Goal: Transaction & Acquisition: Book appointment/travel/reservation

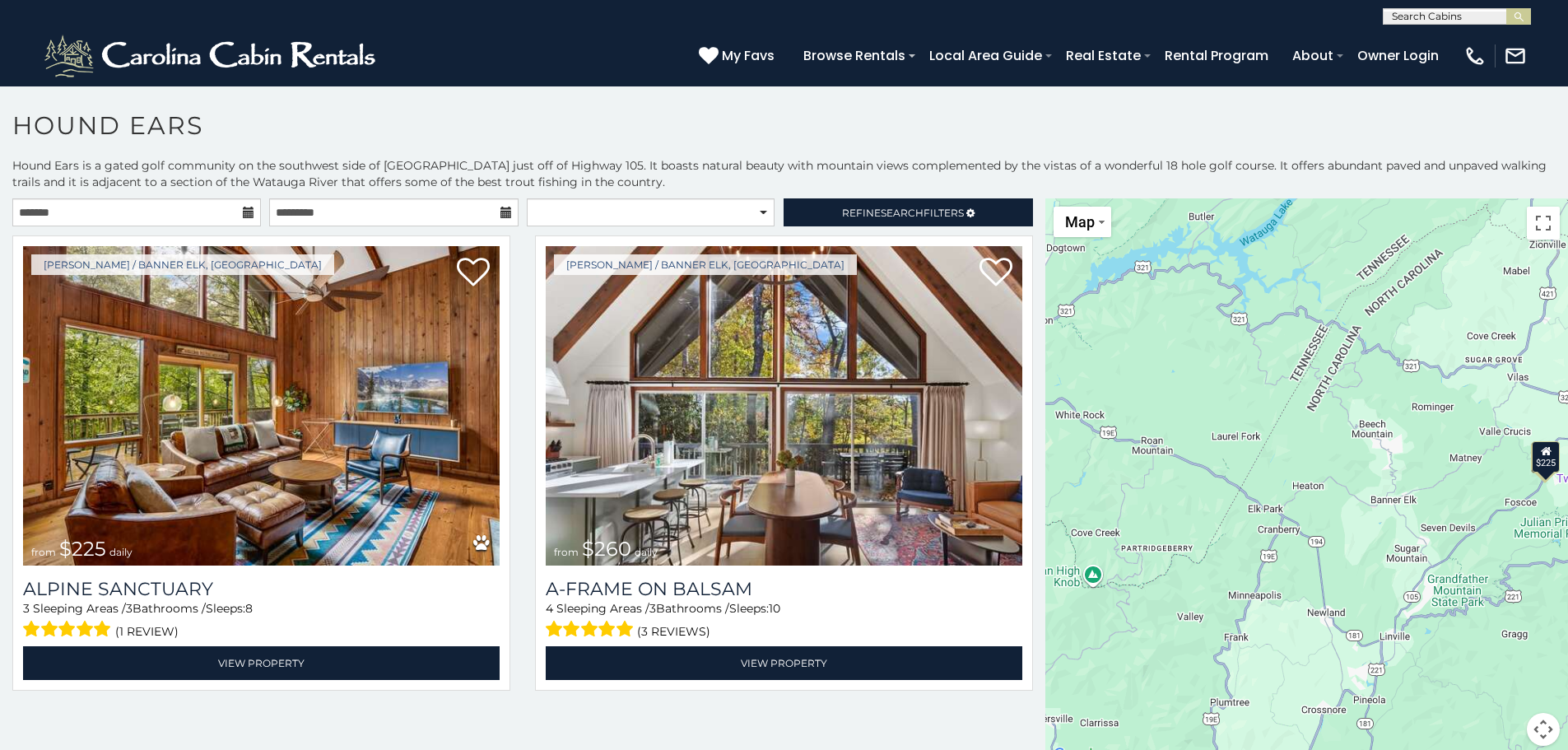
click at [245, 214] on icon at bounding box center [248, 213] width 12 height 12
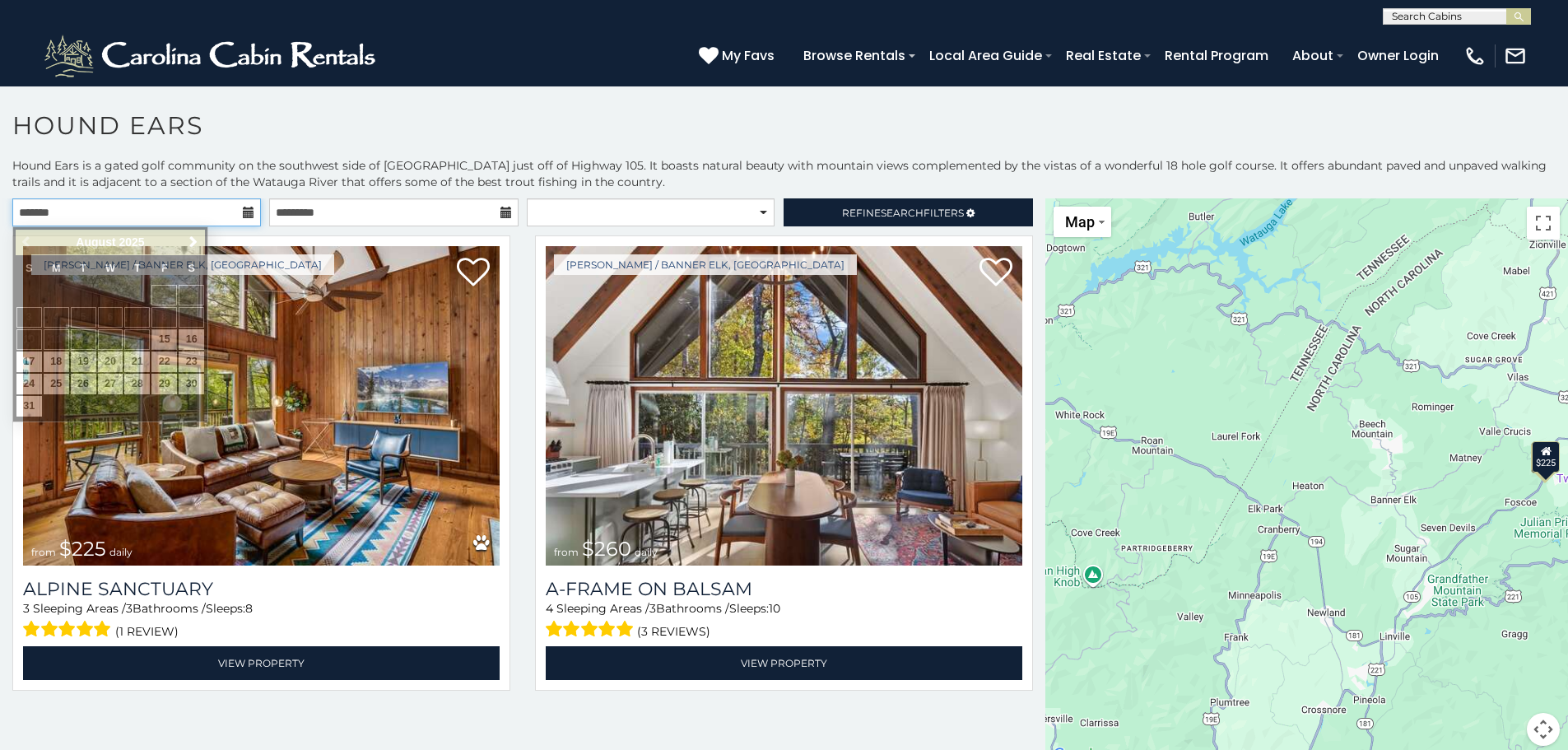
click at [214, 208] on input "text" at bounding box center [136, 213] width 248 height 28
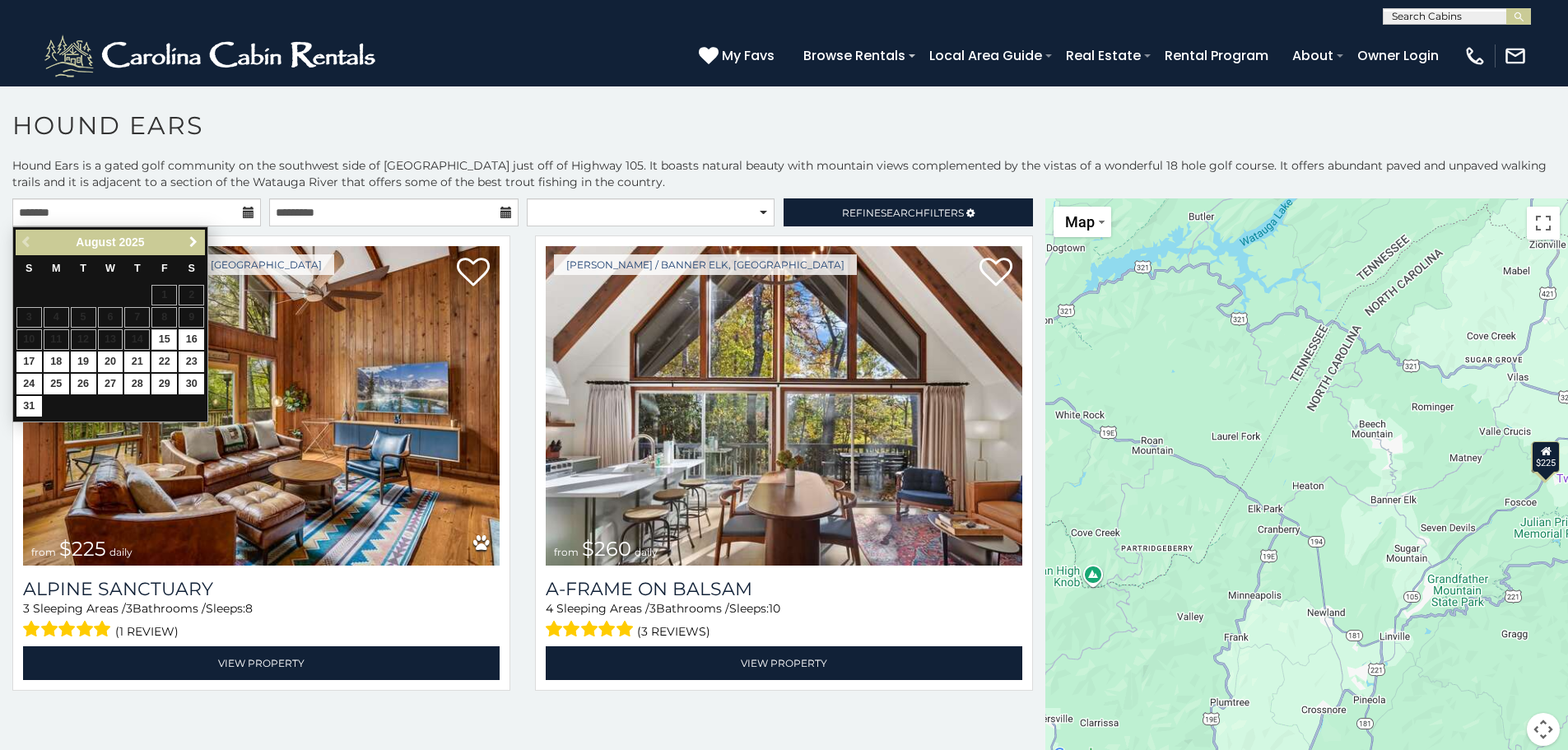
click at [197, 244] on span "Next" at bounding box center [193, 242] width 13 height 13
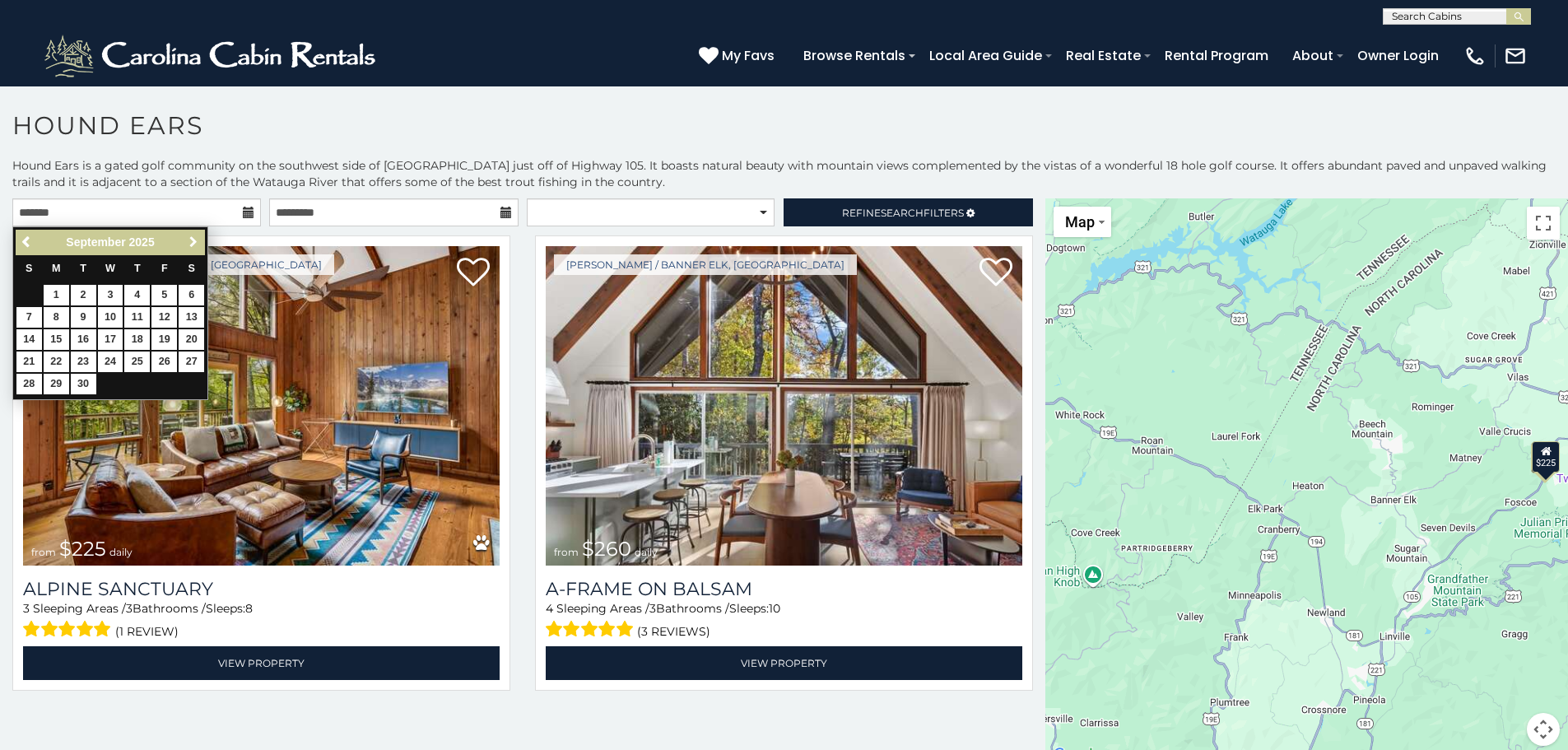
click at [197, 244] on span "Next" at bounding box center [193, 242] width 13 height 13
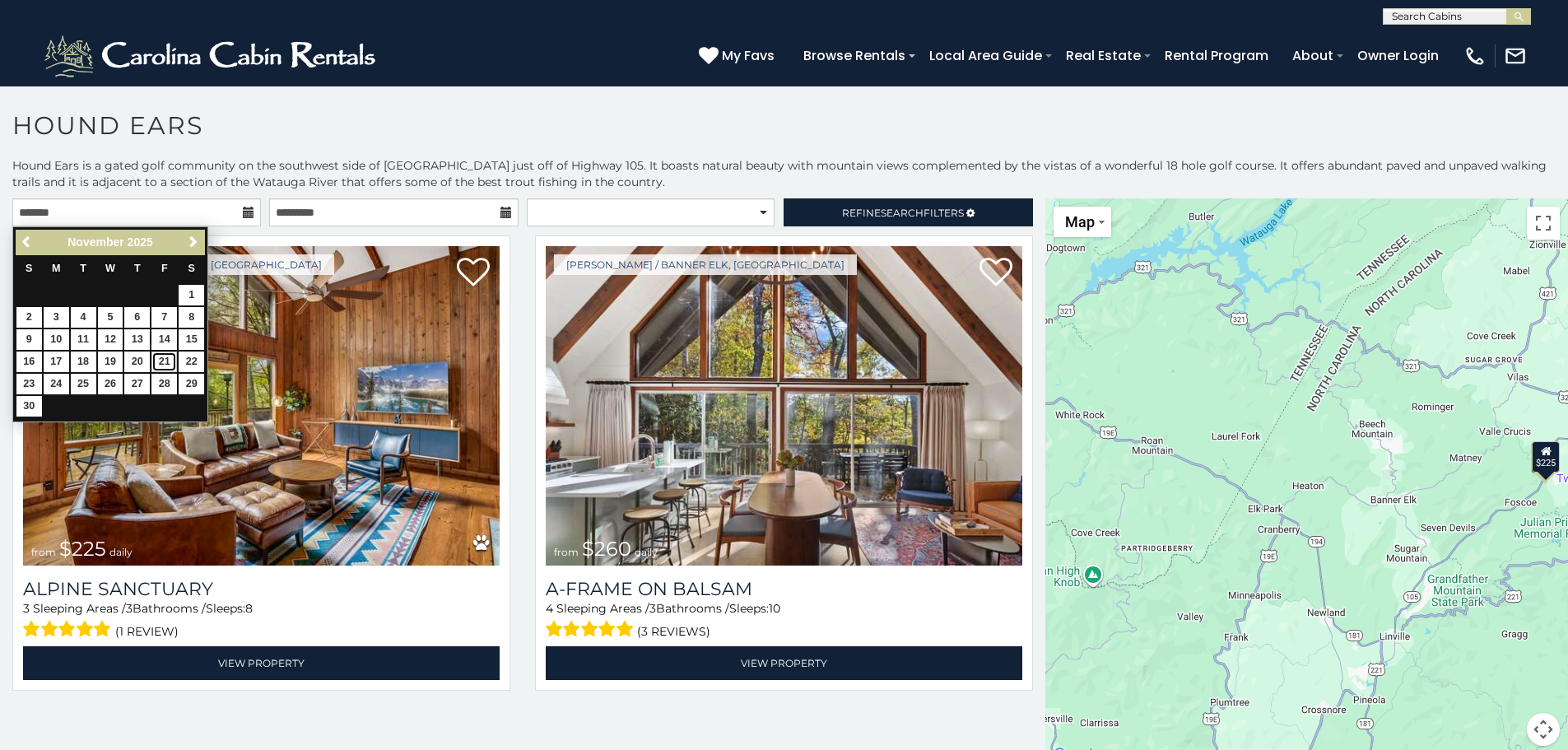
click at [169, 361] on link "21" at bounding box center [165, 362] width 26 height 20
type input "**********"
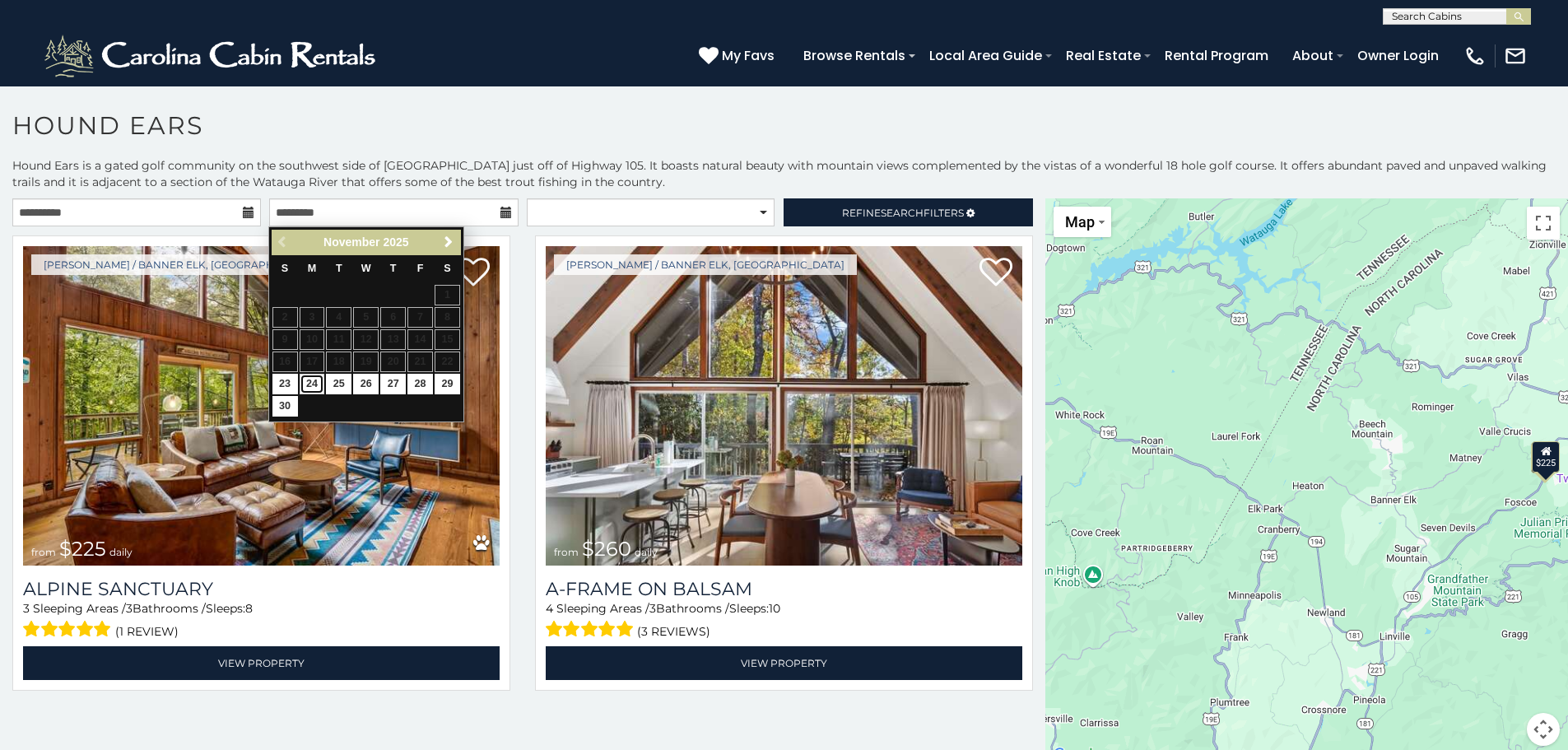
click at [310, 386] on link "24" at bounding box center [313, 384] width 26 height 20
type input "**********"
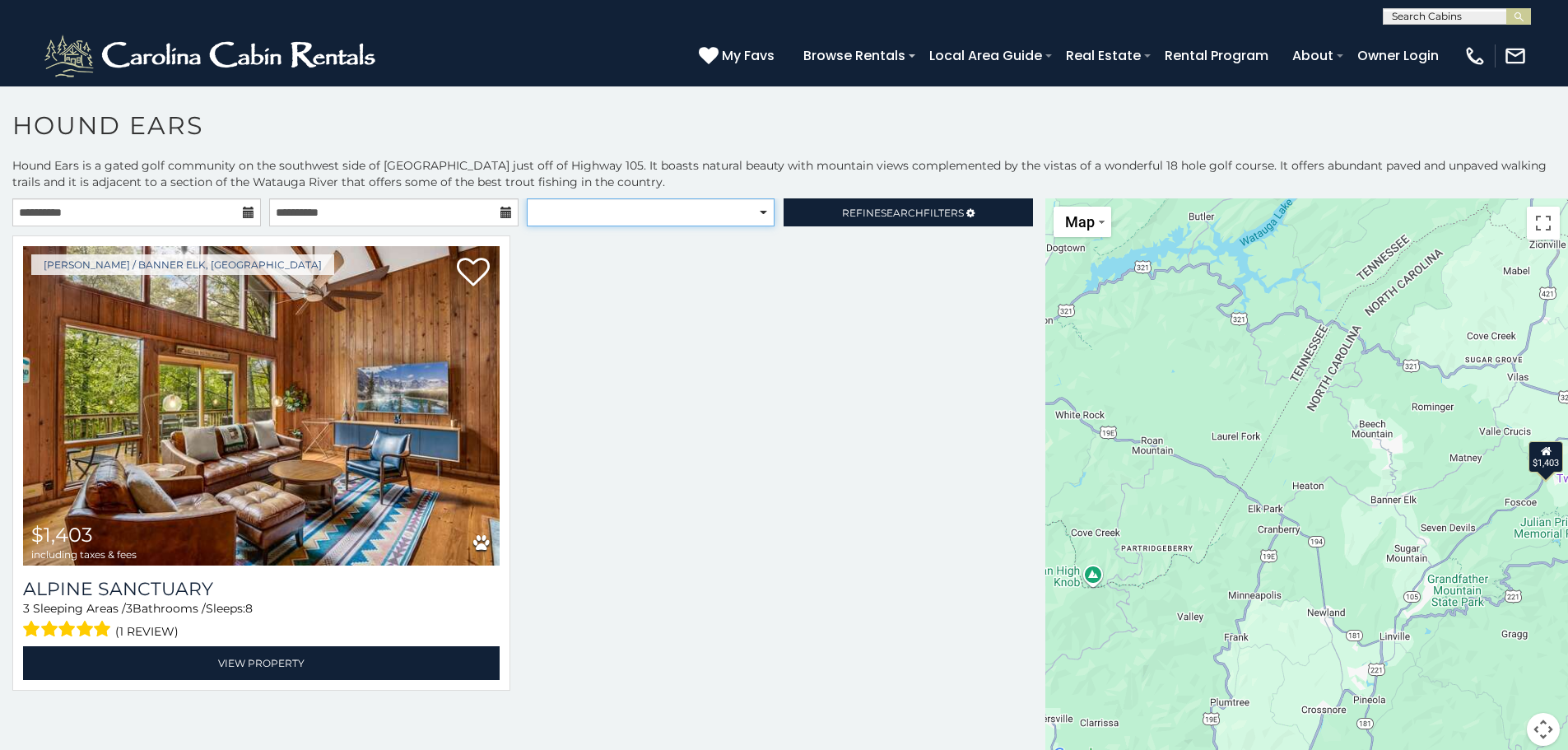
click at [694, 215] on select "**********" at bounding box center [650, 213] width 248 height 28
select select "**********"
click at [526, 199] on select "**********" at bounding box center [650, 213] width 248 height 28
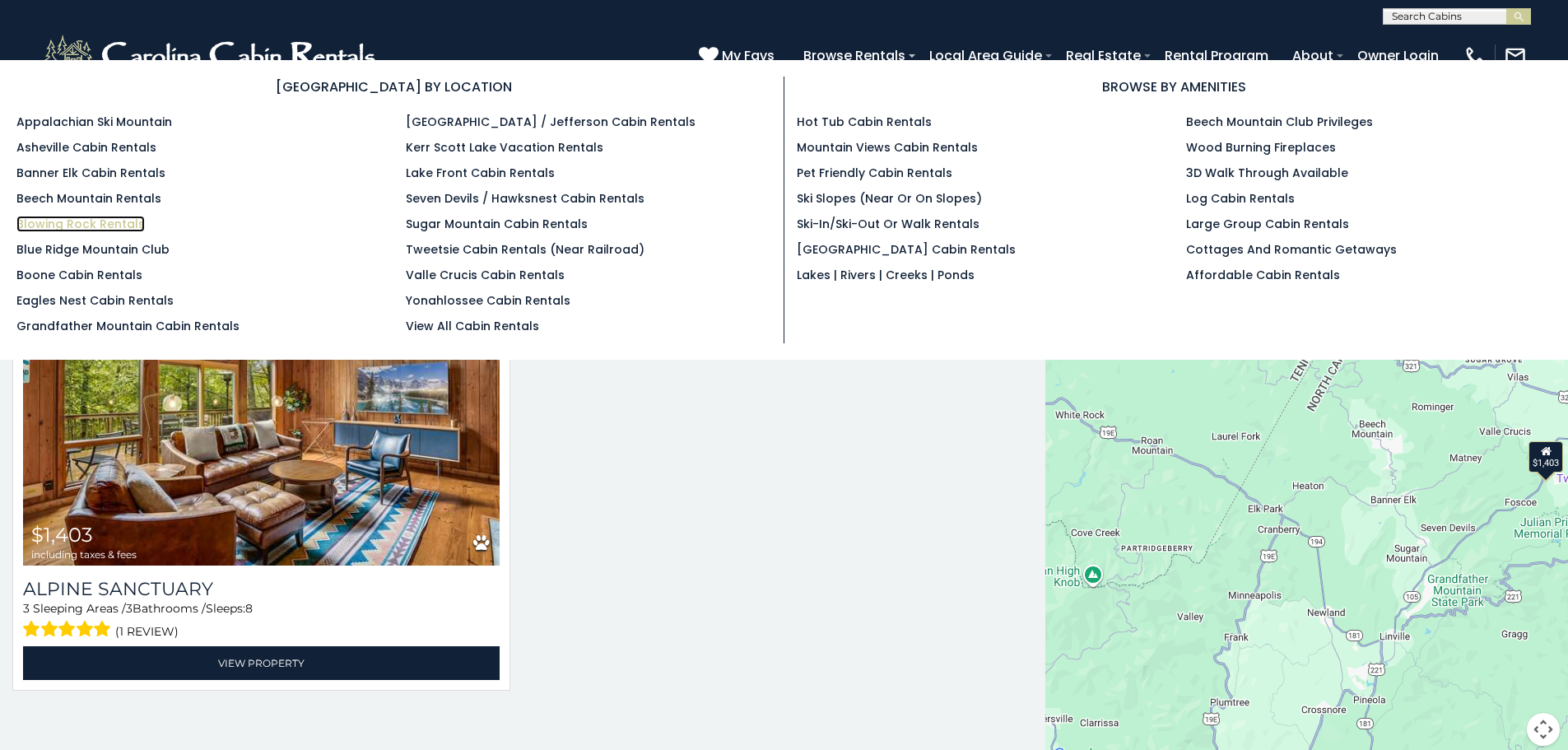
click at [105, 224] on link "Blowing Rock Rentals" at bounding box center [81, 224] width 129 height 17
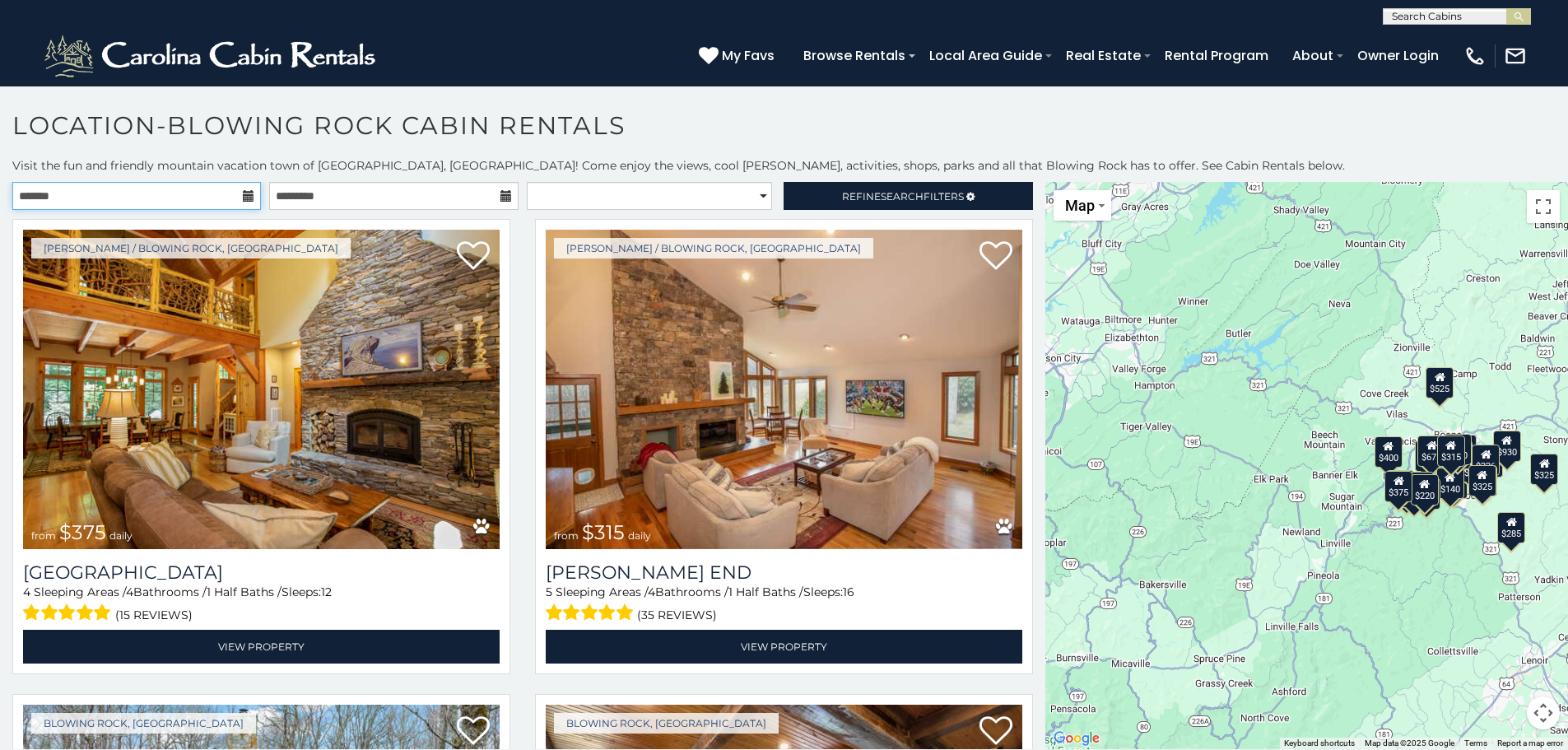
click at [214, 192] on input "text" at bounding box center [136, 196] width 248 height 28
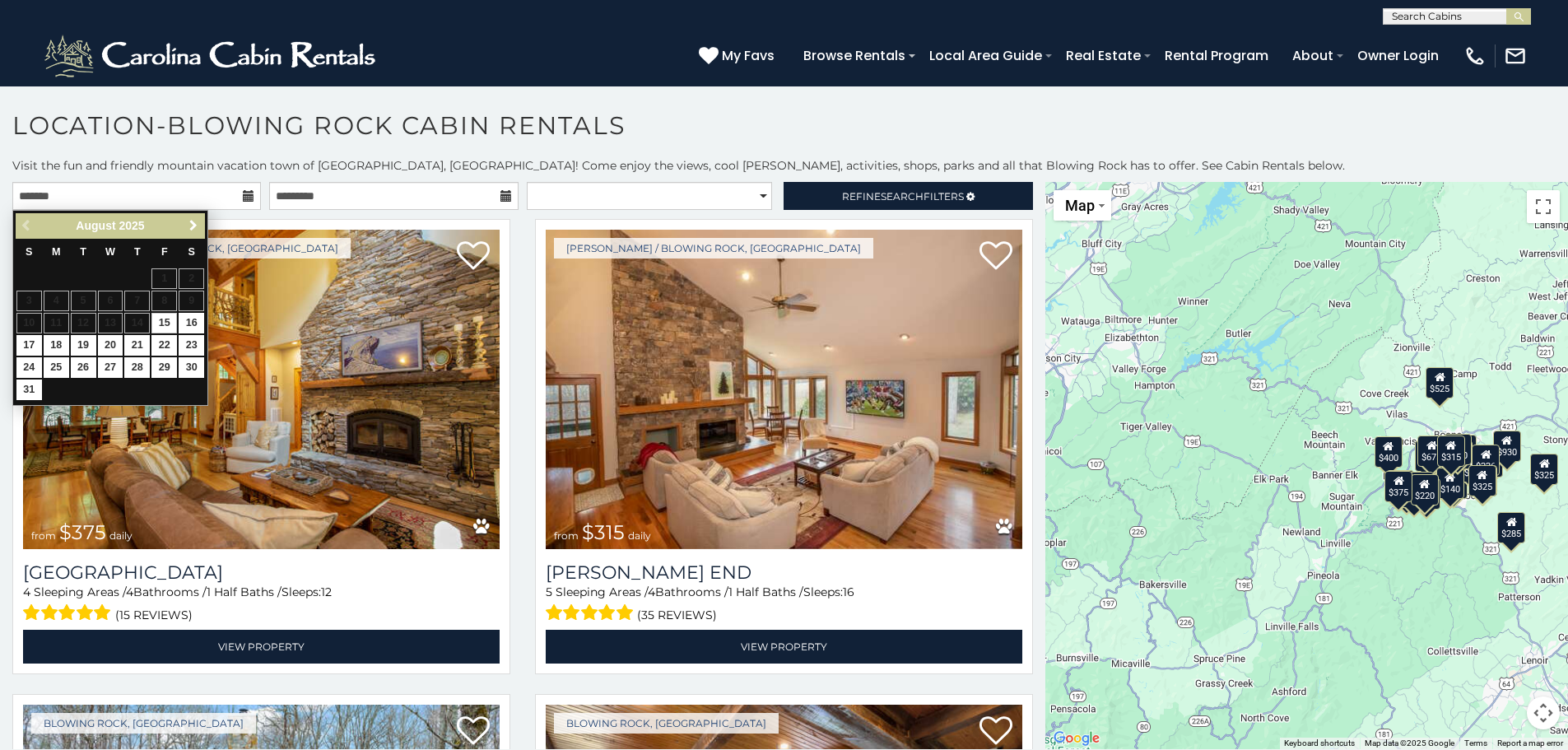
click at [190, 225] on span "Next" at bounding box center [193, 225] width 13 height 13
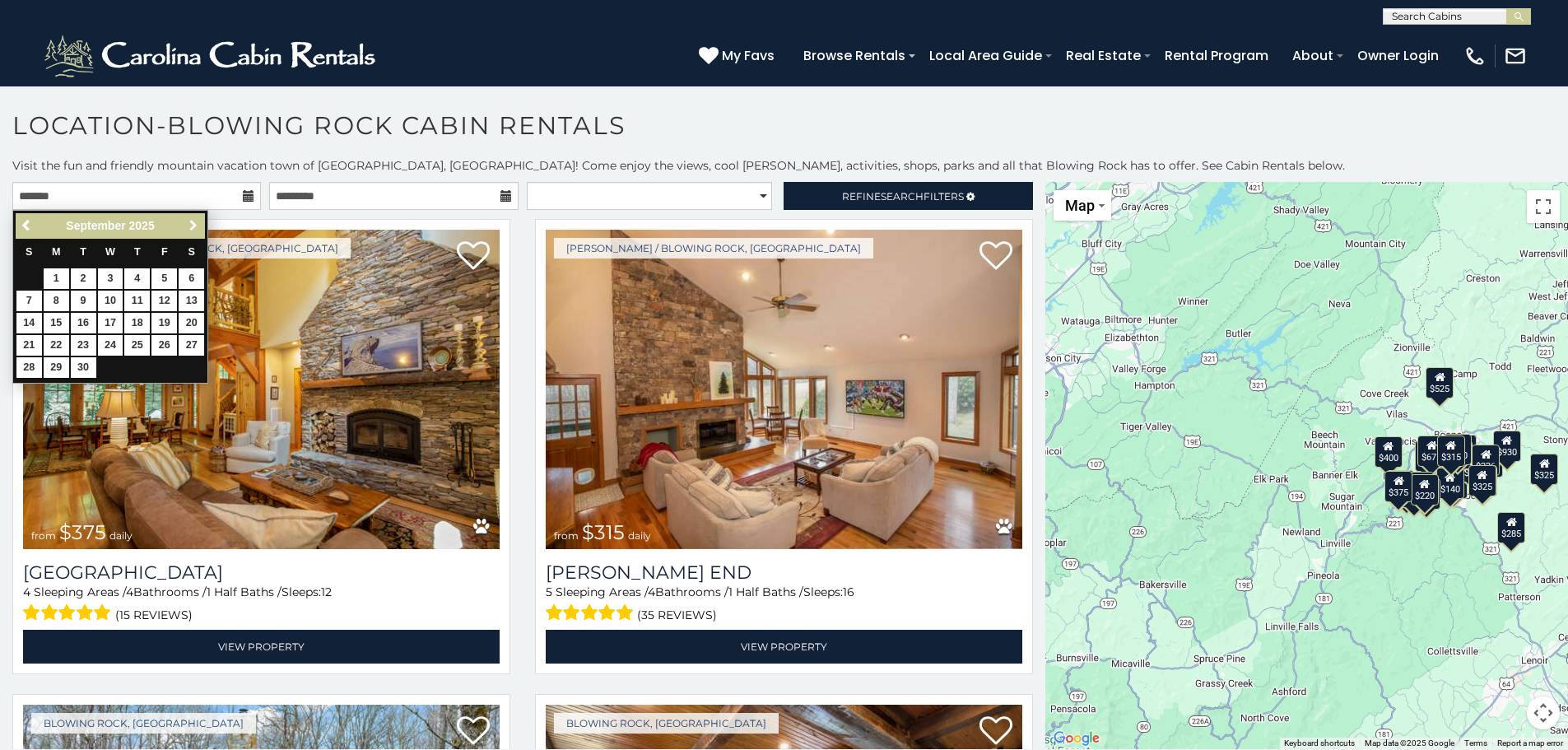
click at [190, 225] on span "Next" at bounding box center [193, 225] width 13 height 13
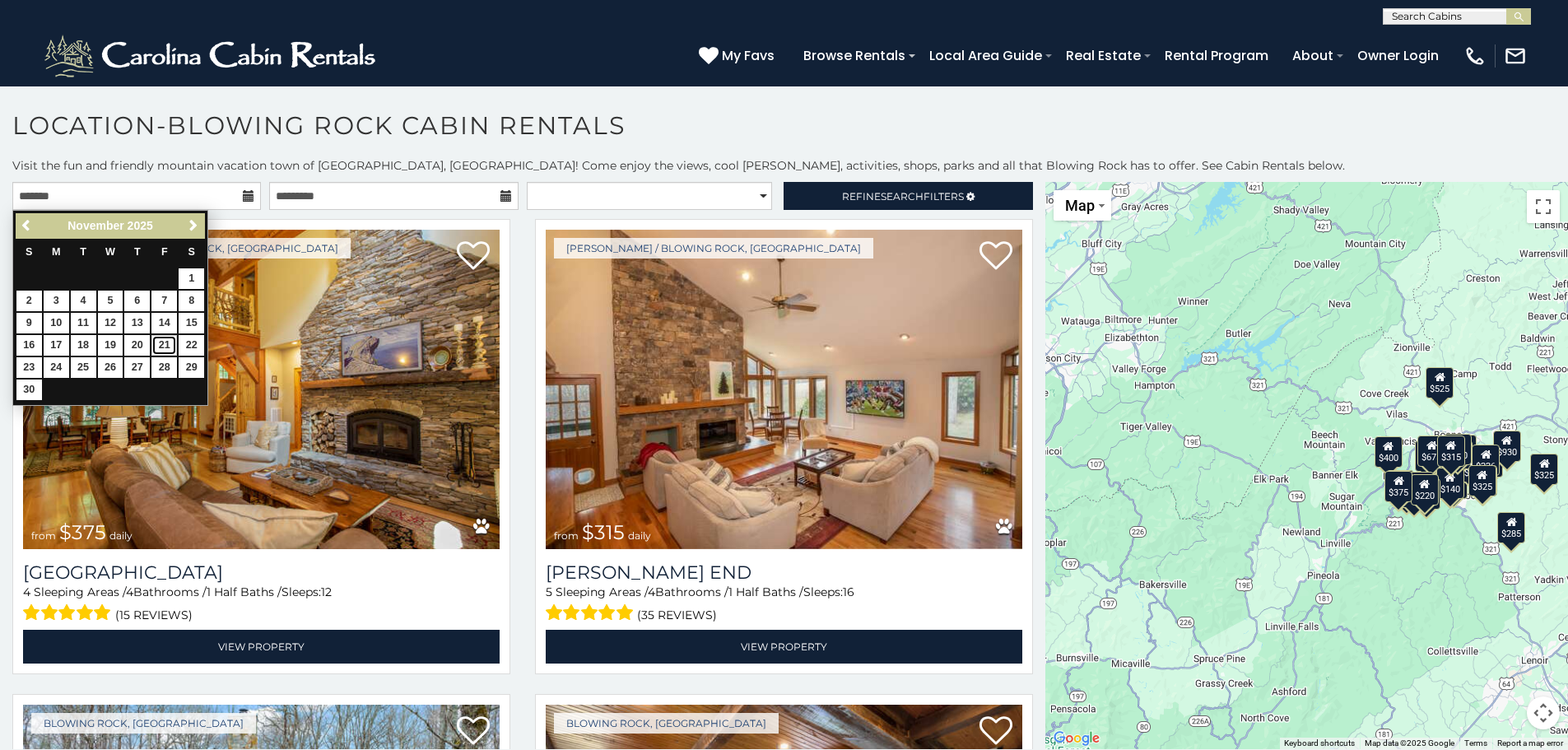
click at [163, 344] on link "21" at bounding box center [165, 345] width 26 height 20
type input "**********"
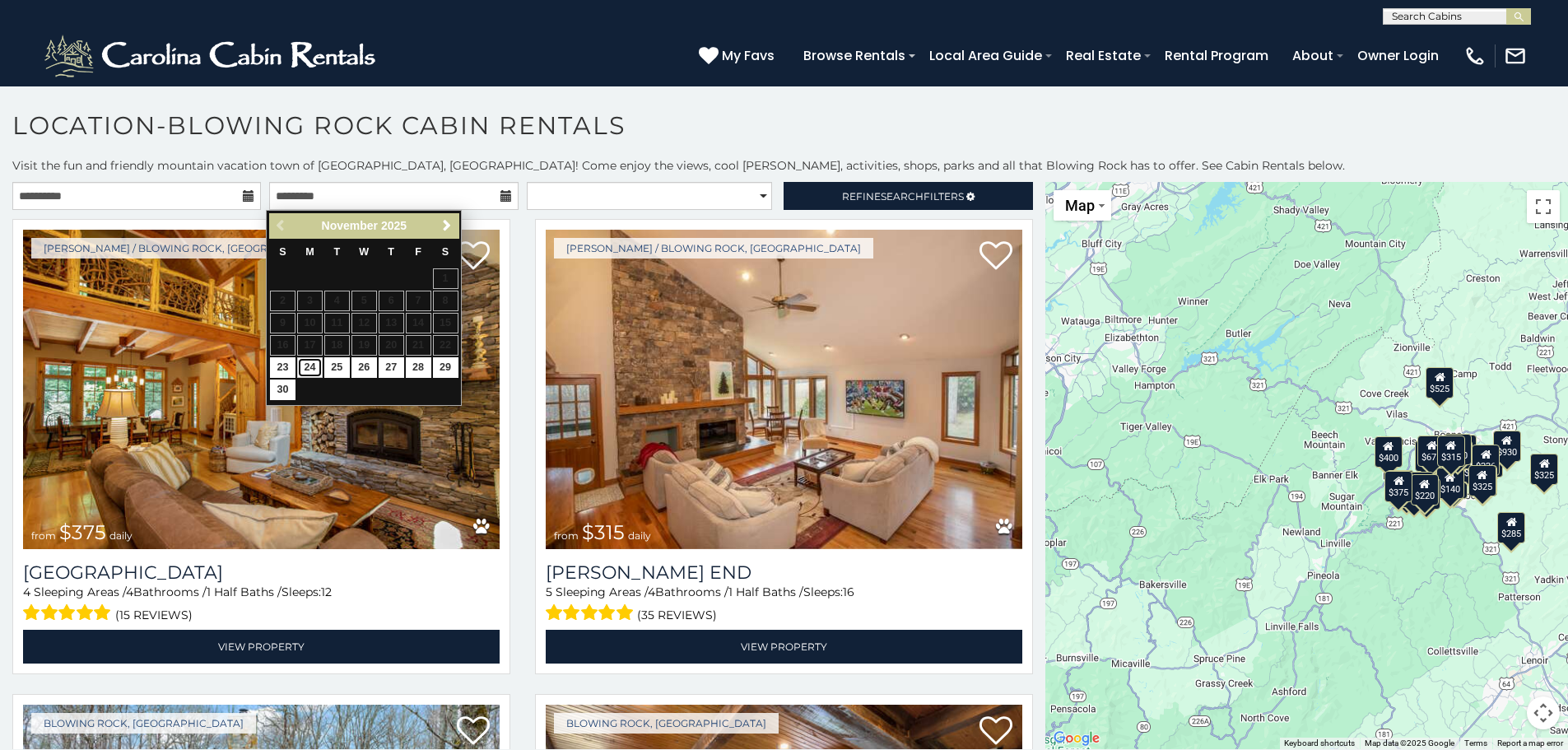
click at [307, 369] on link "24" at bounding box center [310, 367] width 26 height 20
type input "**********"
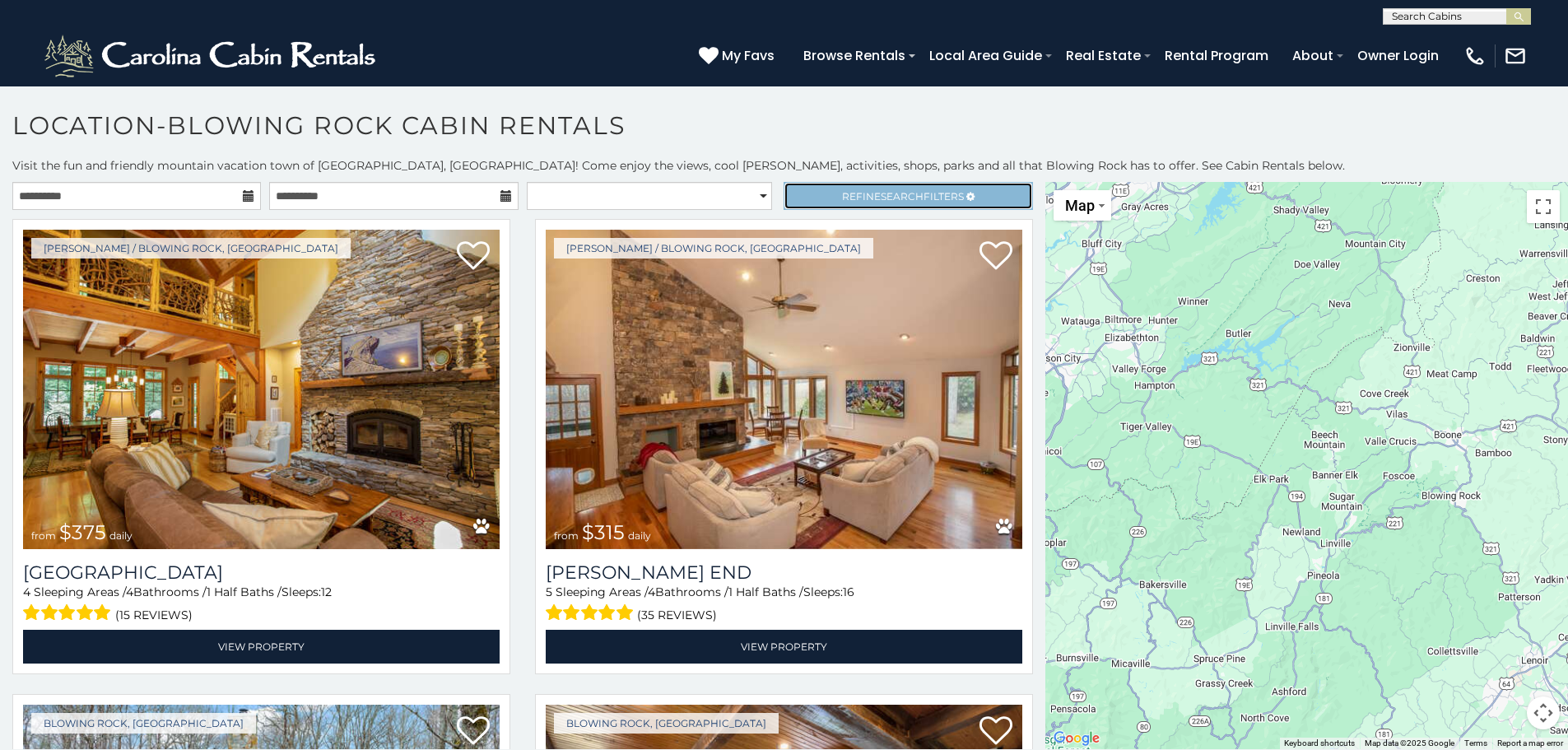
click at [881, 193] on span "Search" at bounding box center [902, 196] width 43 height 12
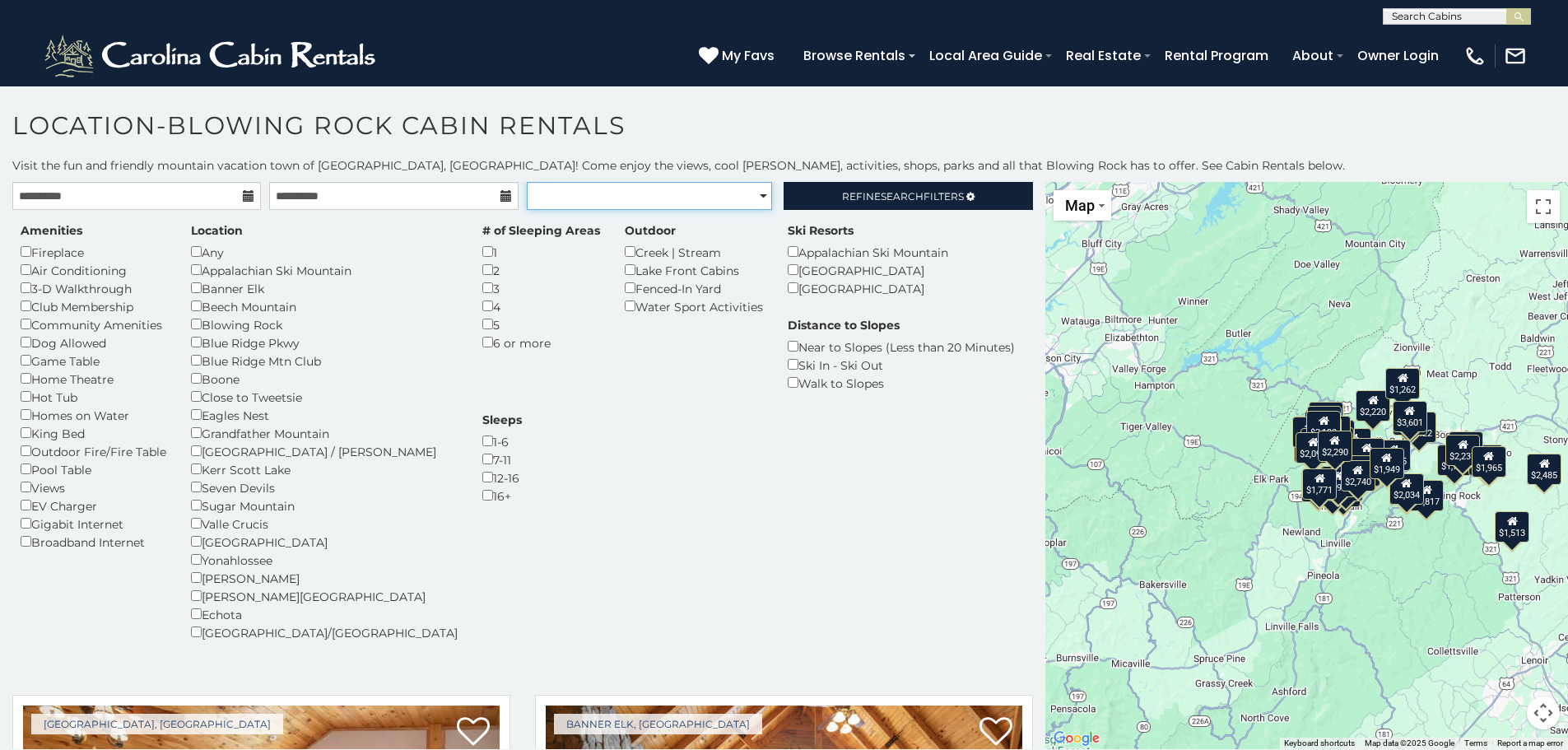
click at [689, 194] on select "**********" at bounding box center [649, 196] width 246 height 28
select select "*****"
click at [526, 182] on select "**********" at bounding box center [649, 196] width 246 height 28
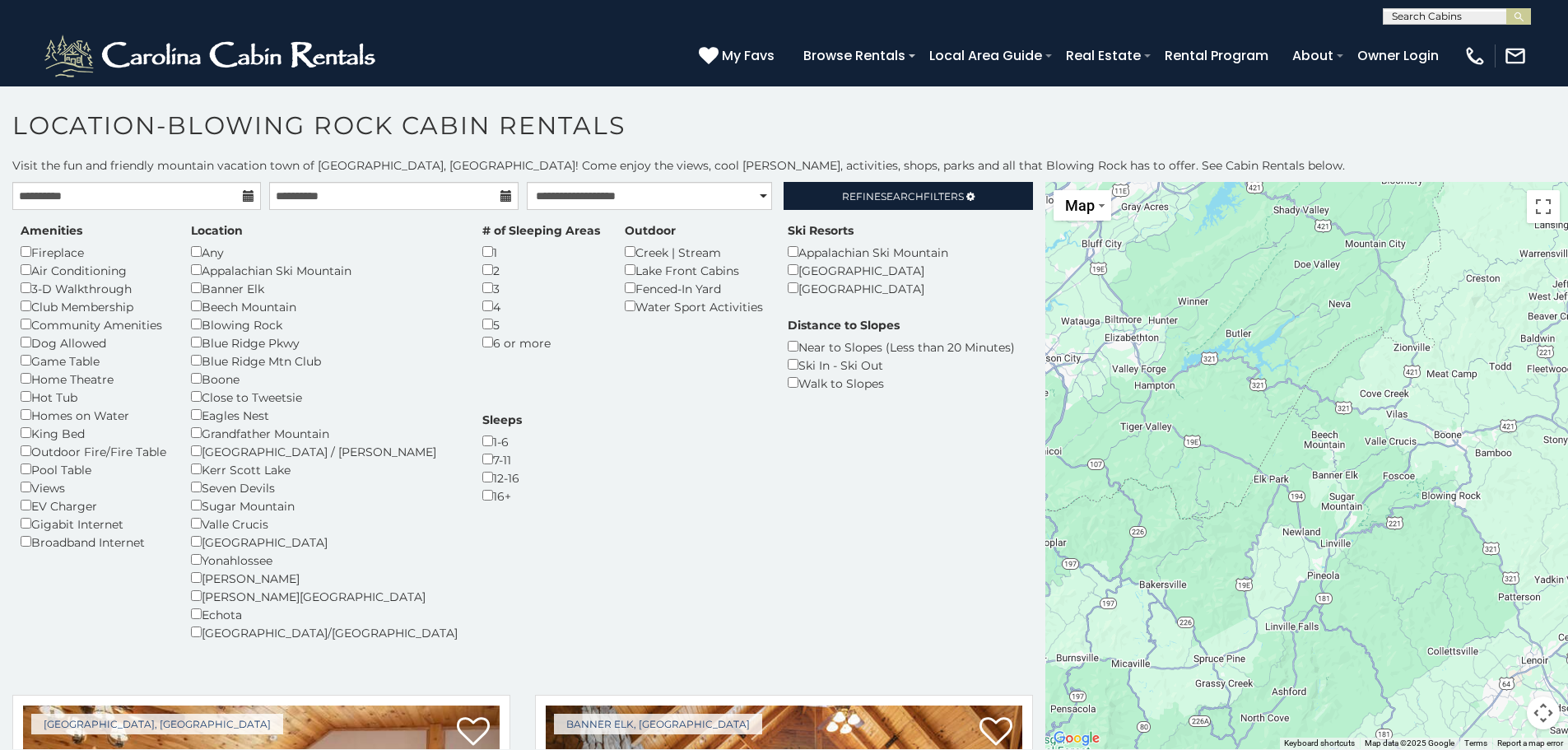
click at [1192, 123] on h1 "Location-Blowing Rock Cabin Rentals" at bounding box center [784, 133] width 1568 height 47
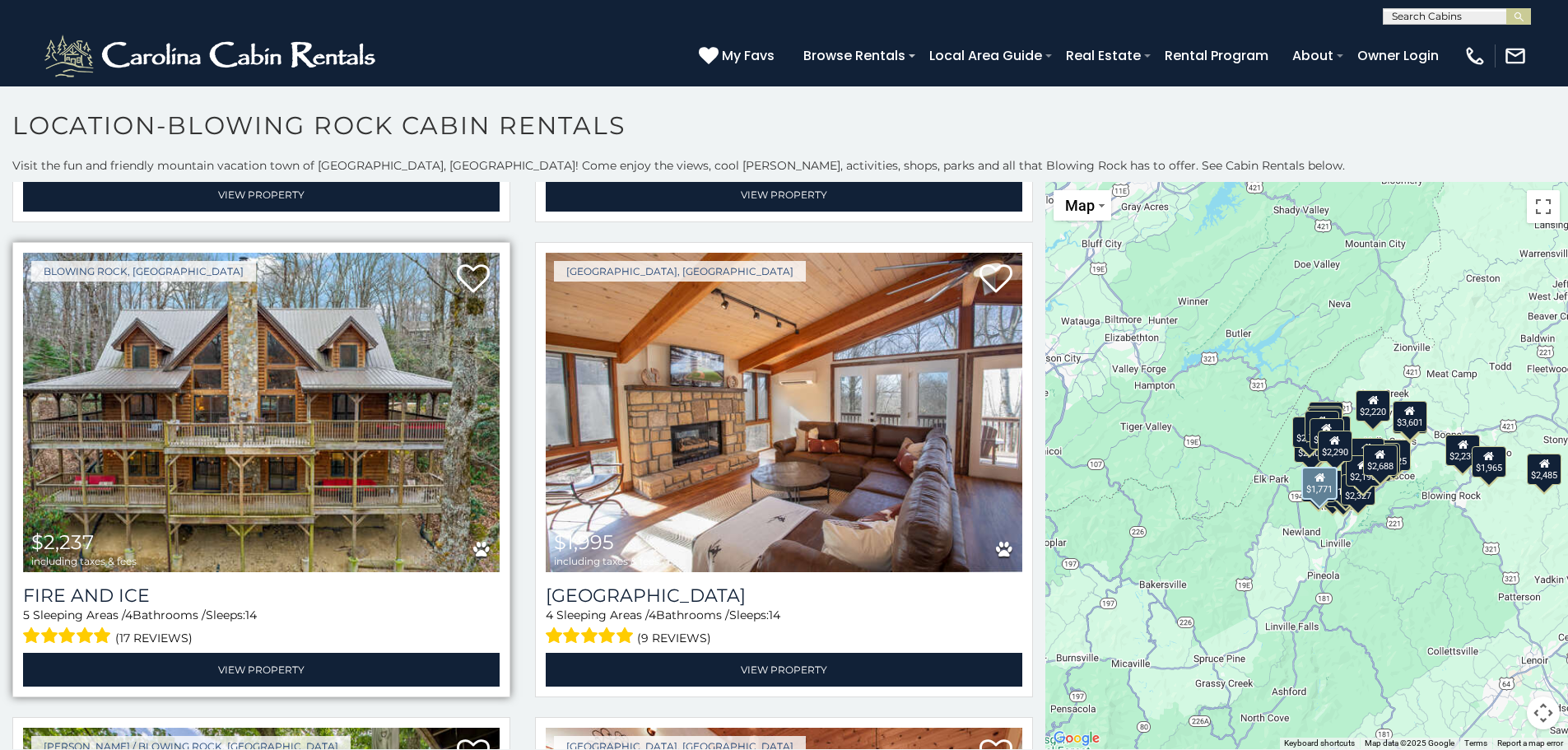
scroll to position [2798, 0]
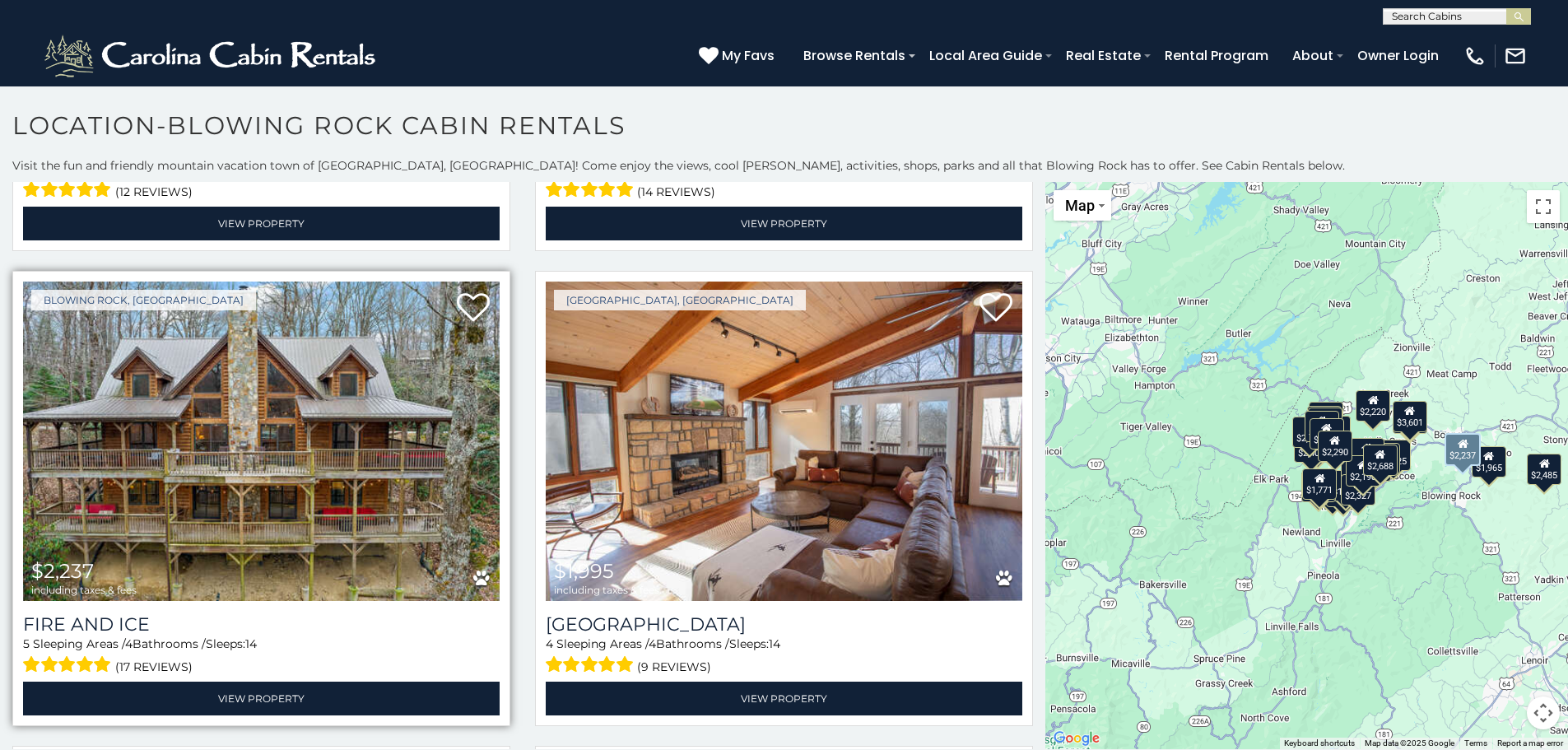
click at [316, 371] on img at bounding box center [261, 441] width 477 height 319
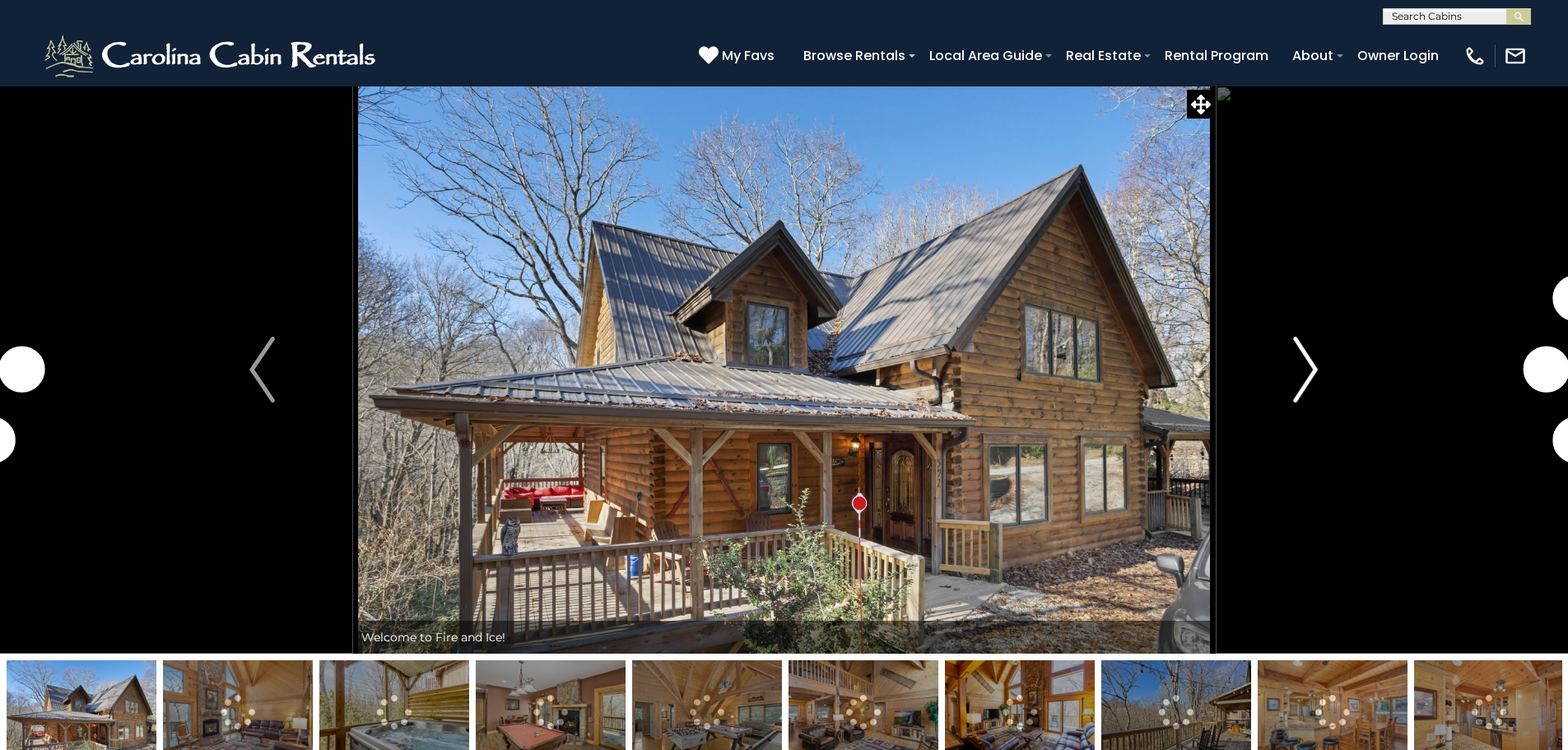
click at [1308, 363] on img "Next" at bounding box center [1305, 370] width 25 height 66
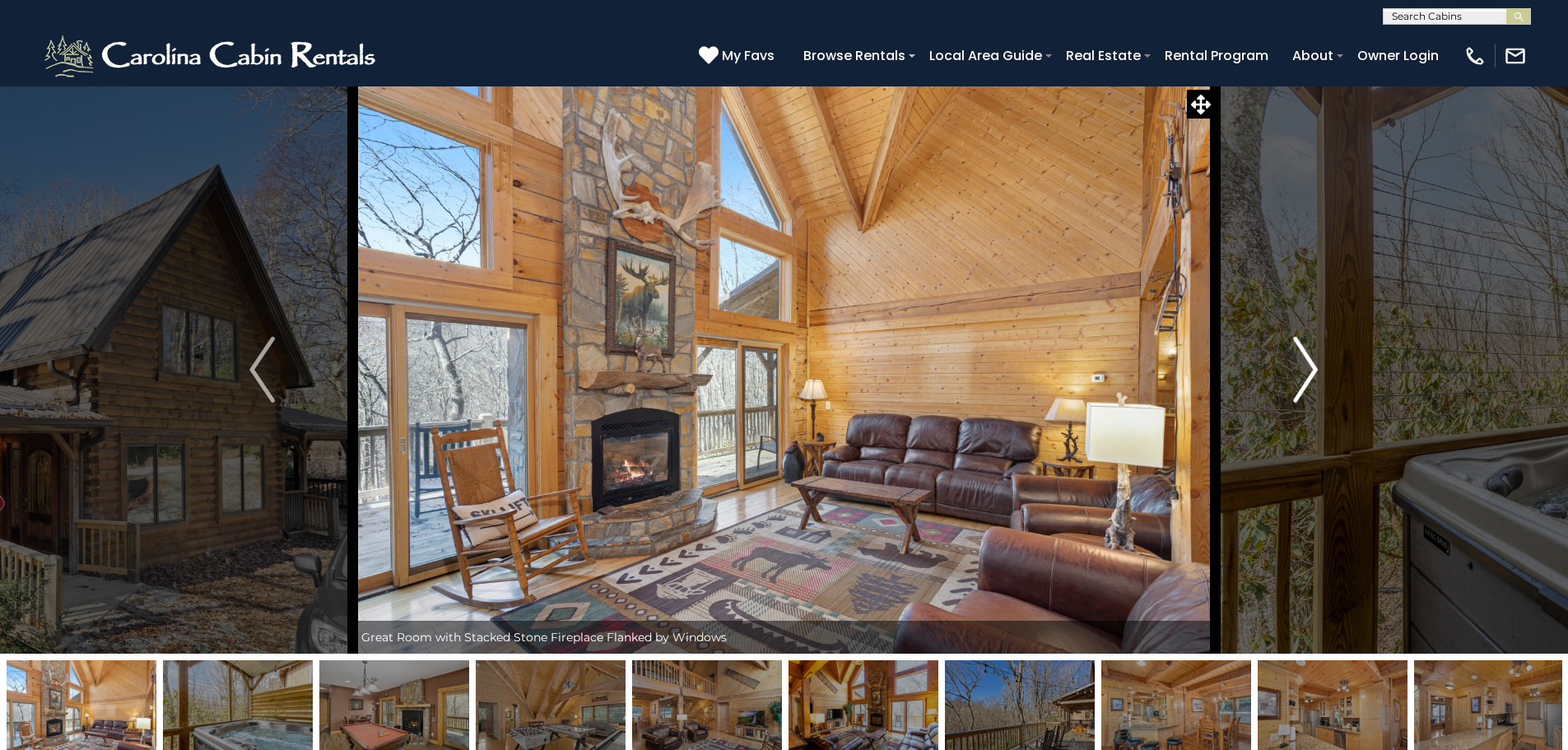
click at [1308, 363] on img "Next" at bounding box center [1305, 370] width 25 height 66
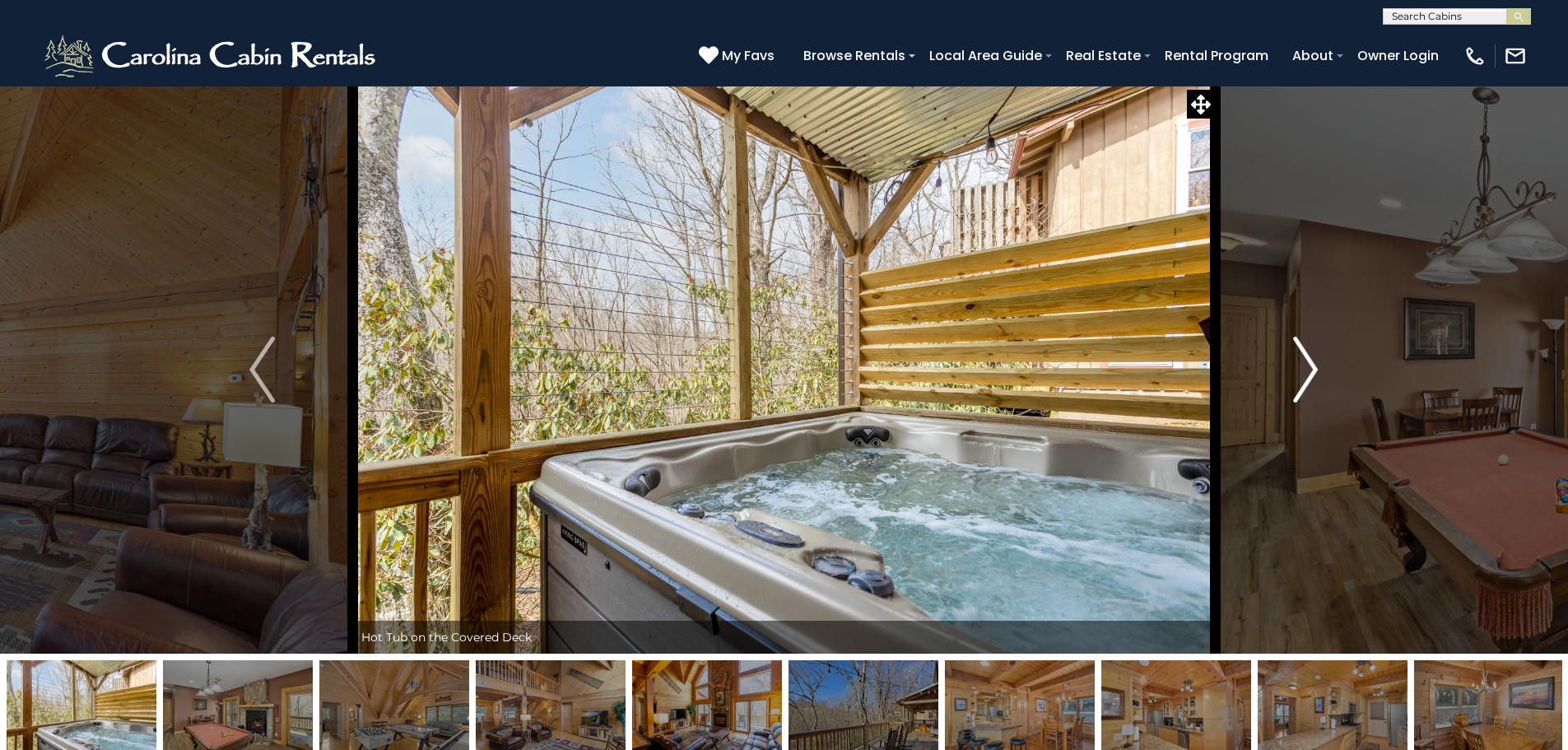
click at [1308, 363] on img "Next" at bounding box center [1305, 370] width 25 height 66
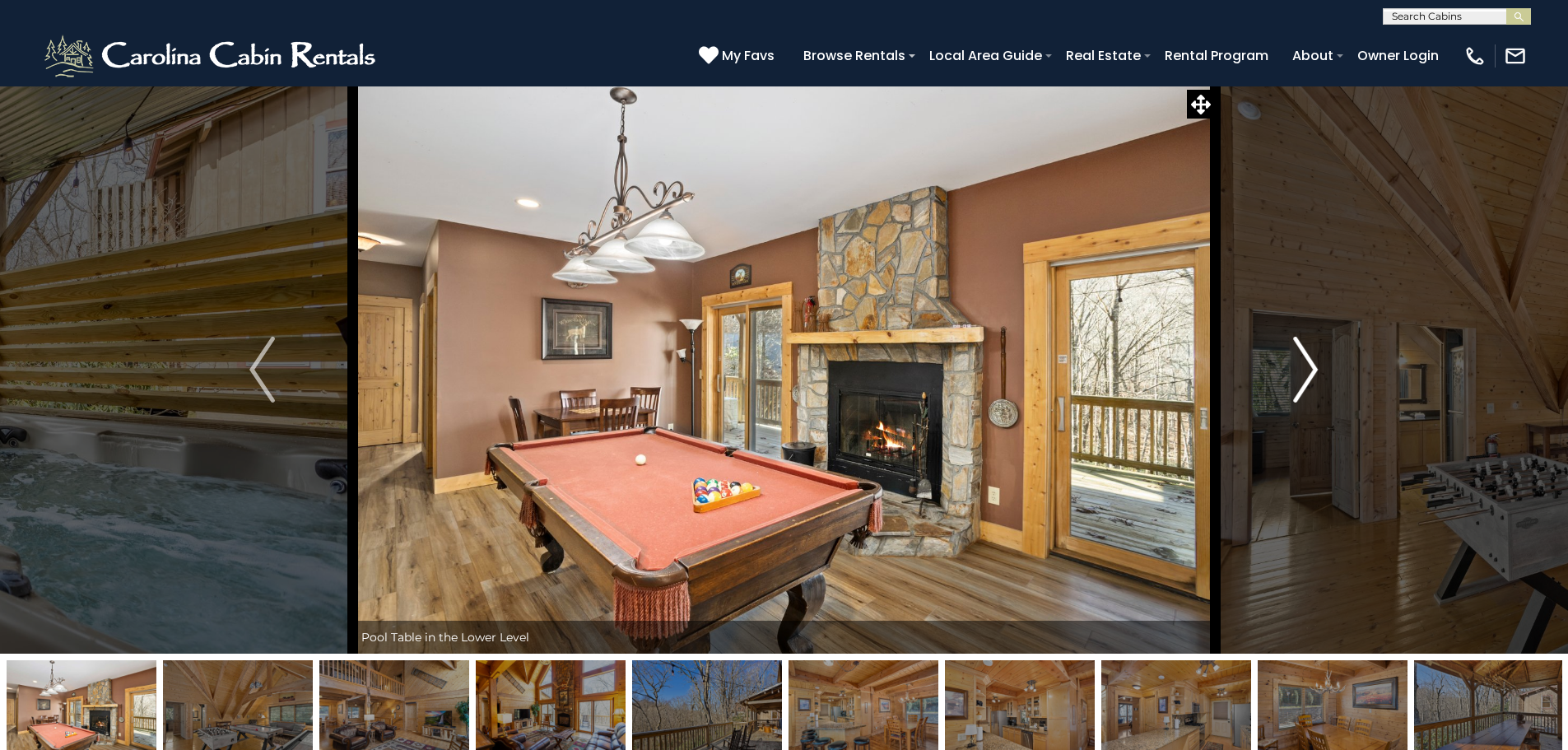
click at [1308, 363] on img "Next" at bounding box center [1305, 370] width 25 height 66
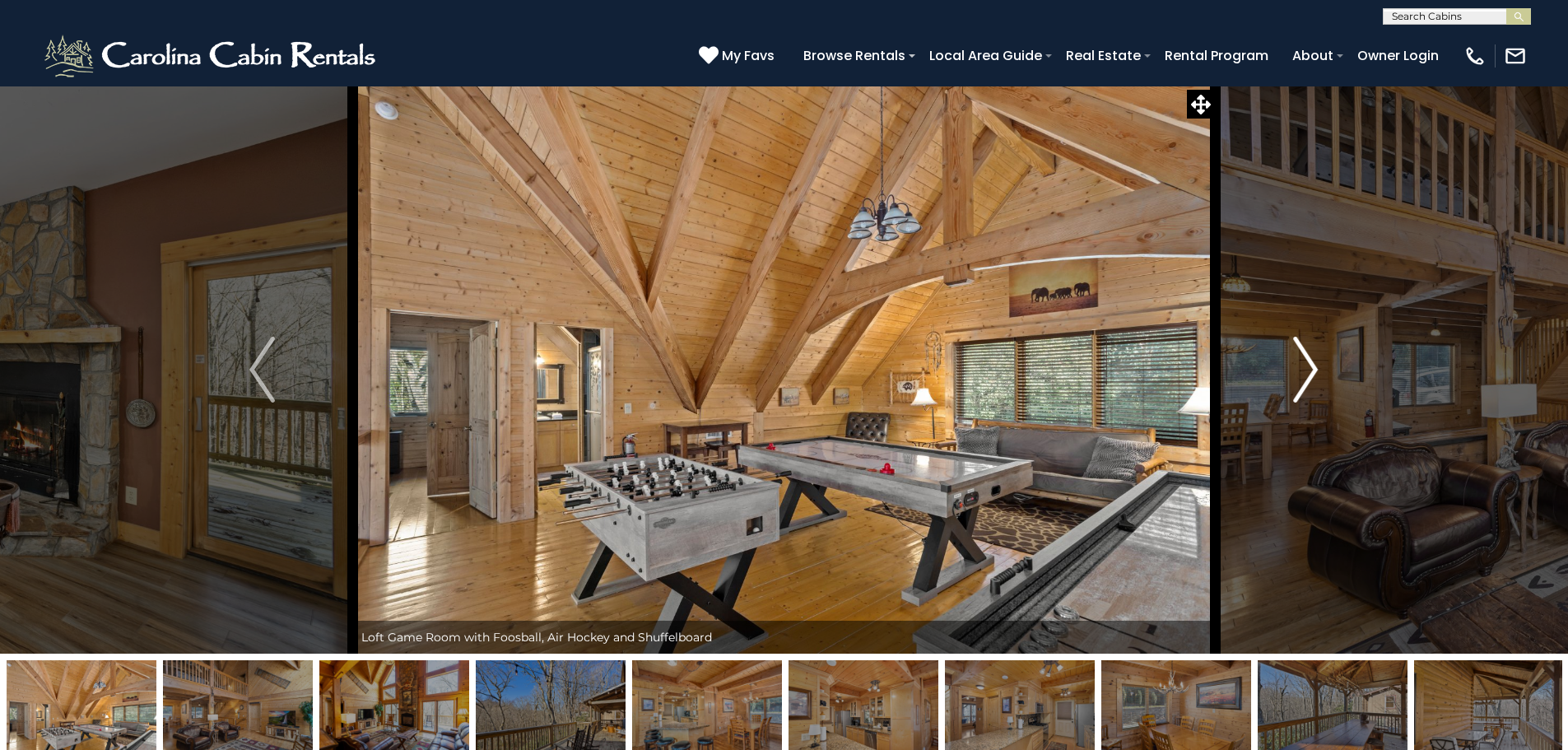
click at [1308, 363] on img "Next" at bounding box center [1305, 370] width 25 height 66
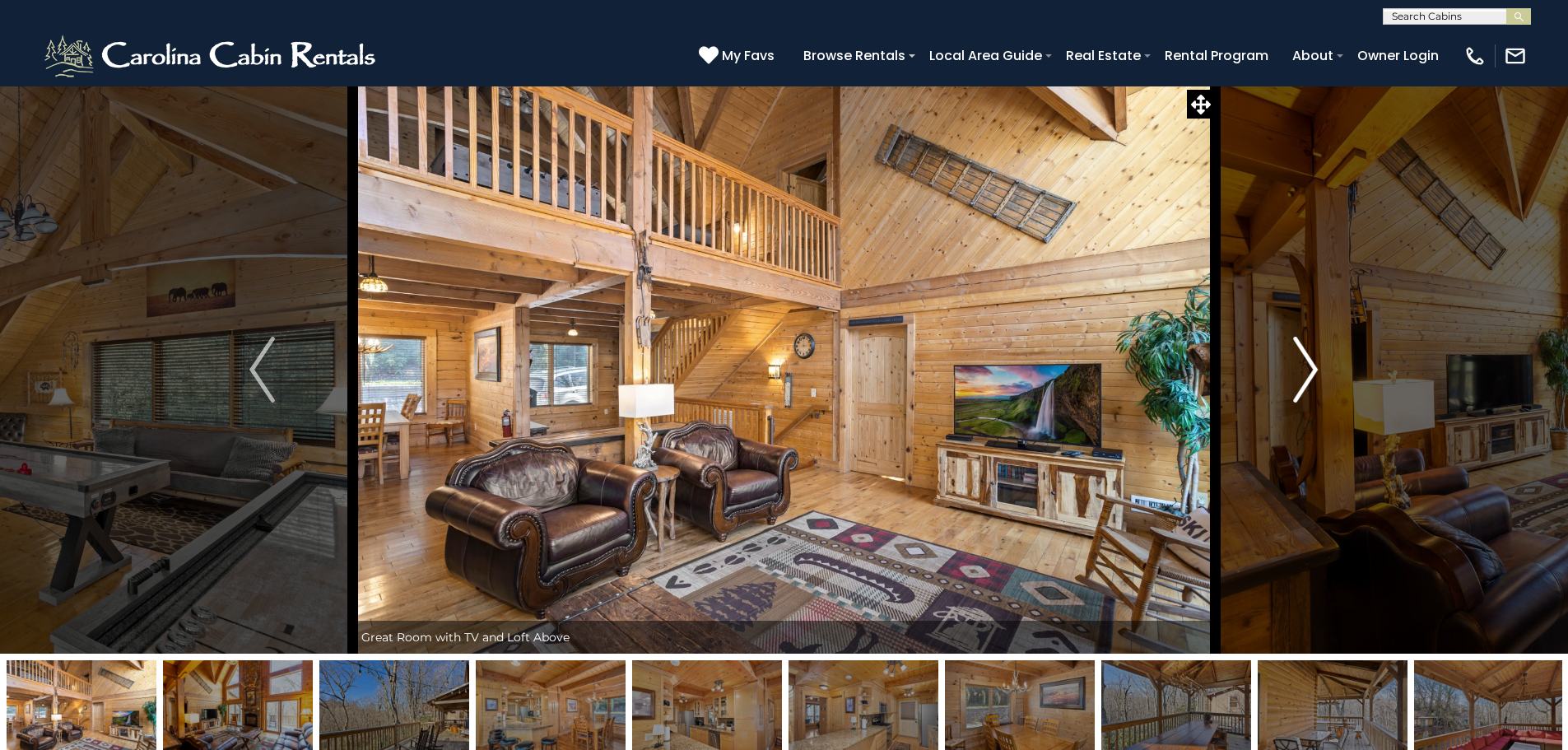
click at [1308, 363] on img "Next" at bounding box center [1305, 370] width 25 height 66
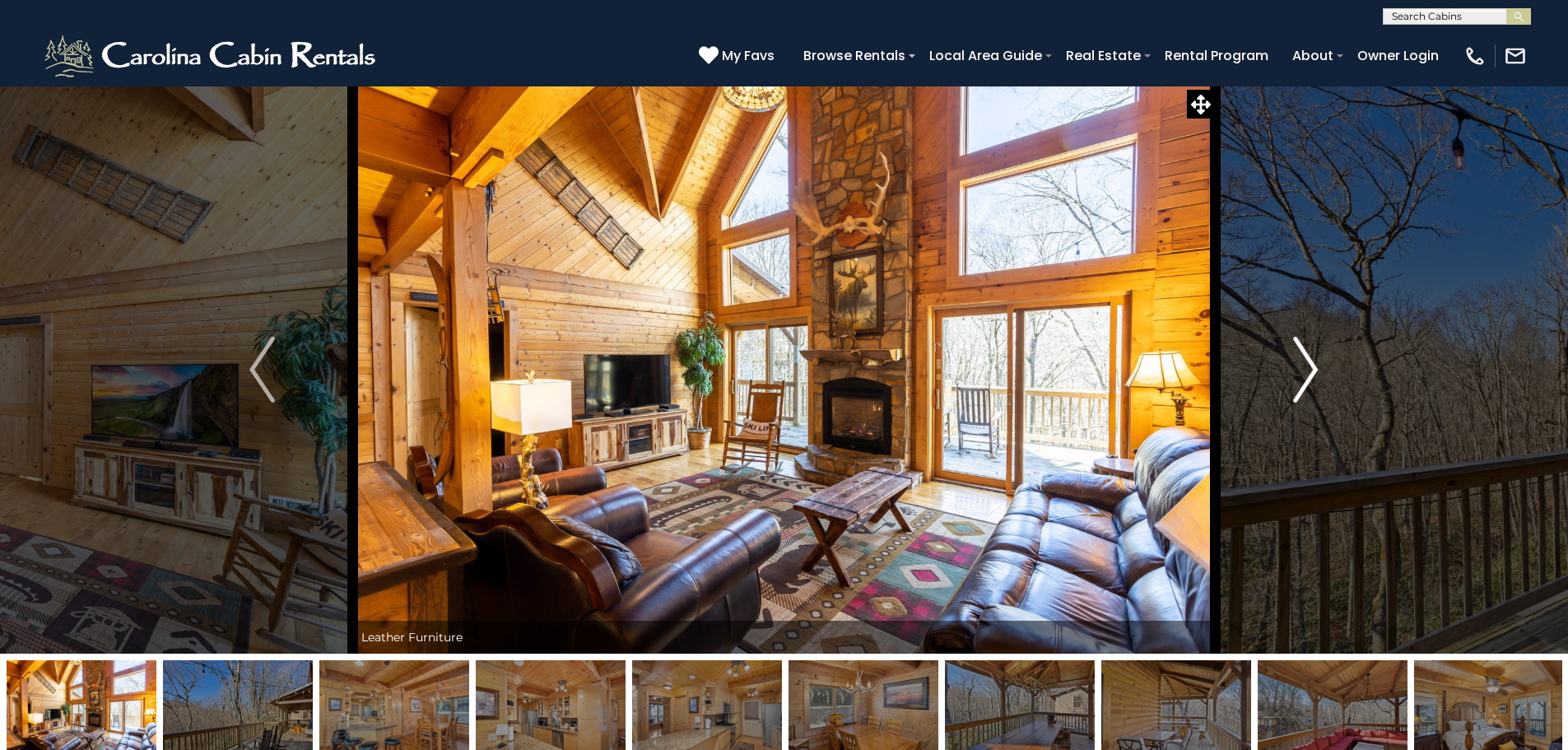
click at [1308, 363] on img "Next" at bounding box center [1305, 370] width 25 height 66
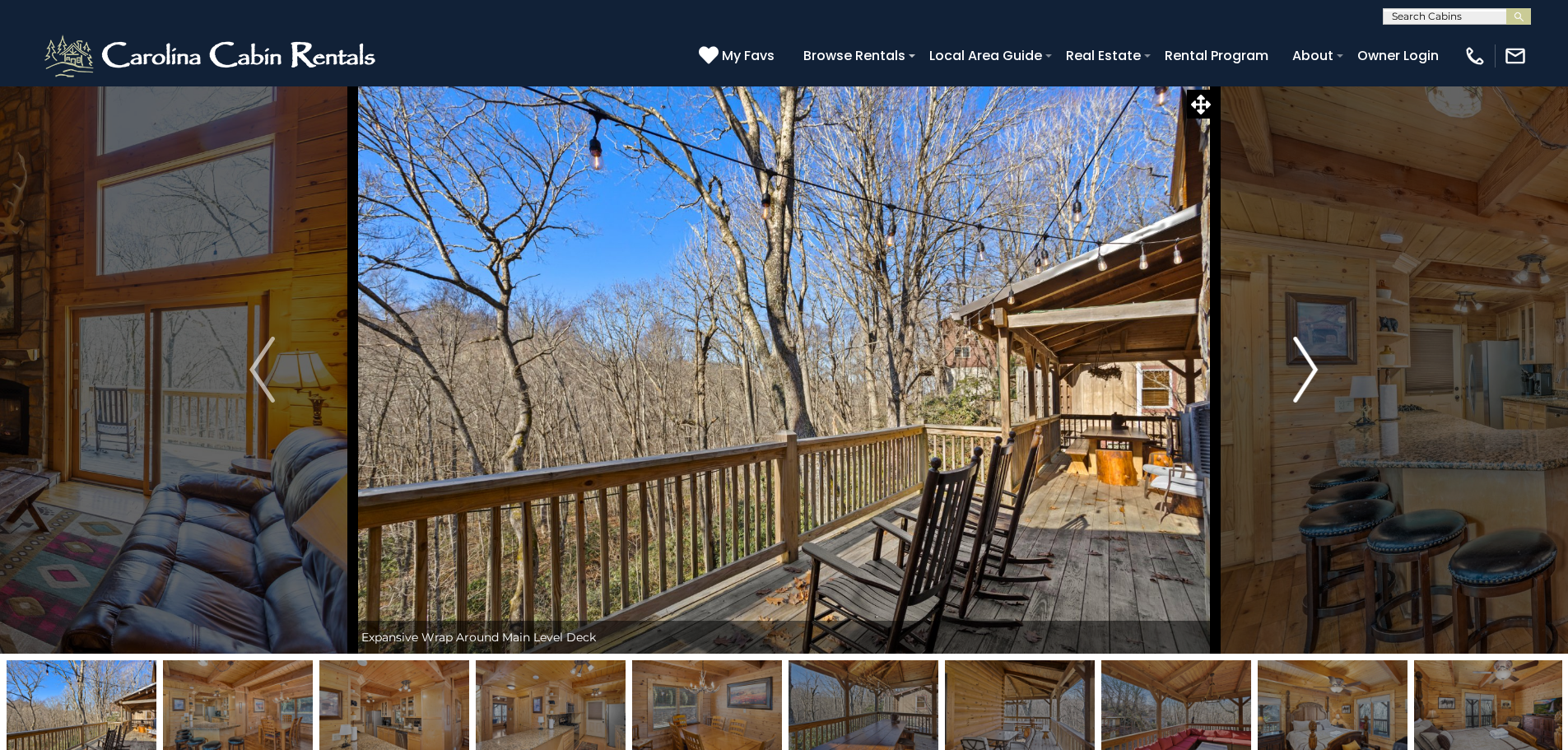
click at [1308, 363] on img "Next" at bounding box center [1305, 370] width 25 height 66
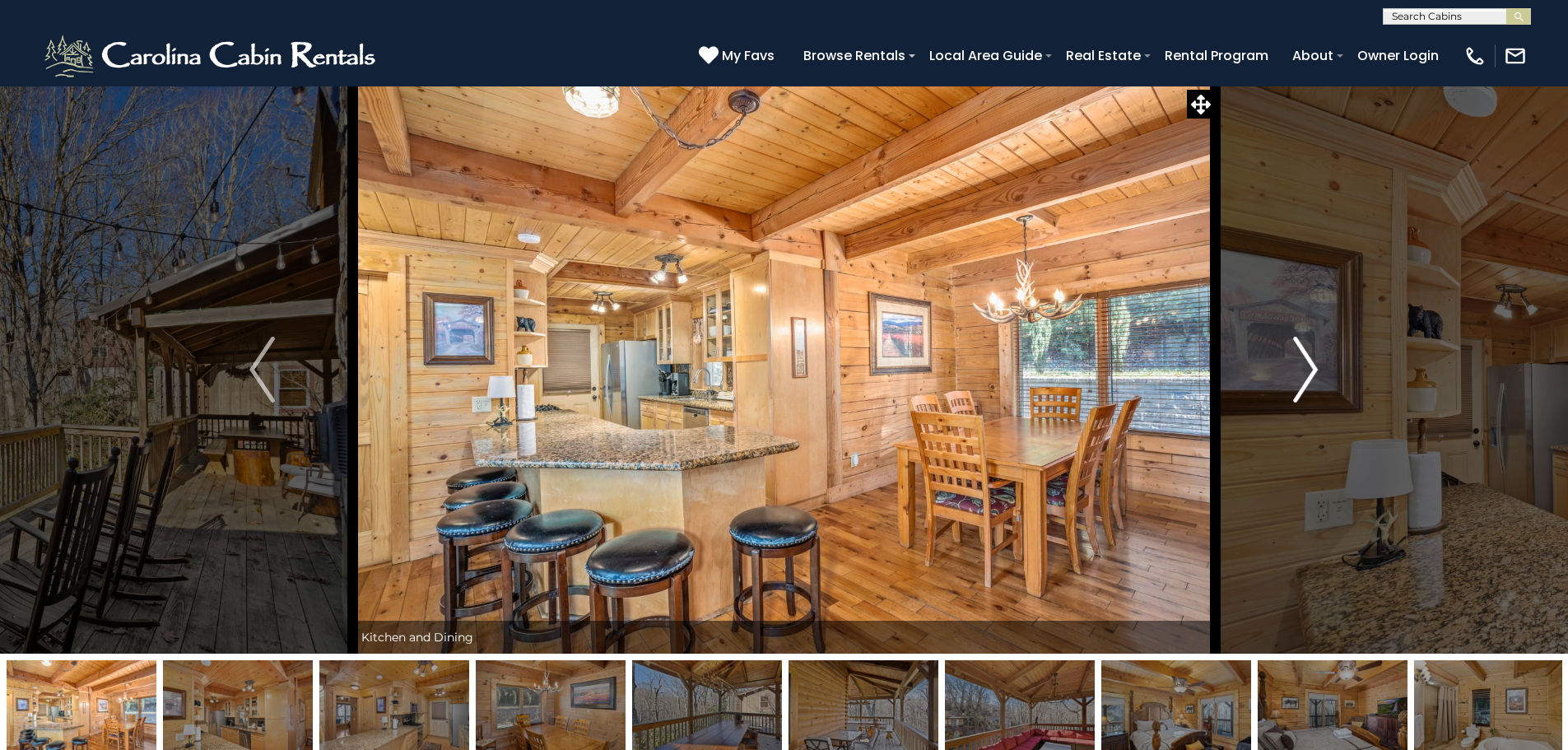
click at [1308, 363] on img "Next" at bounding box center [1305, 370] width 25 height 66
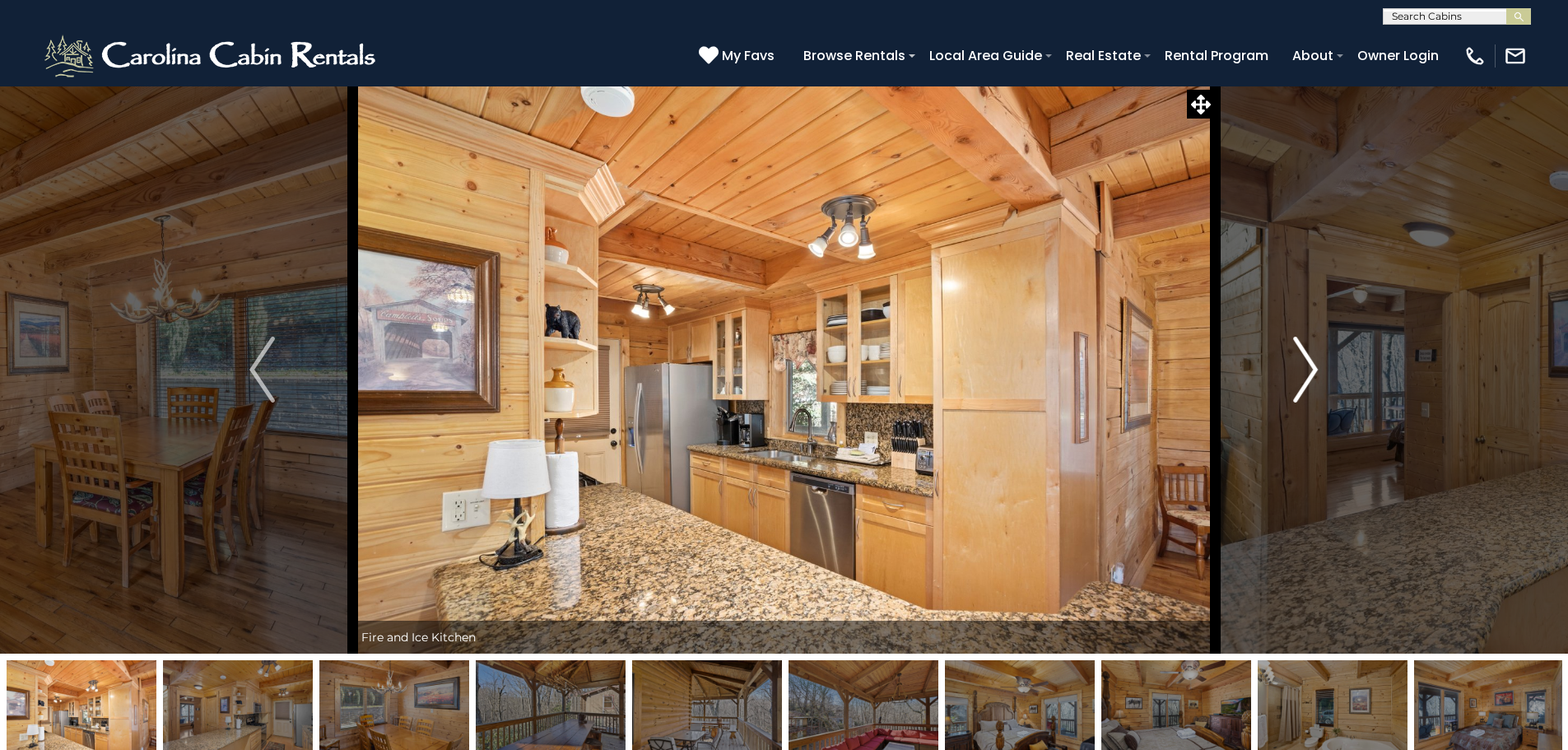
click at [1308, 363] on img "Next" at bounding box center [1305, 370] width 25 height 66
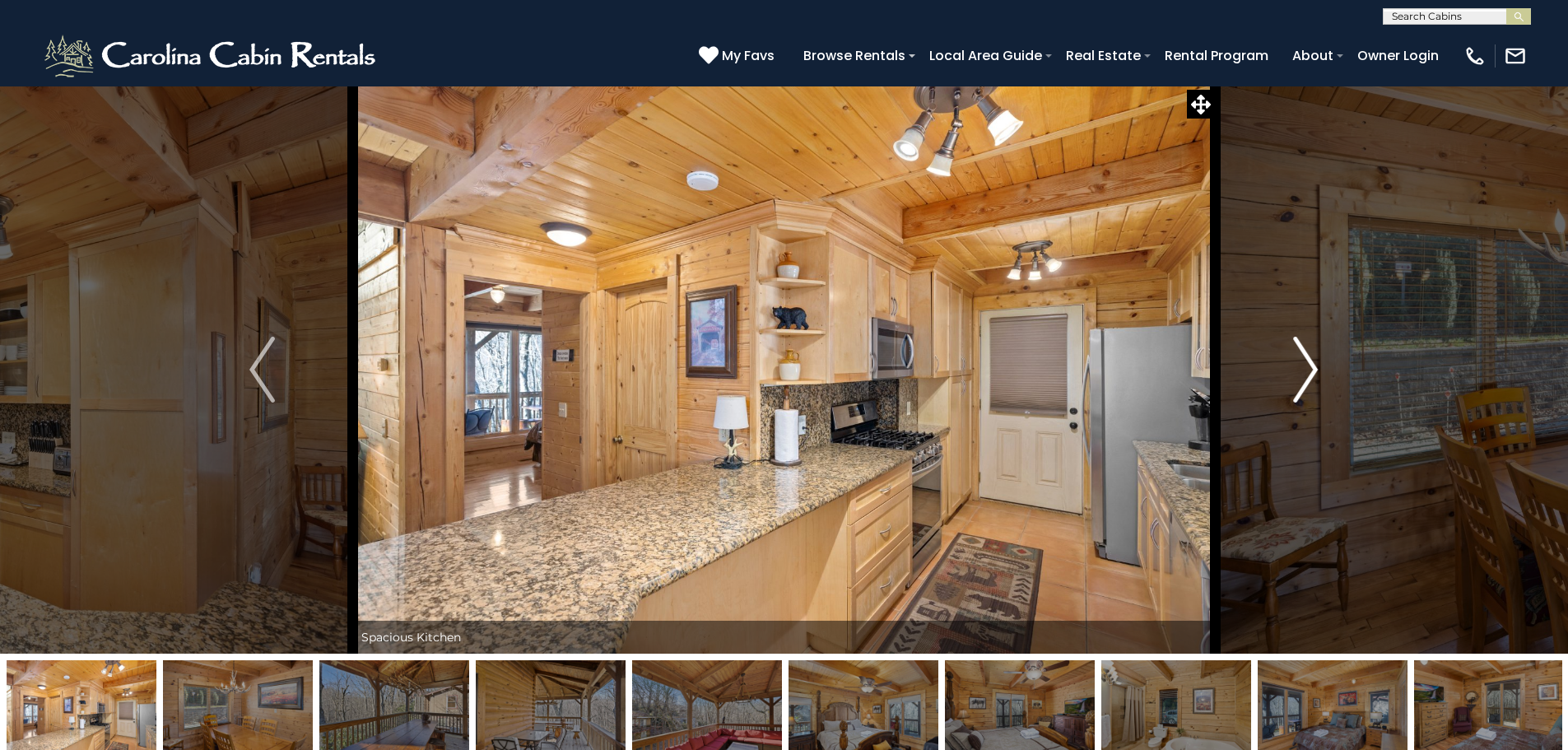
click at [1308, 363] on img "Next" at bounding box center [1305, 370] width 25 height 66
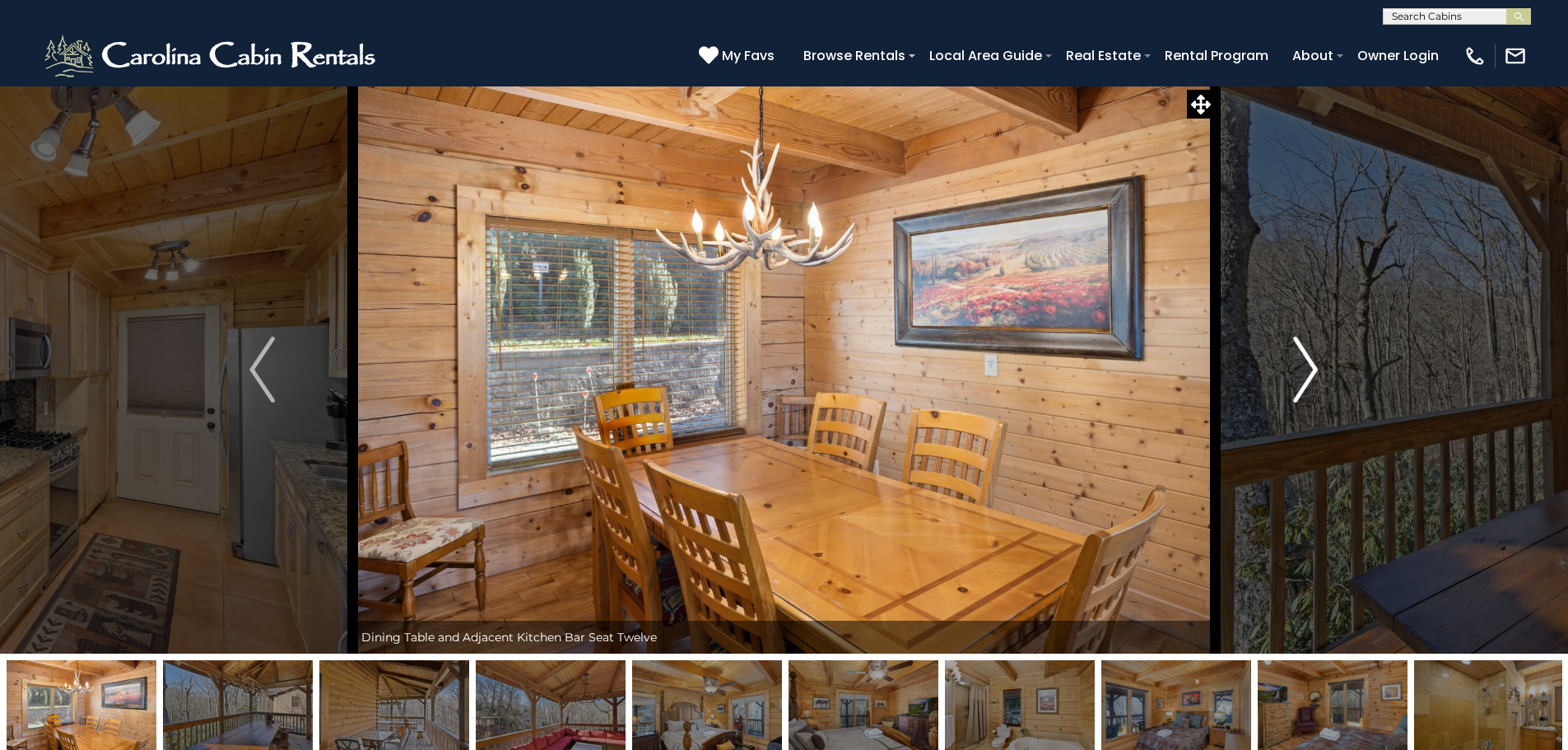
click at [1308, 363] on img "Next" at bounding box center [1305, 370] width 25 height 66
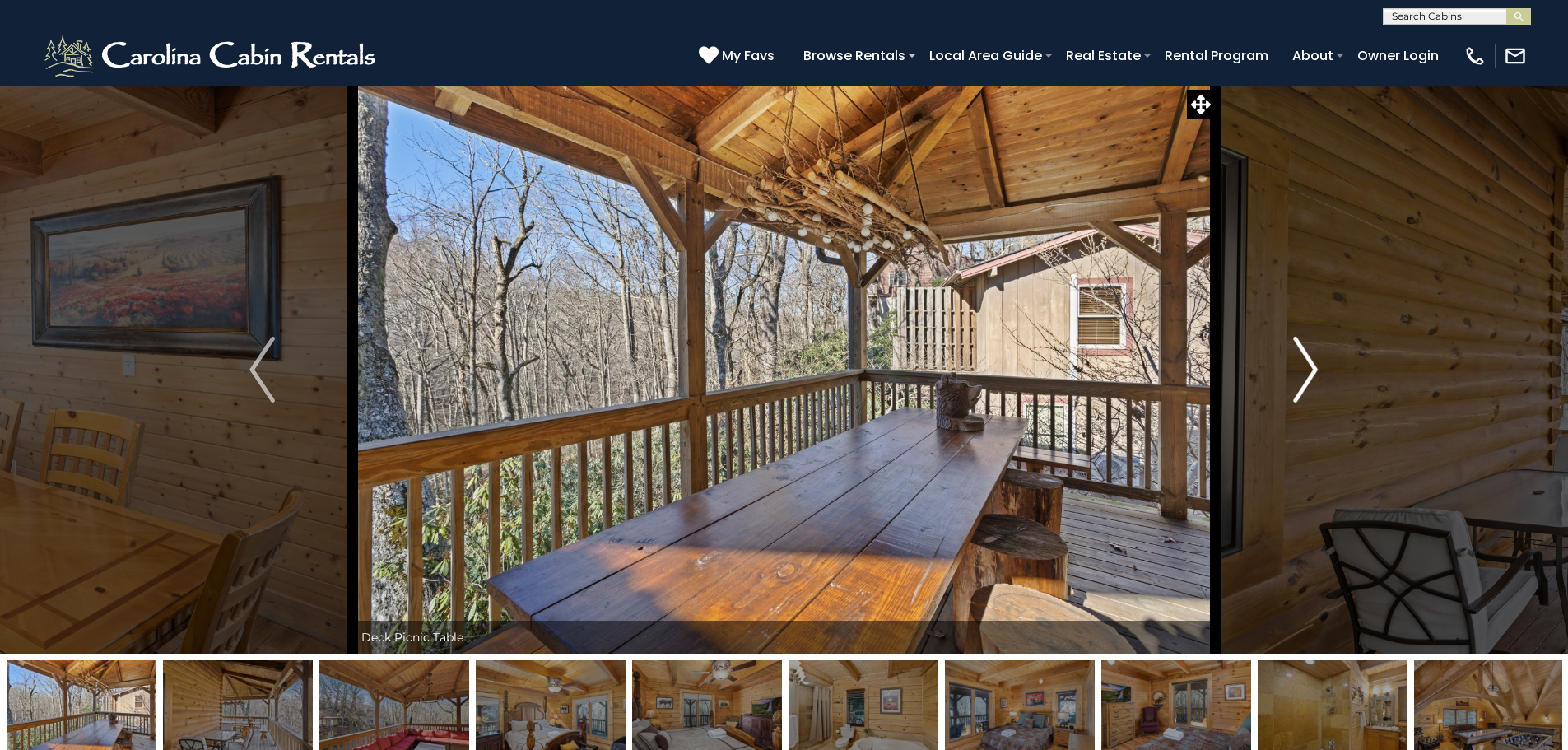
click at [1308, 363] on img "Next" at bounding box center [1305, 370] width 25 height 66
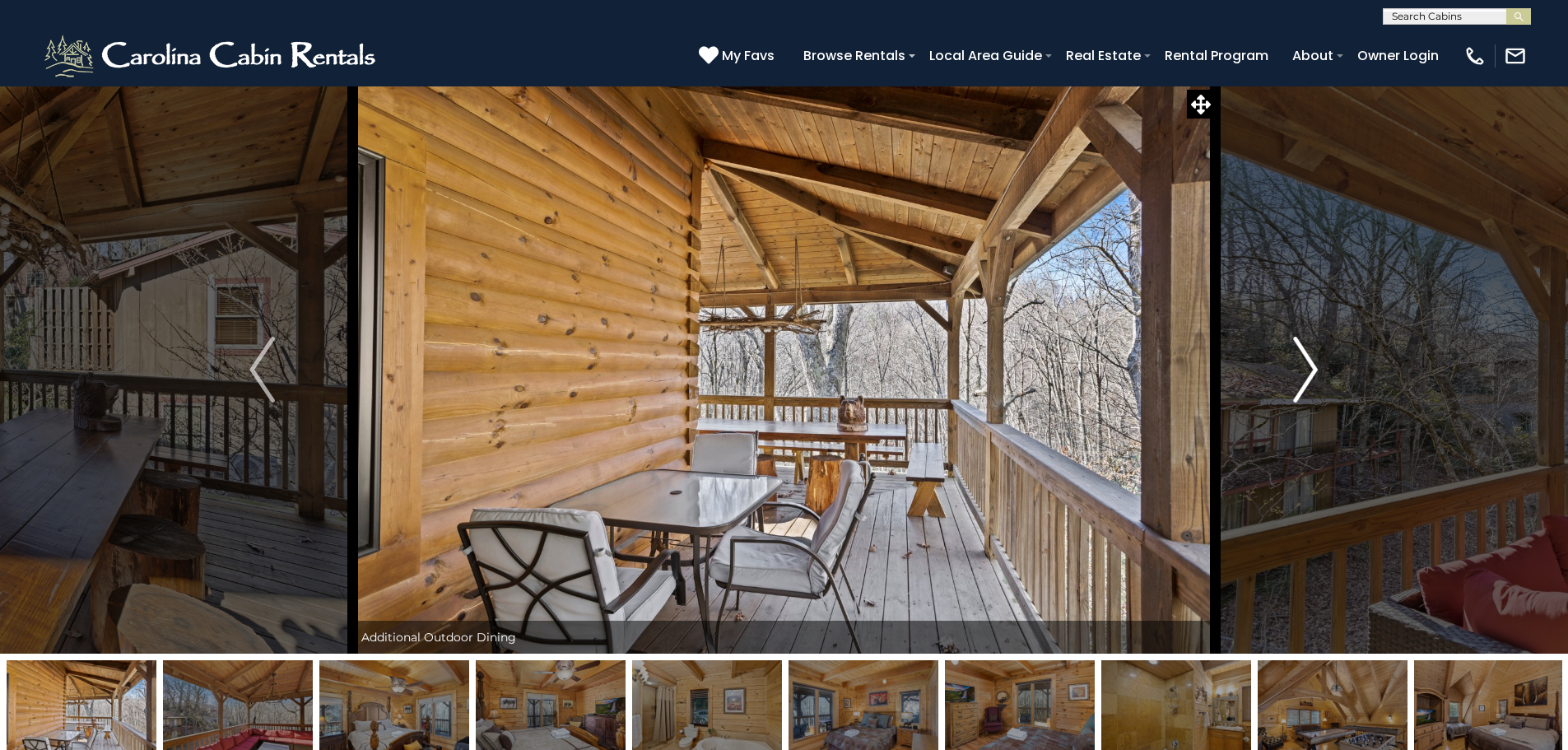
click at [1308, 363] on img "Next" at bounding box center [1305, 370] width 25 height 66
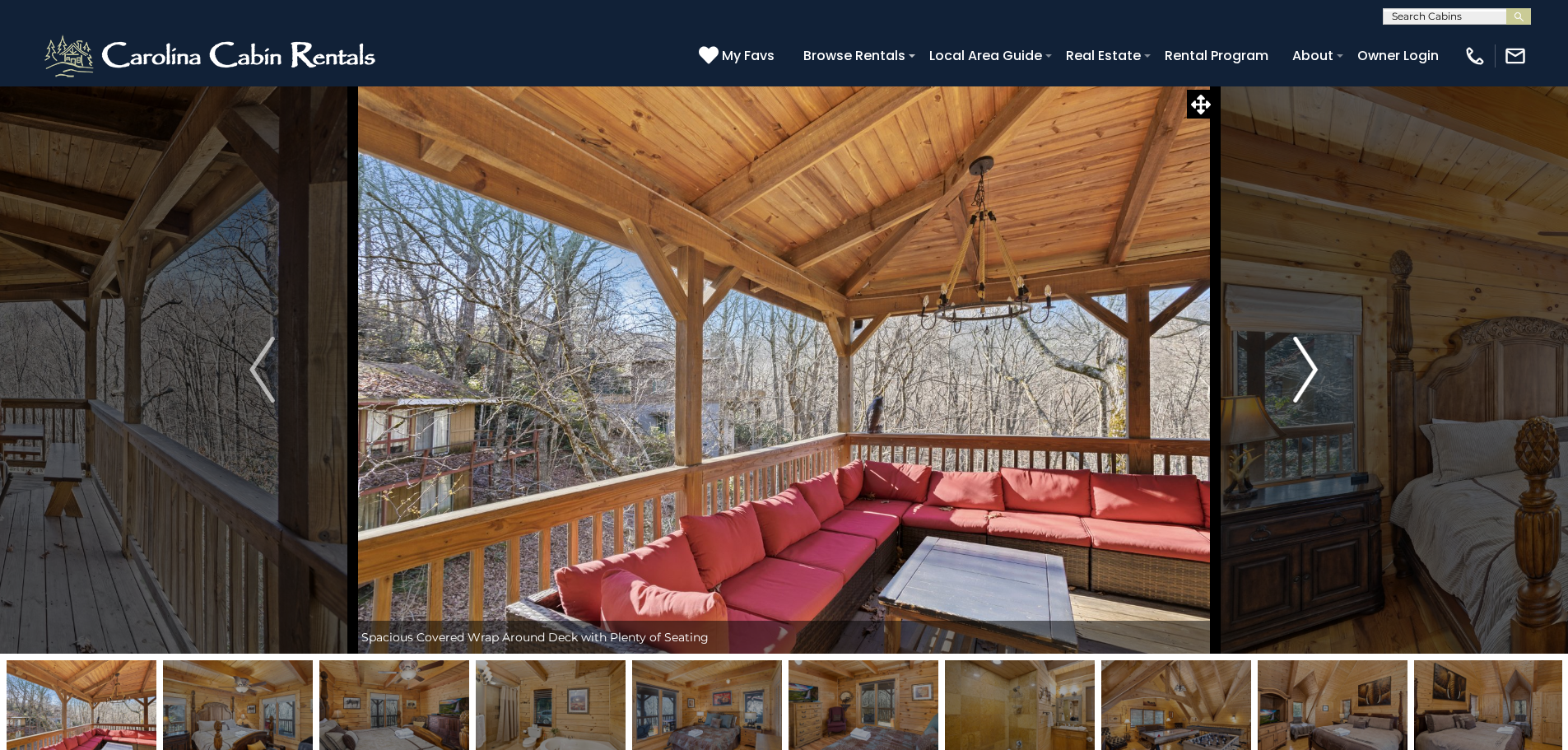
click at [1308, 363] on img "Next" at bounding box center [1305, 370] width 25 height 66
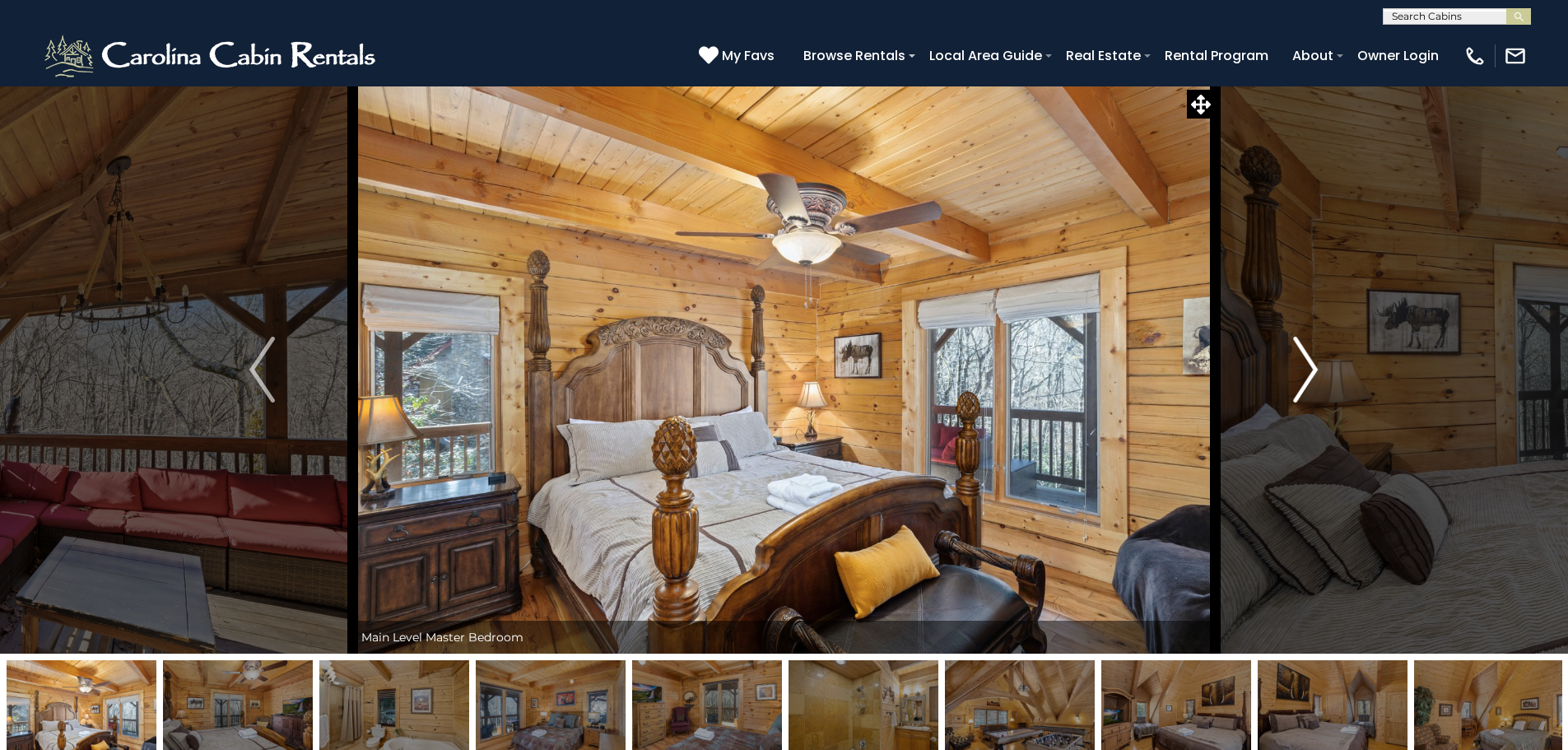
click at [1308, 363] on img "Next" at bounding box center [1305, 370] width 25 height 66
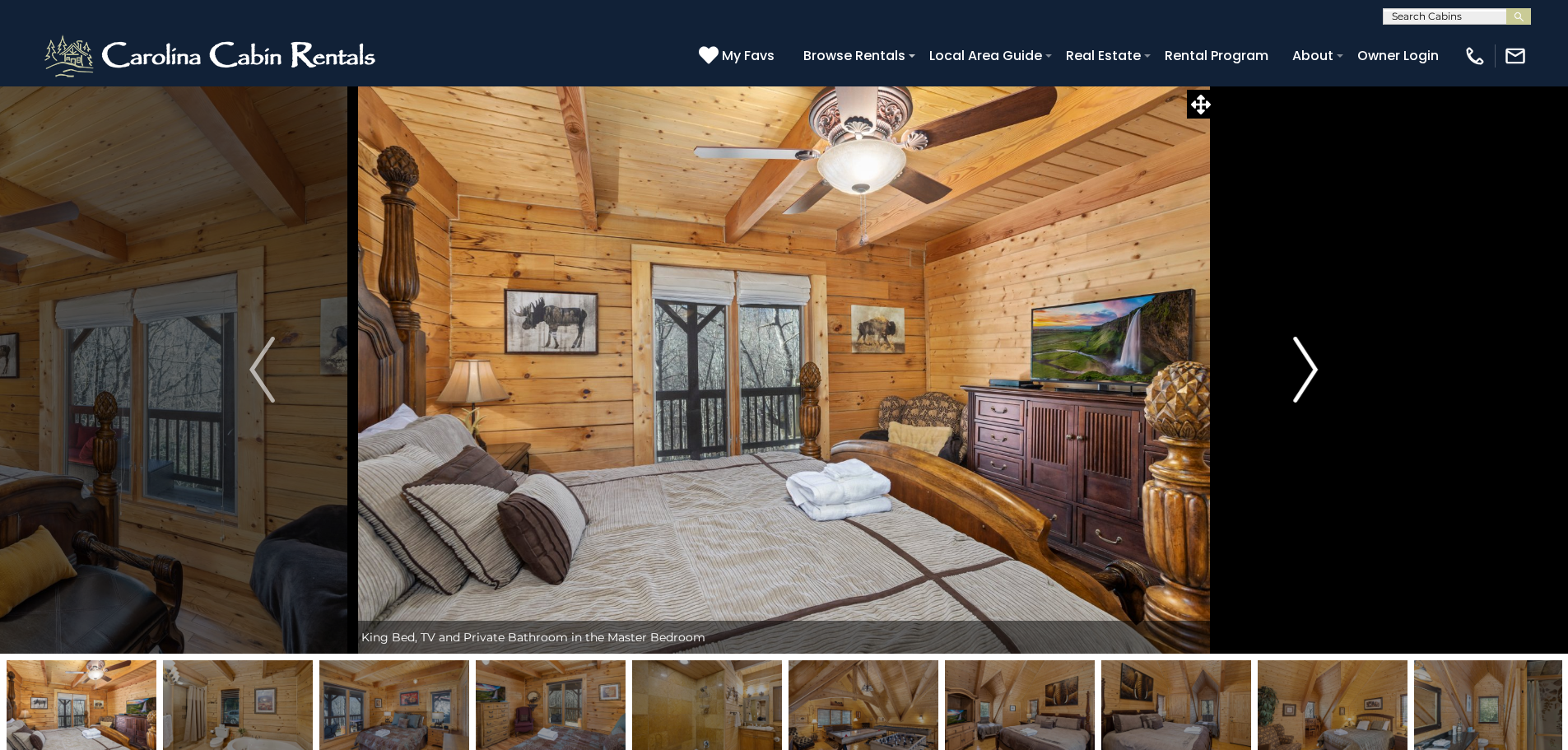
click at [1308, 363] on img "Next" at bounding box center [1305, 370] width 25 height 66
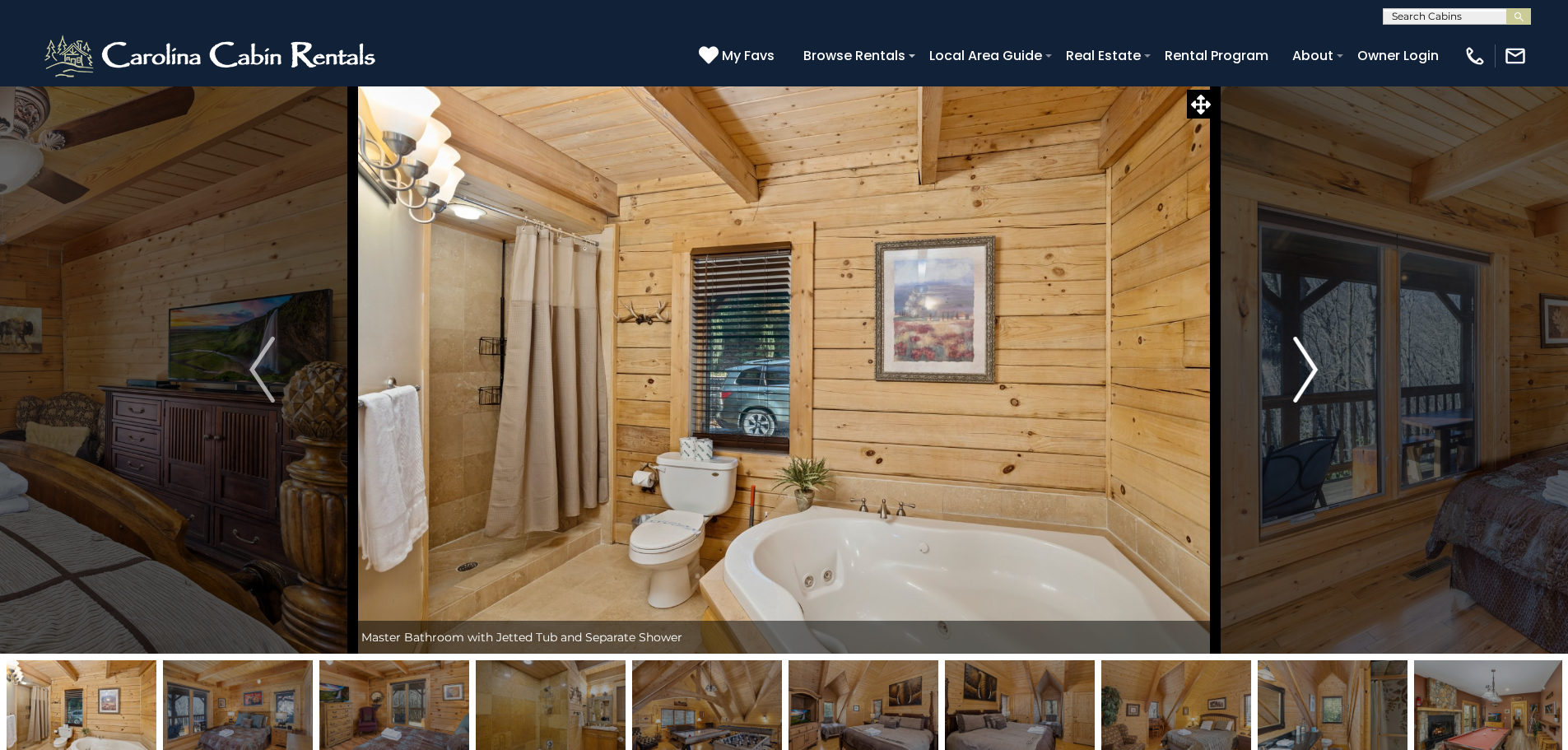
click at [1308, 363] on img "Next" at bounding box center [1305, 370] width 25 height 66
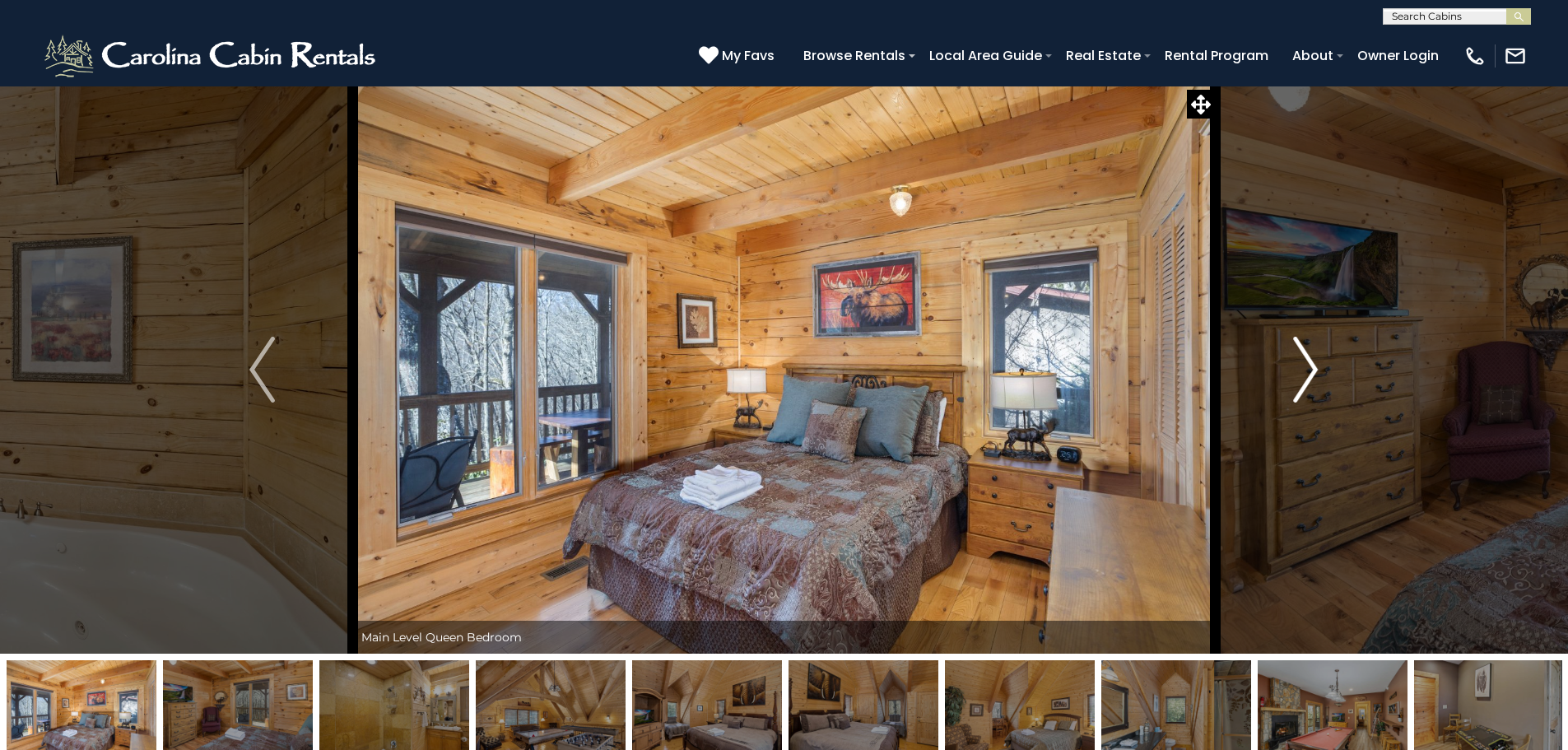
click at [1308, 363] on img "Next" at bounding box center [1305, 370] width 25 height 66
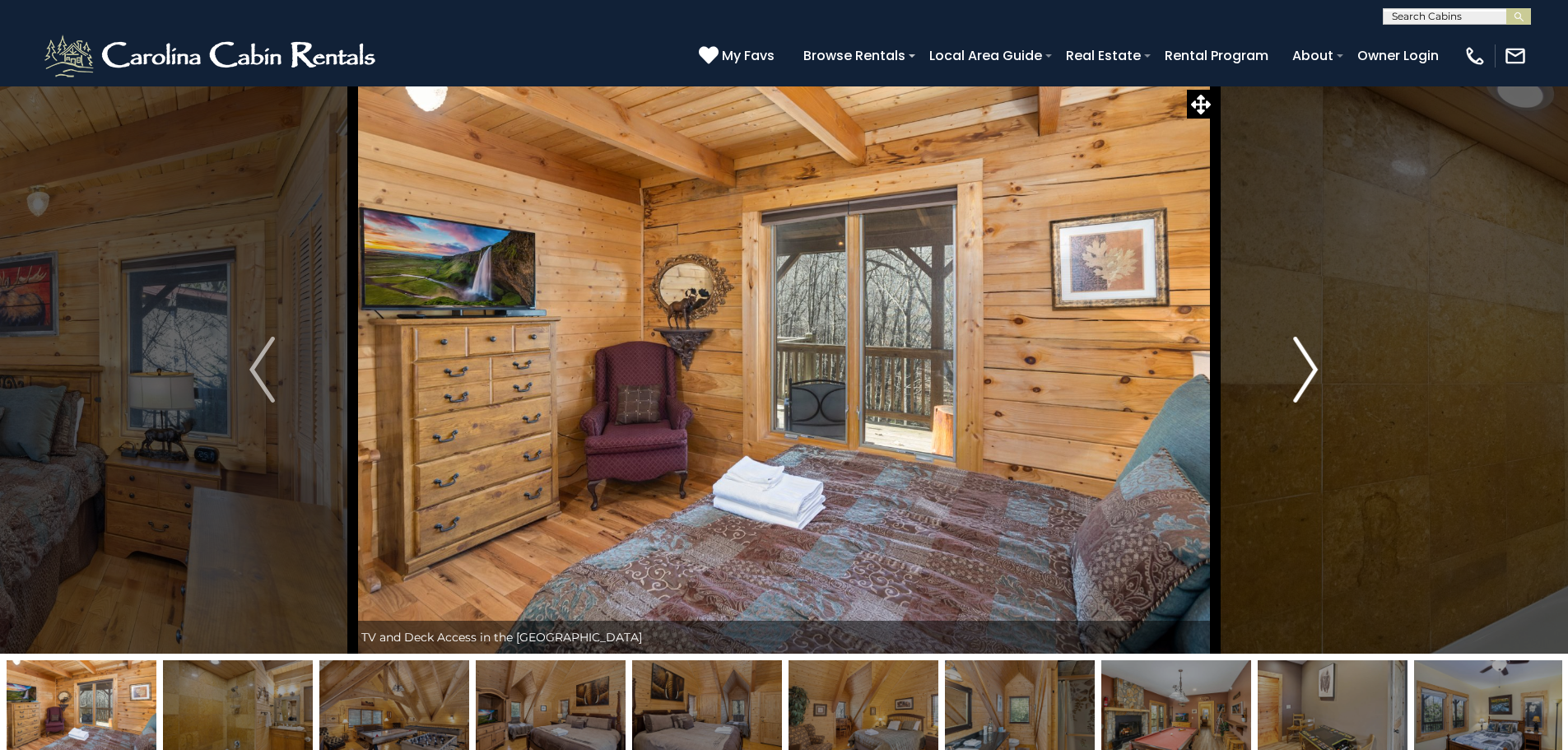
click at [1308, 363] on img "Next" at bounding box center [1305, 370] width 25 height 66
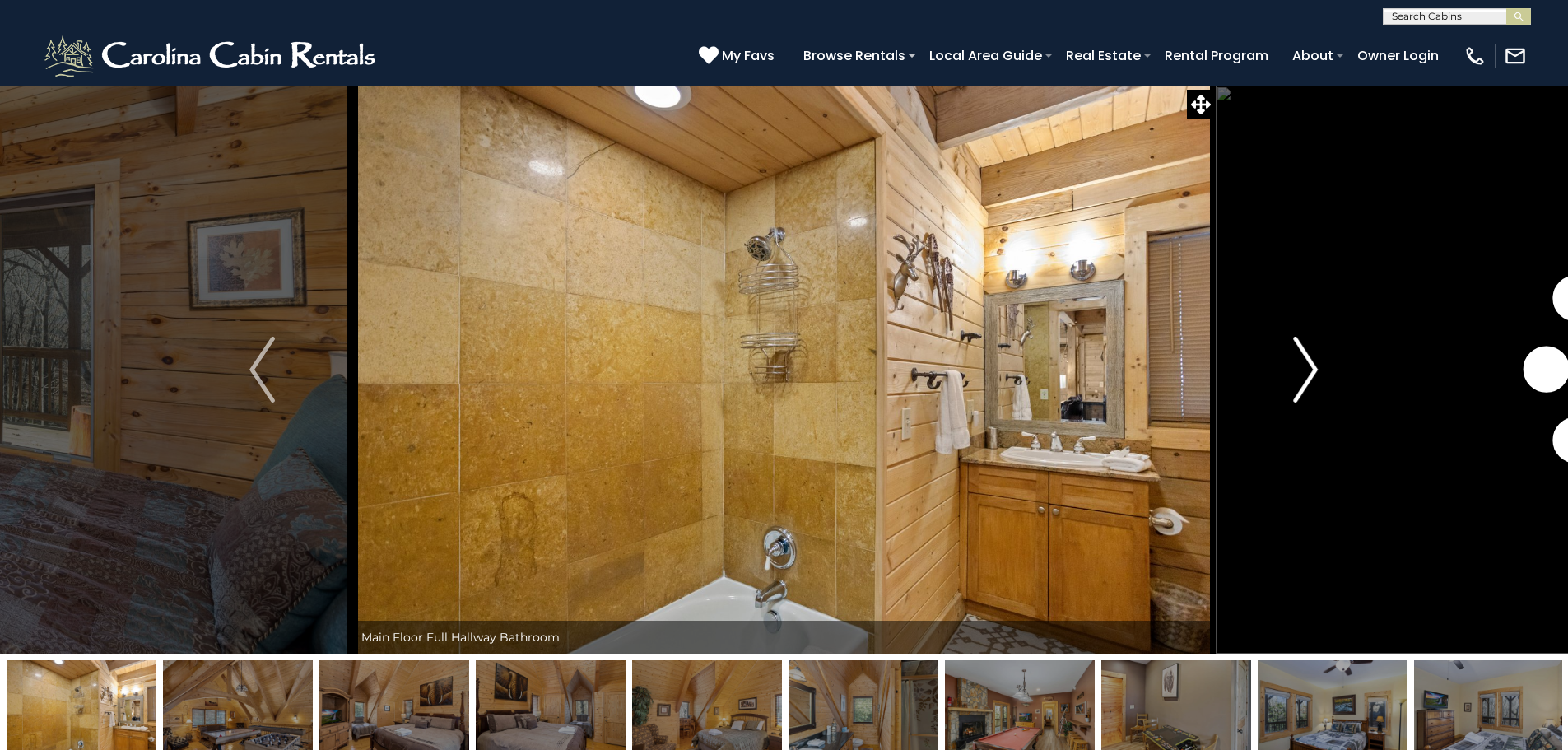
click at [1308, 363] on img "Next" at bounding box center [1305, 370] width 25 height 66
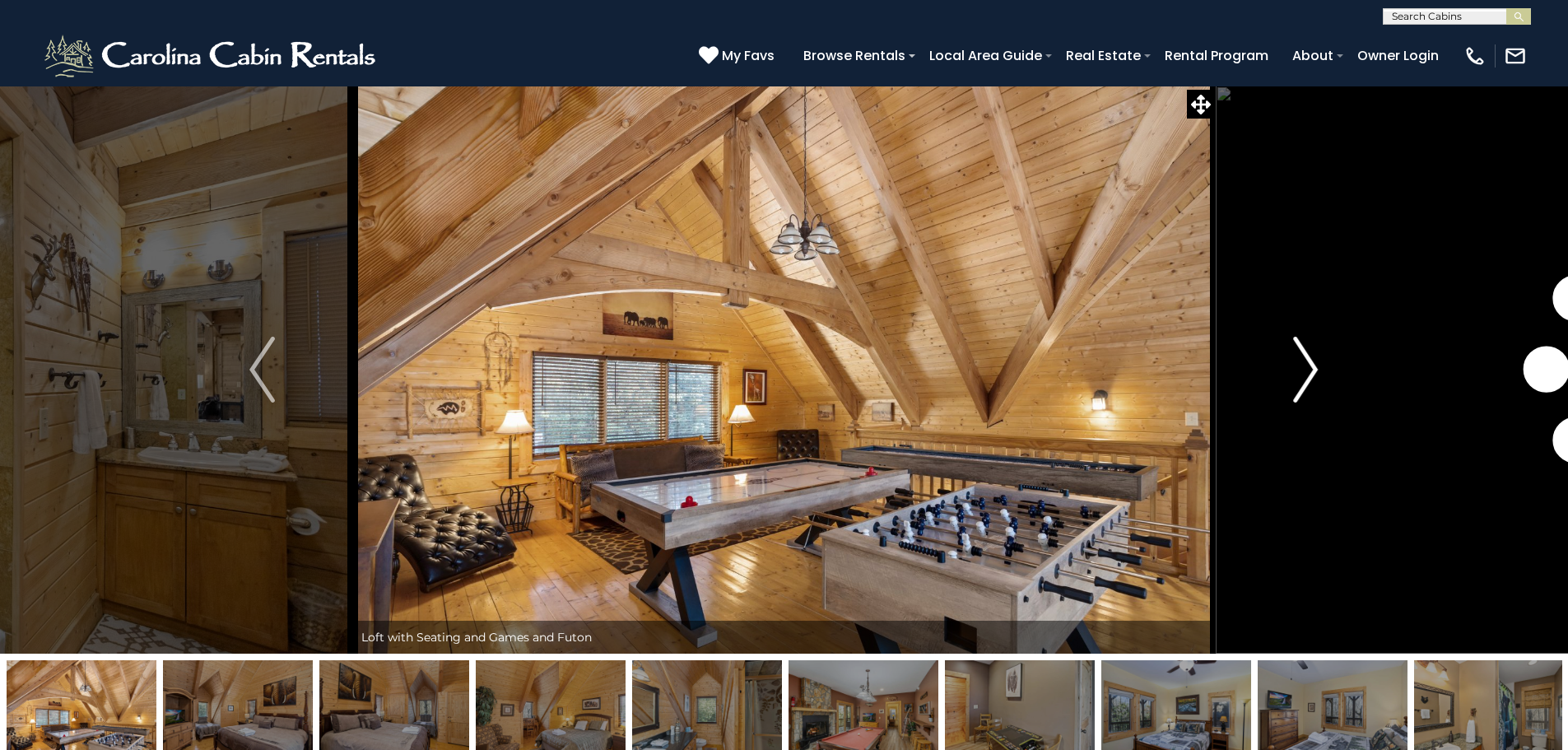
click at [1308, 363] on img "Next" at bounding box center [1305, 370] width 25 height 66
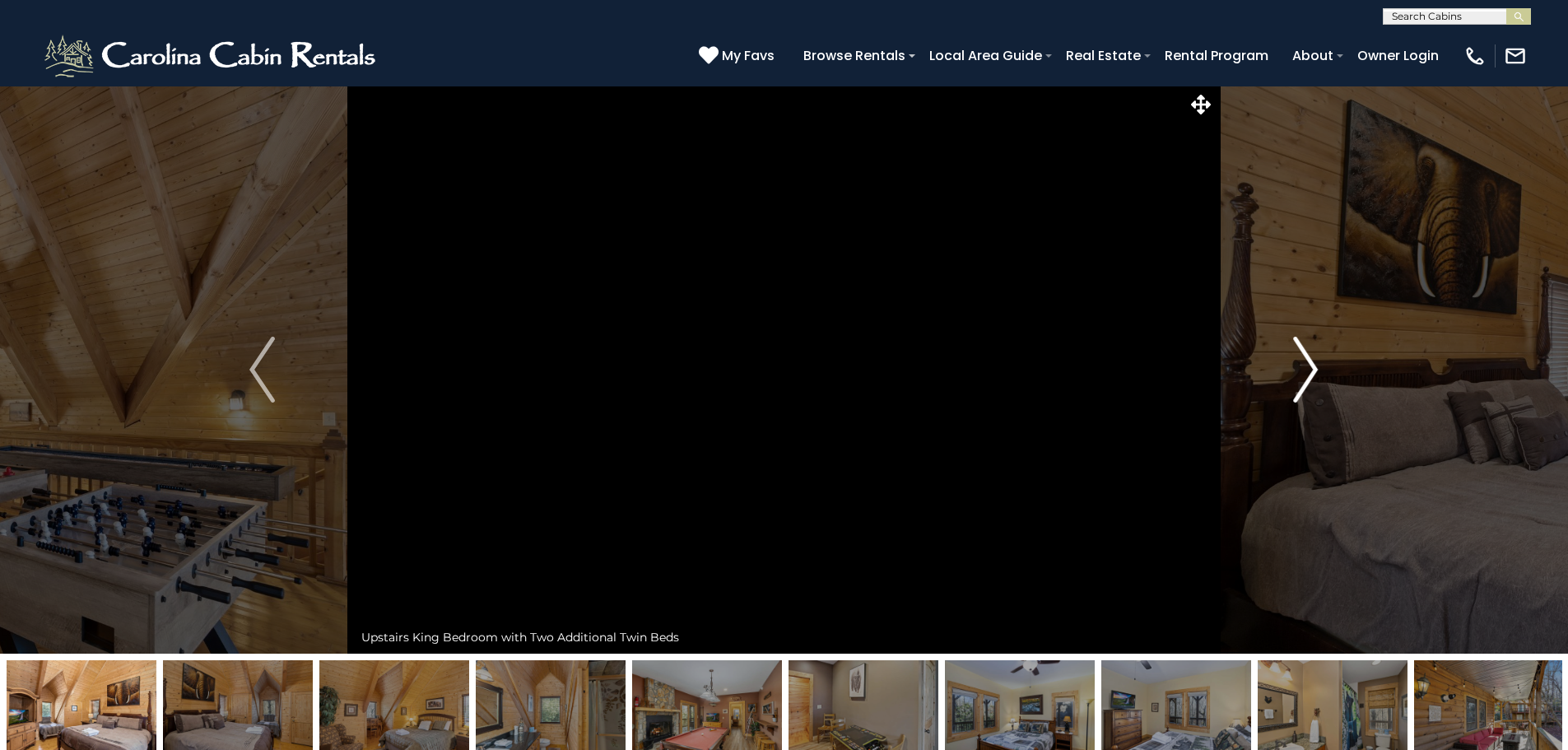
click at [1308, 363] on img "Next" at bounding box center [1305, 370] width 25 height 66
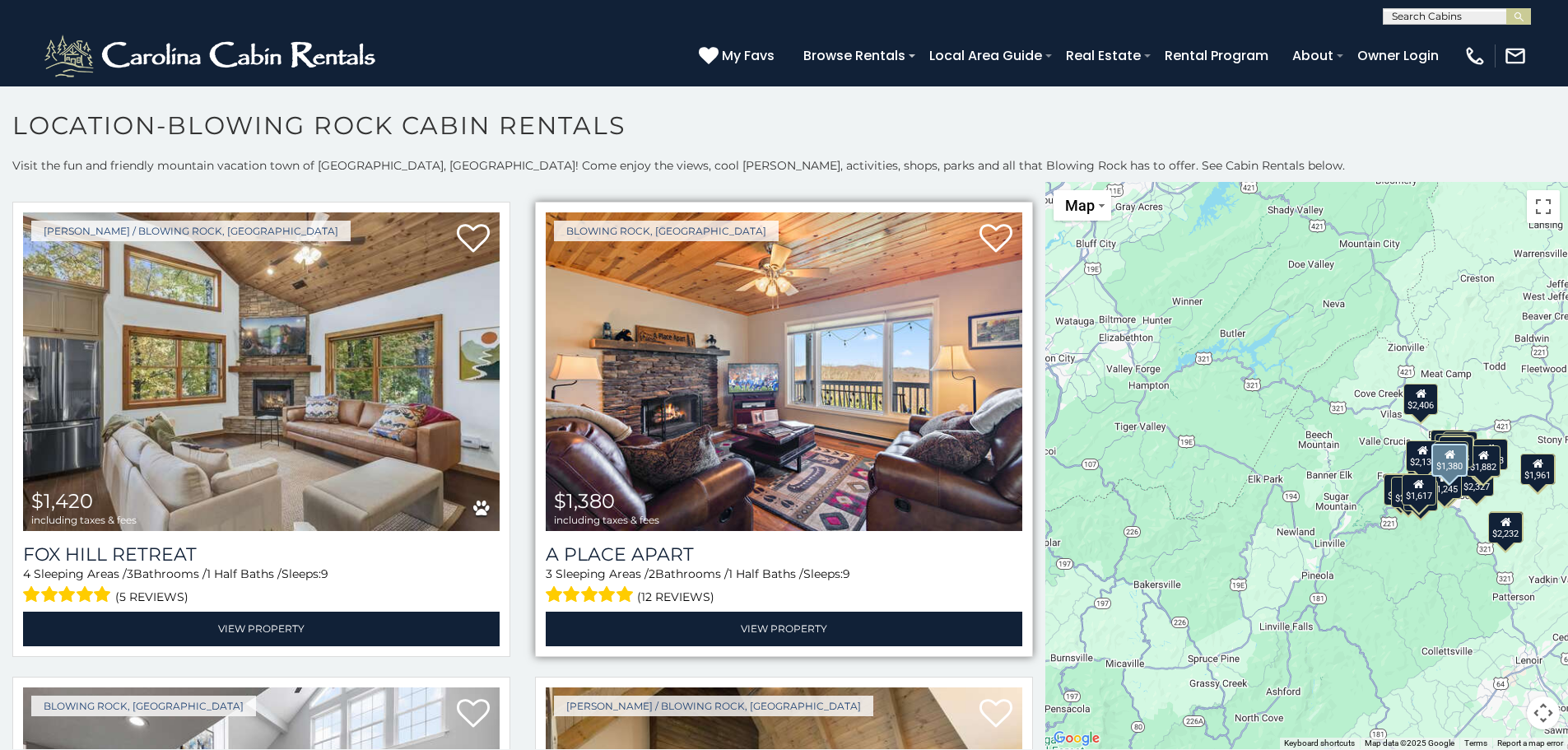
scroll to position [6092, 0]
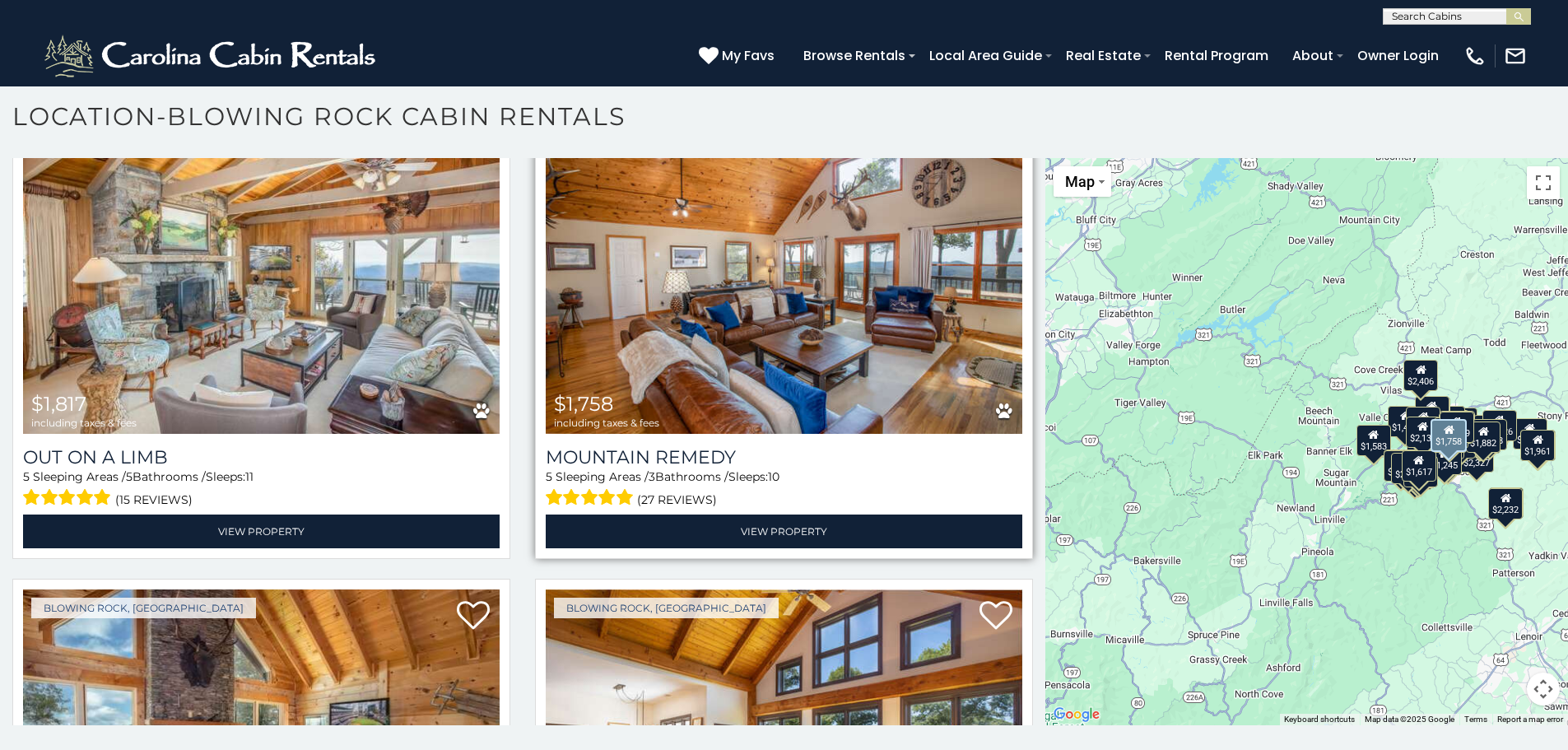
scroll to position [3892, 0]
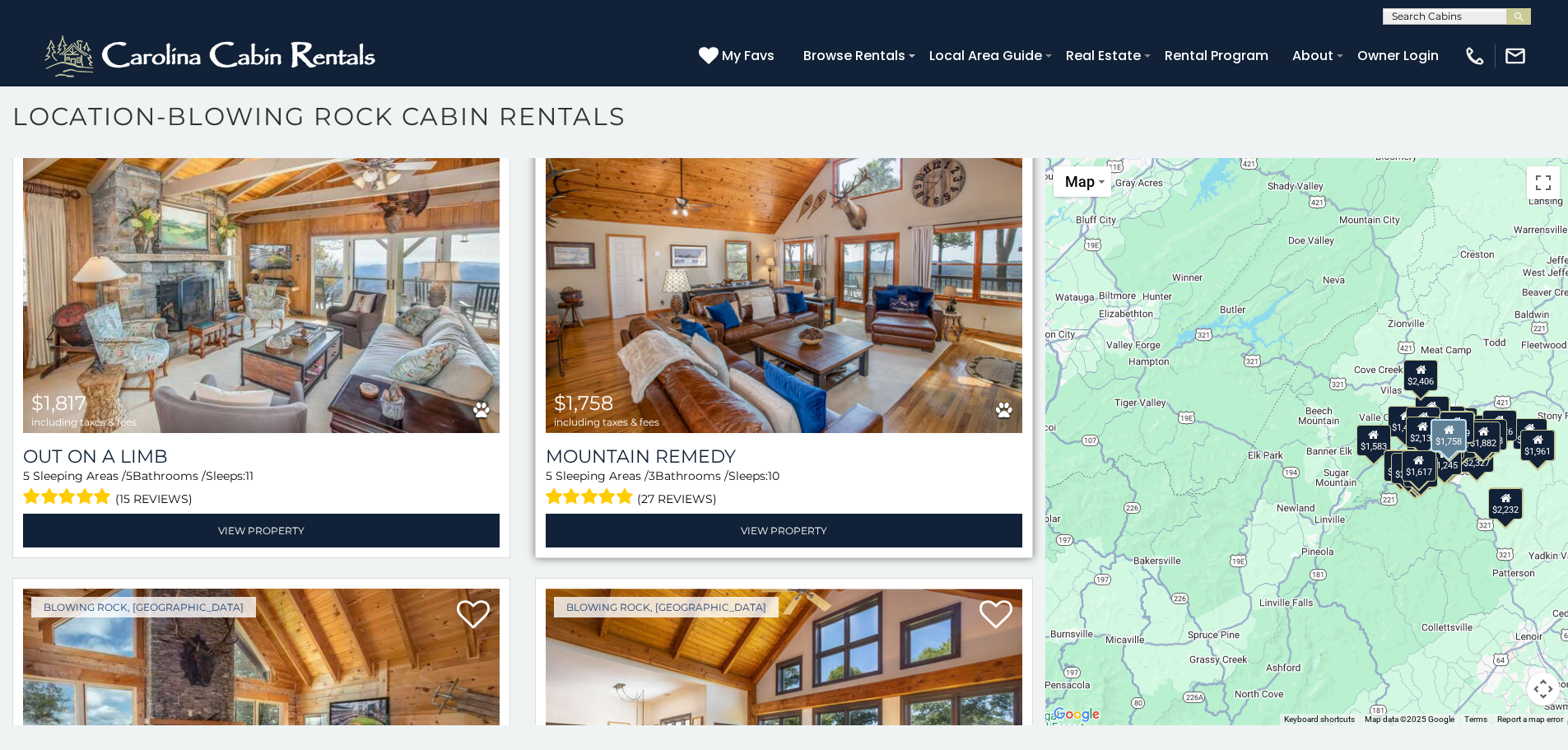
click at [709, 300] on img at bounding box center [784, 272] width 477 height 319
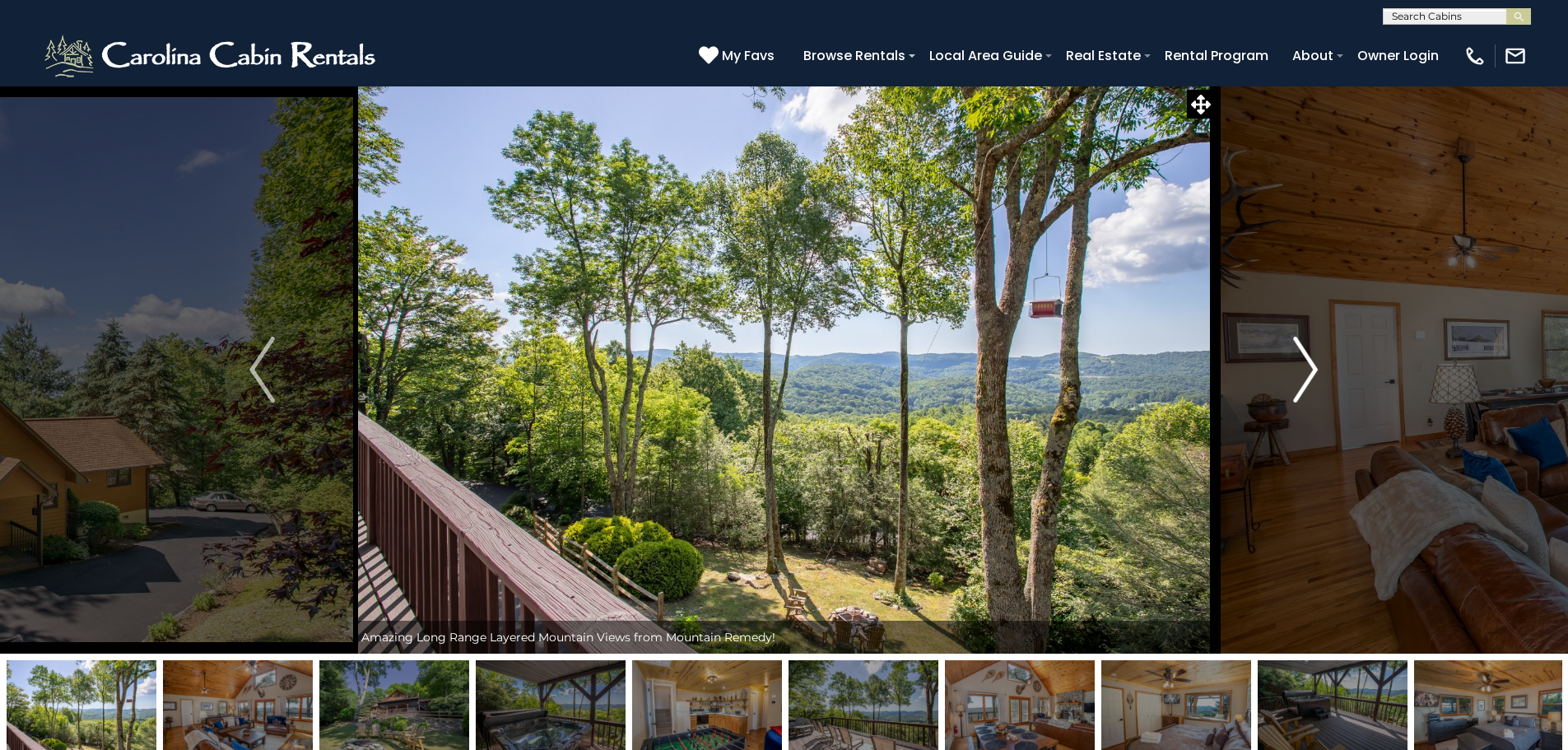
click at [1299, 351] on img "Next" at bounding box center [1305, 370] width 25 height 66
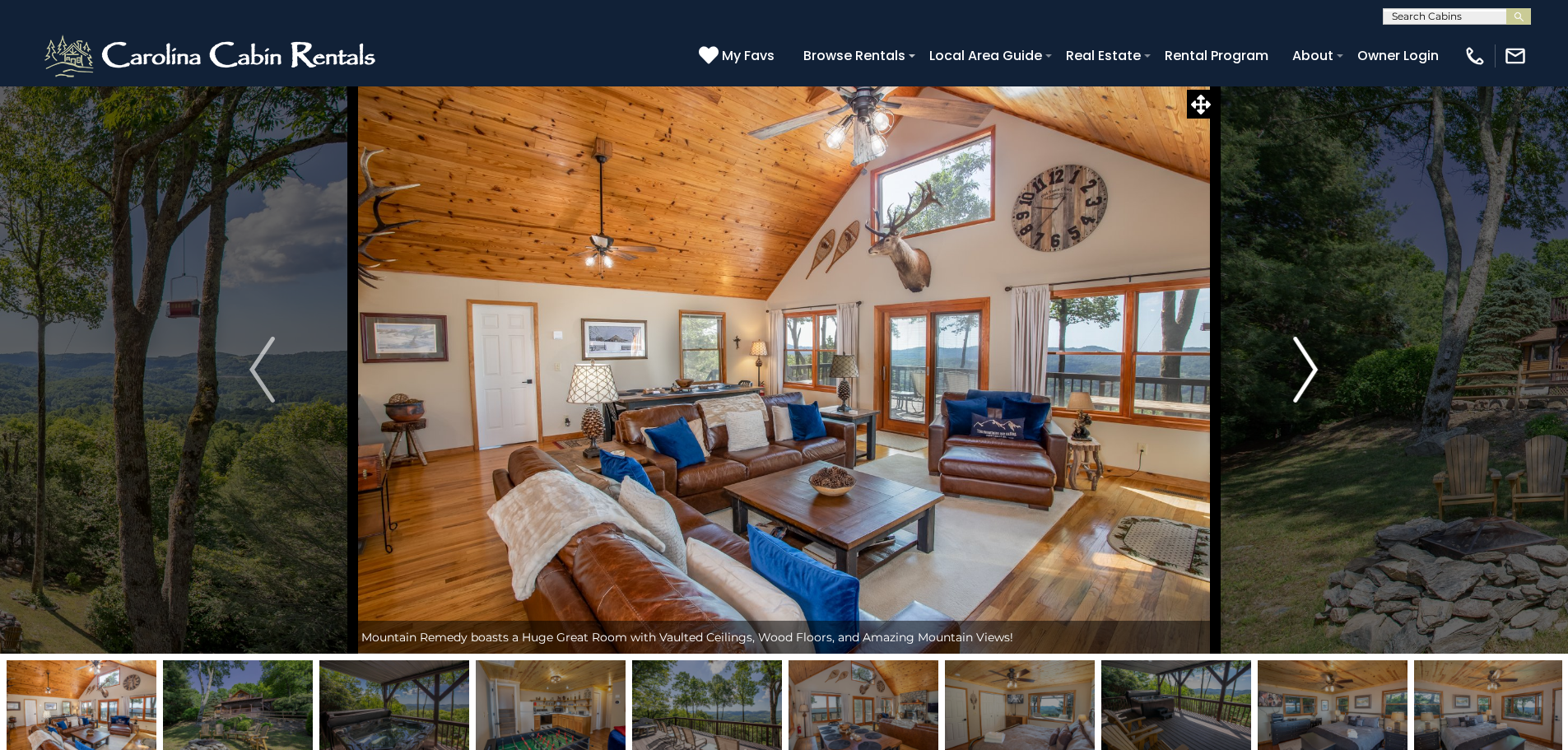
click at [1299, 351] on img "Next" at bounding box center [1305, 370] width 25 height 66
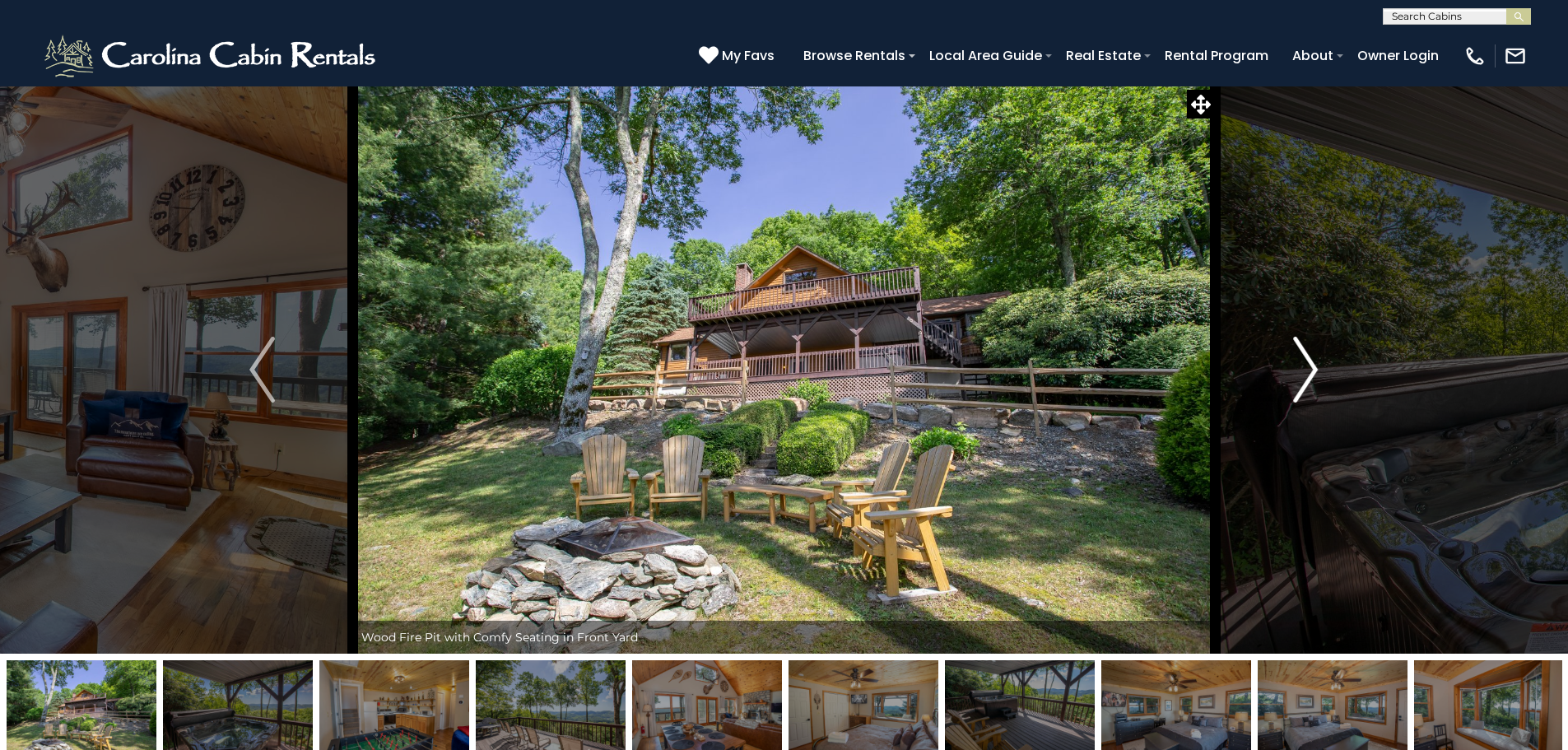
click at [1299, 351] on img "Next" at bounding box center [1305, 370] width 25 height 66
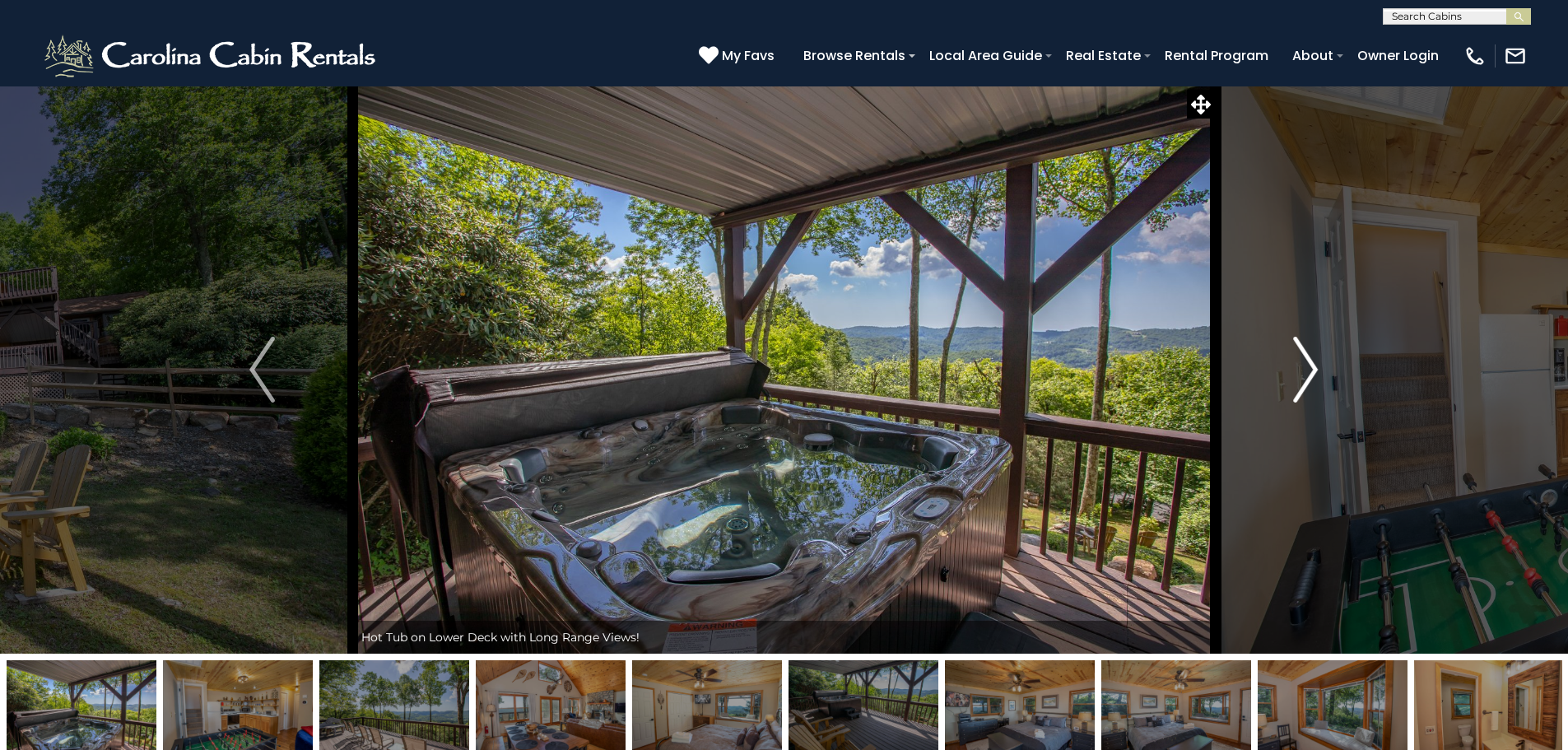
click at [1299, 351] on img "Next" at bounding box center [1305, 370] width 25 height 66
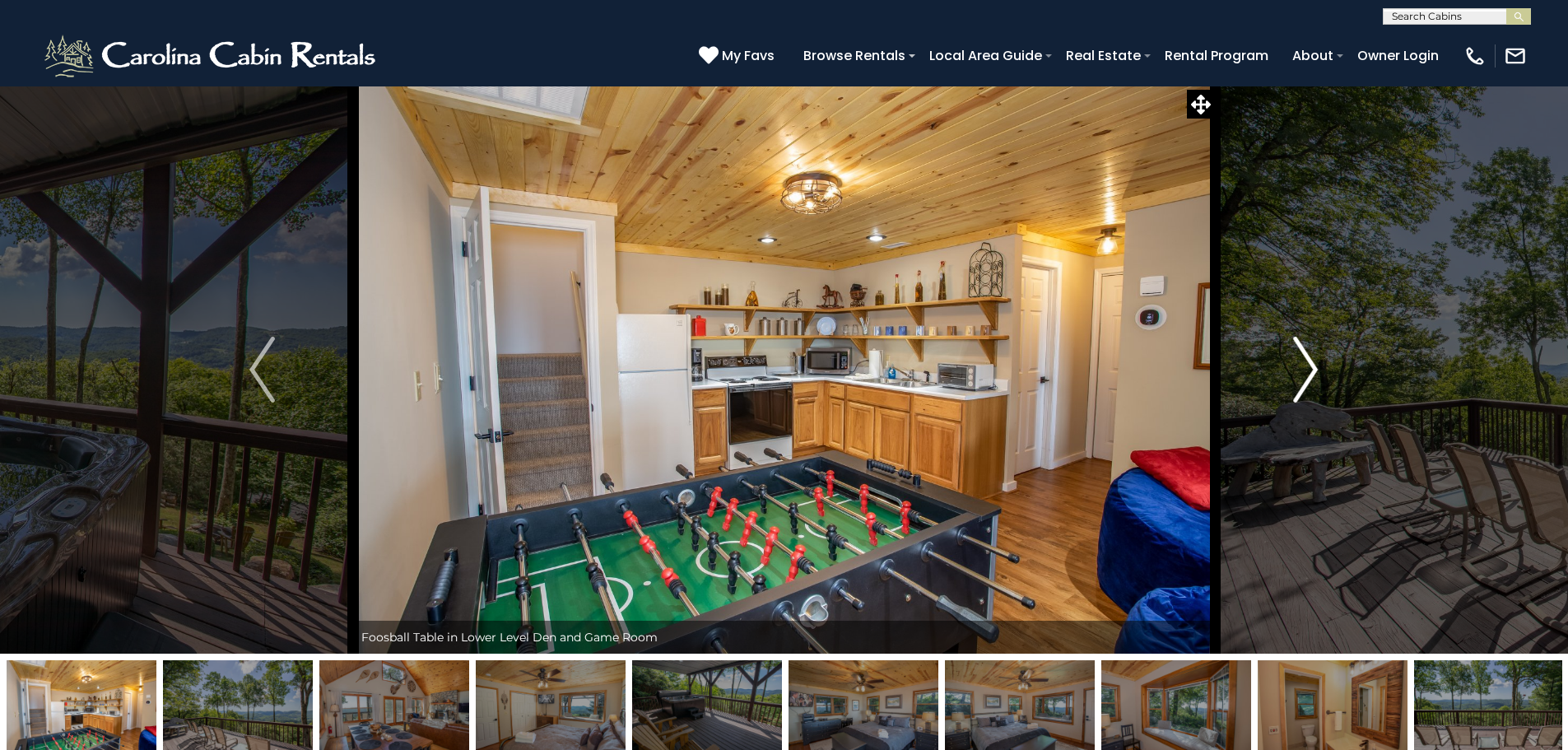
click at [1299, 351] on img "Next" at bounding box center [1305, 370] width 25 height 66
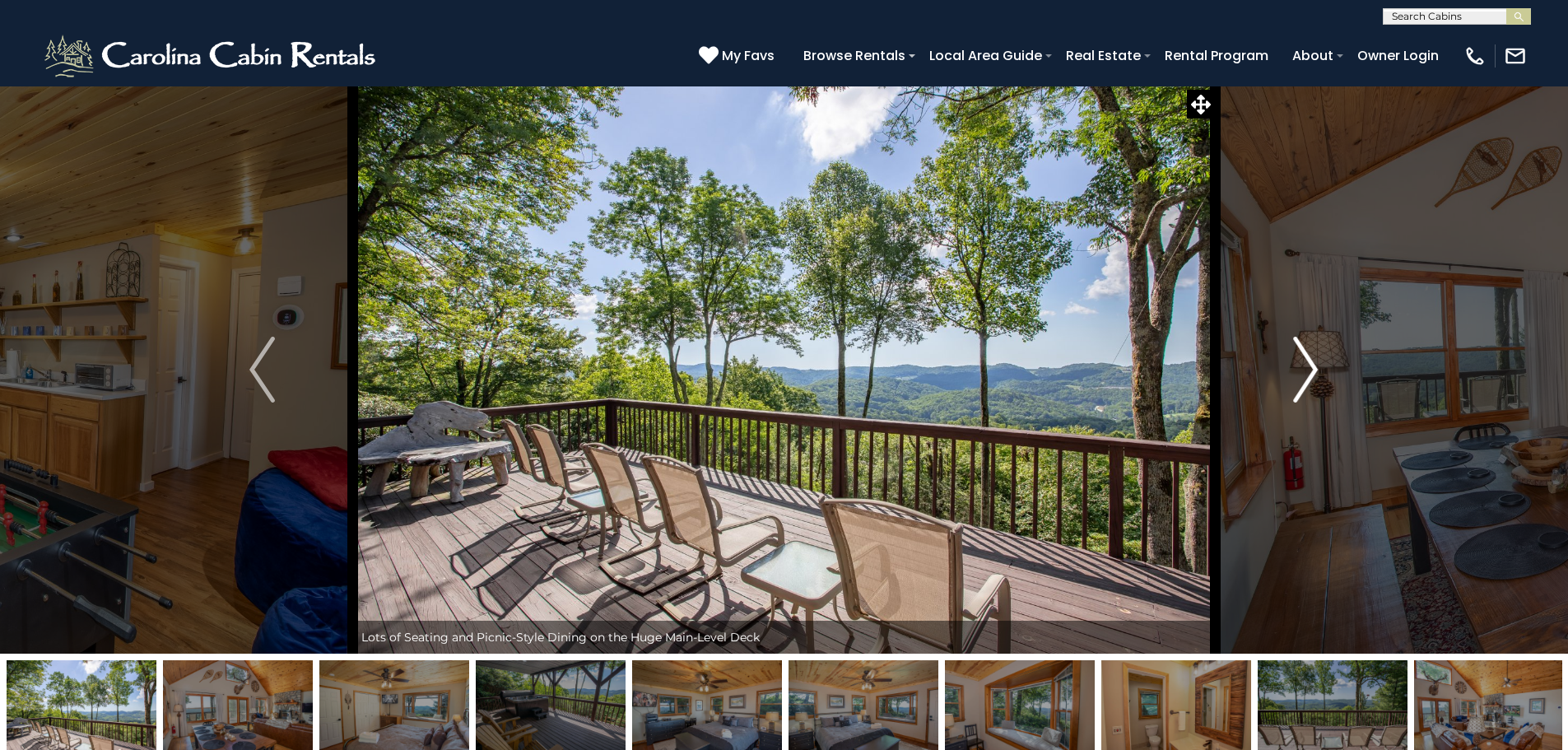
click at [1299, 351] on img "Next" at bounding box center [1305, 370] width 25 height 66
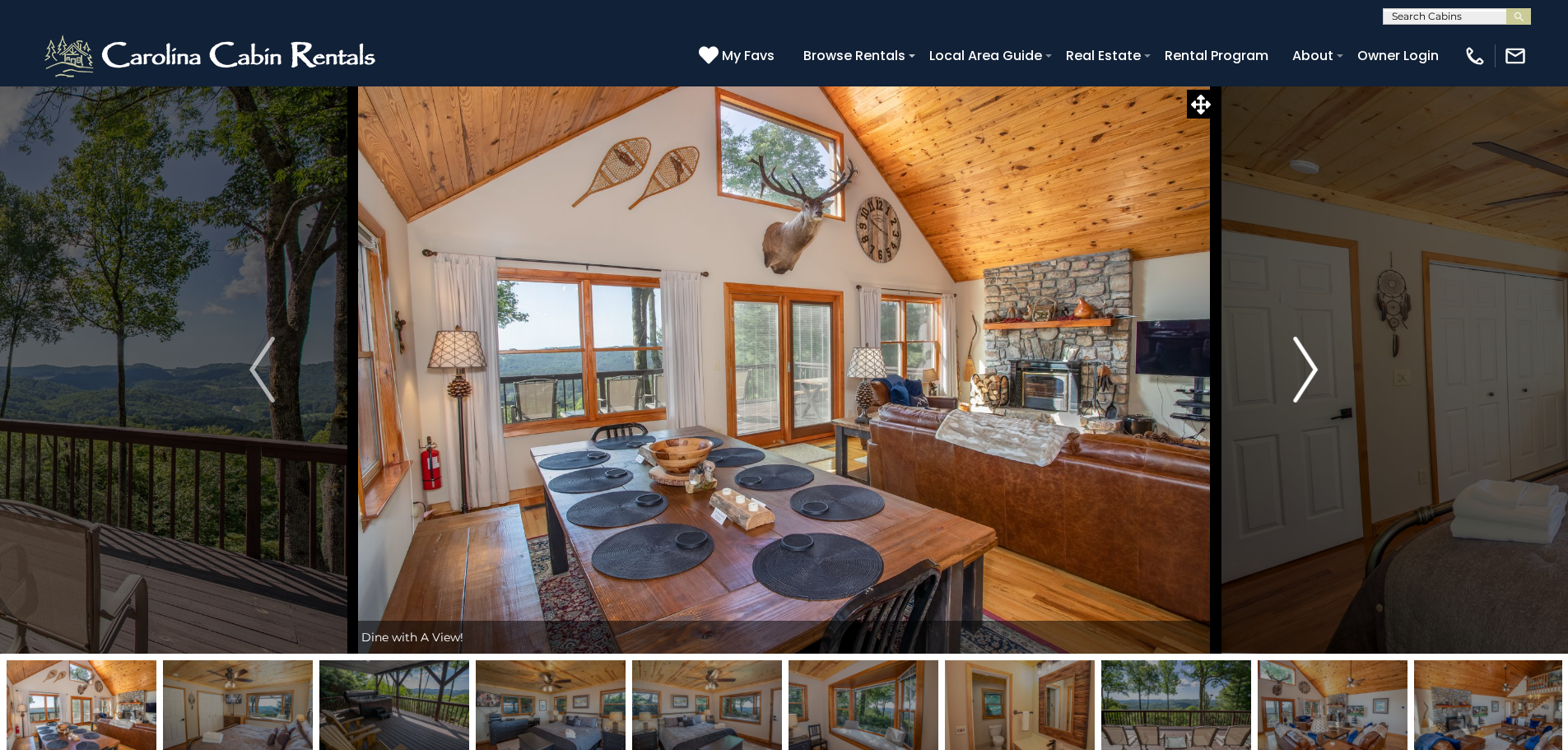
click at [1299, 351] on img "Next" at bounding box center [1305, 370] width 25 height 66
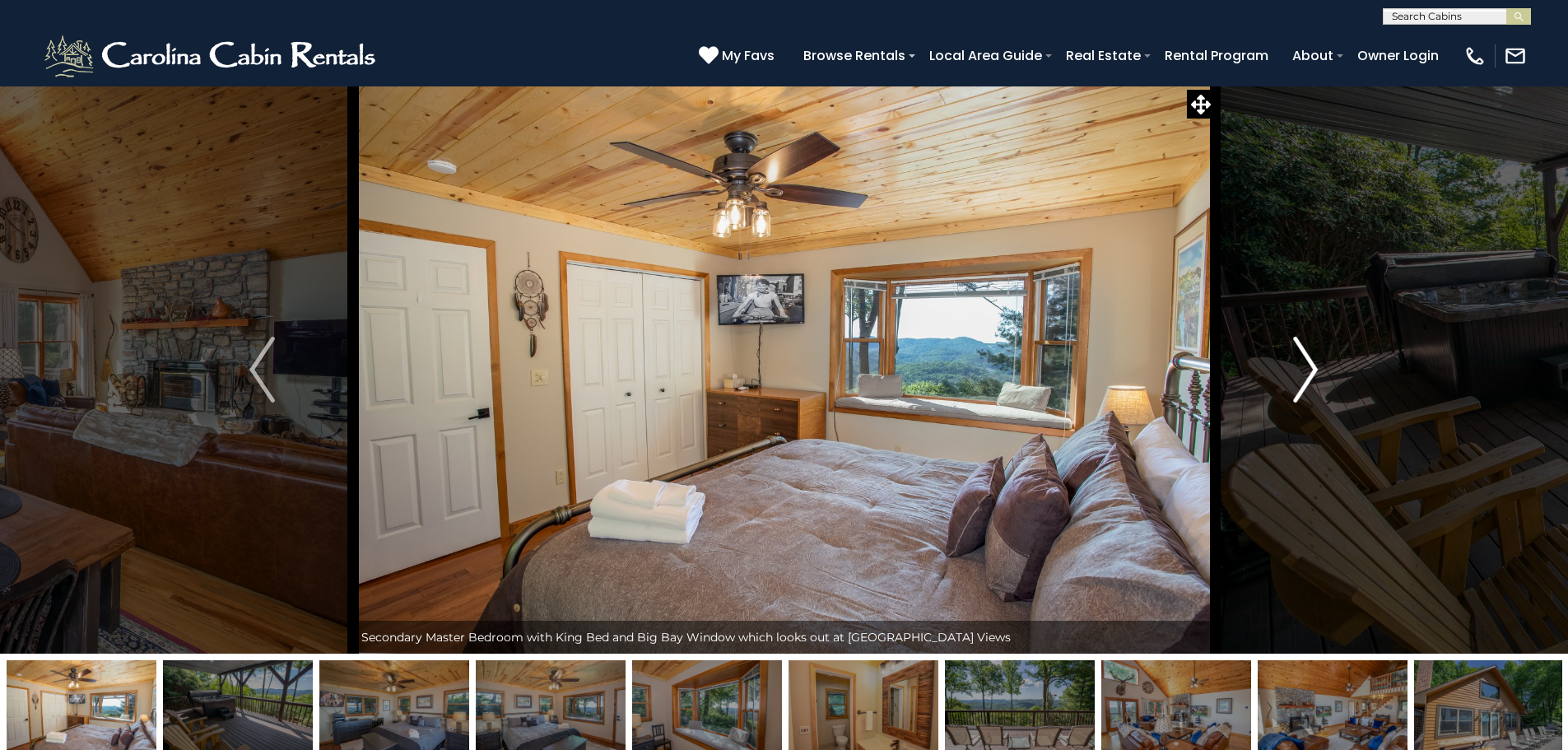
click at [1299, 351] on img "Next" at bounding box center [1305, 370] width 25 height 66
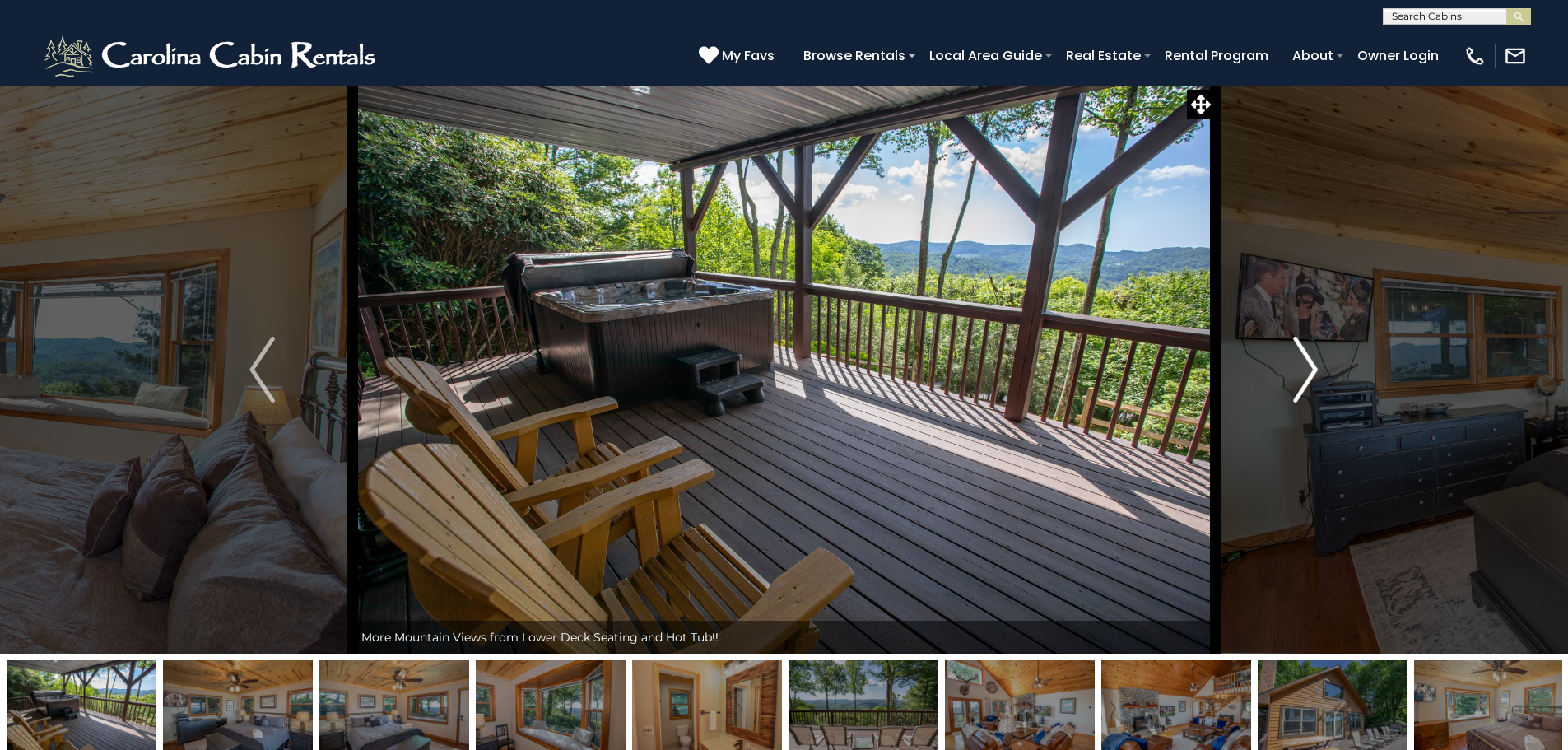
click at [1299, 351] on img "Next" at bounding box center [1305, 370] width 25 height 66
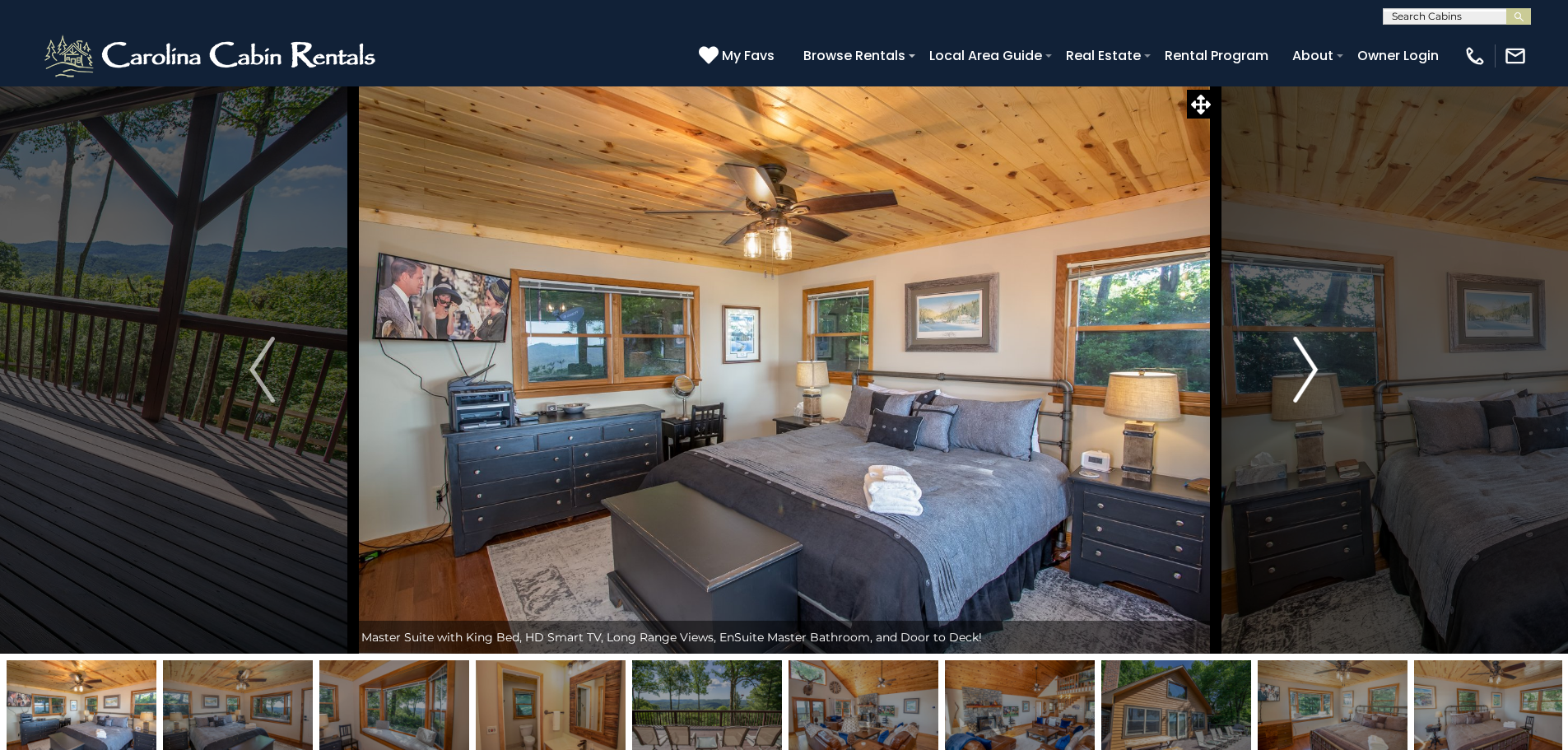
click at [1299, 351] on img "Next" at bounding box center [1305, 370] width 25 height 66
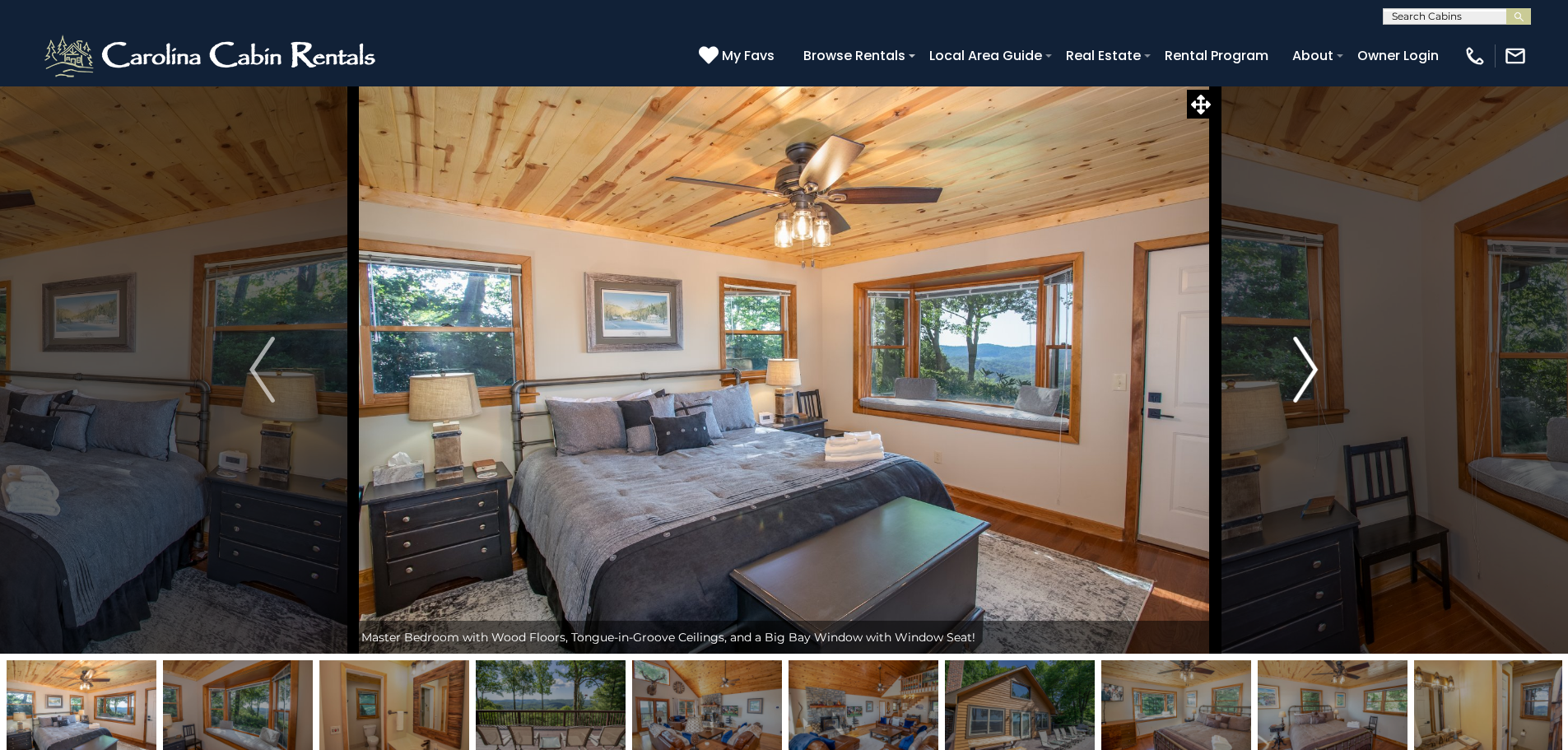
click at [1299, 351] on img "Next" at bounding box center [1305, 370] width 25 height 66
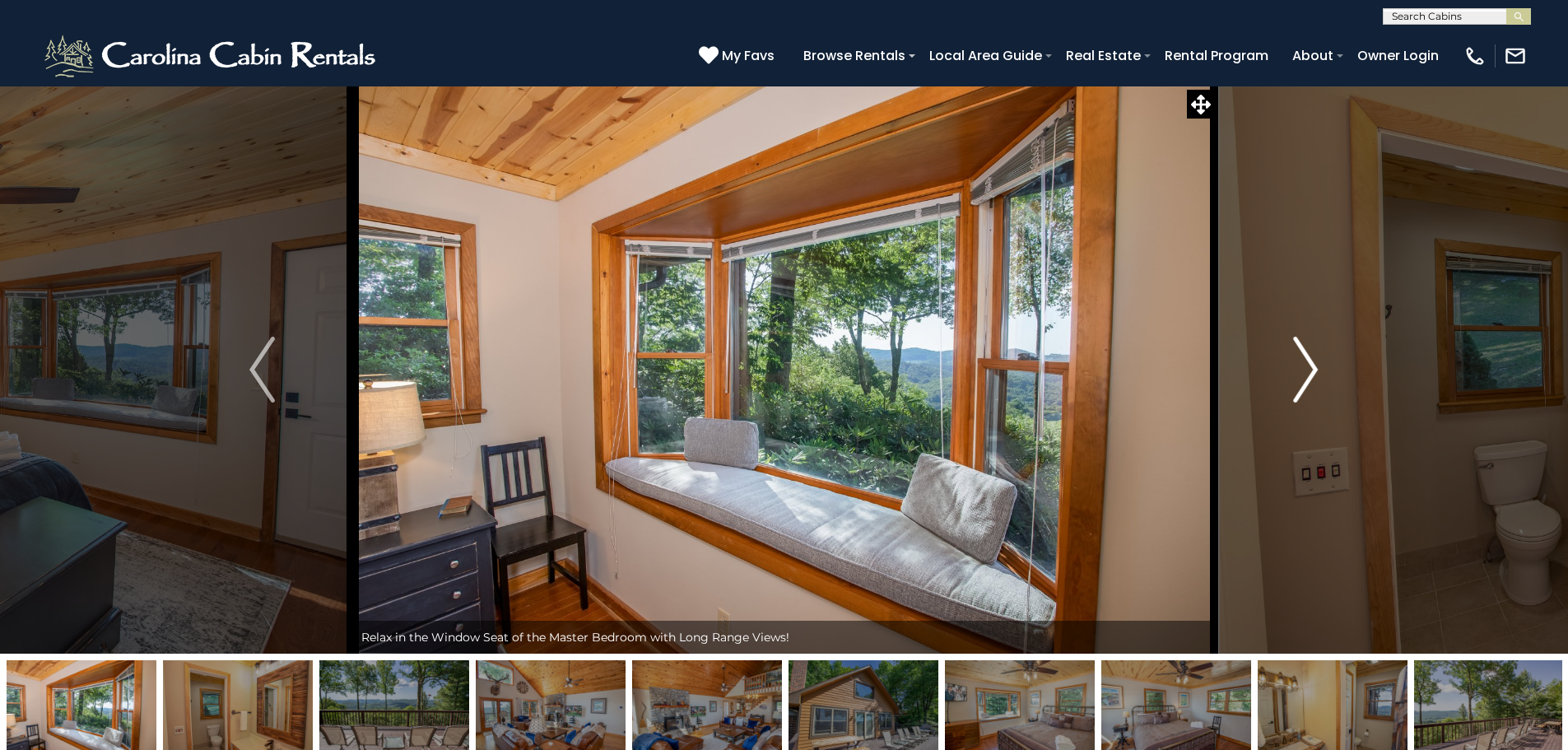
click at [1299, 351] on img "Next" at bounding box center [1305, 370] width 25 height 66
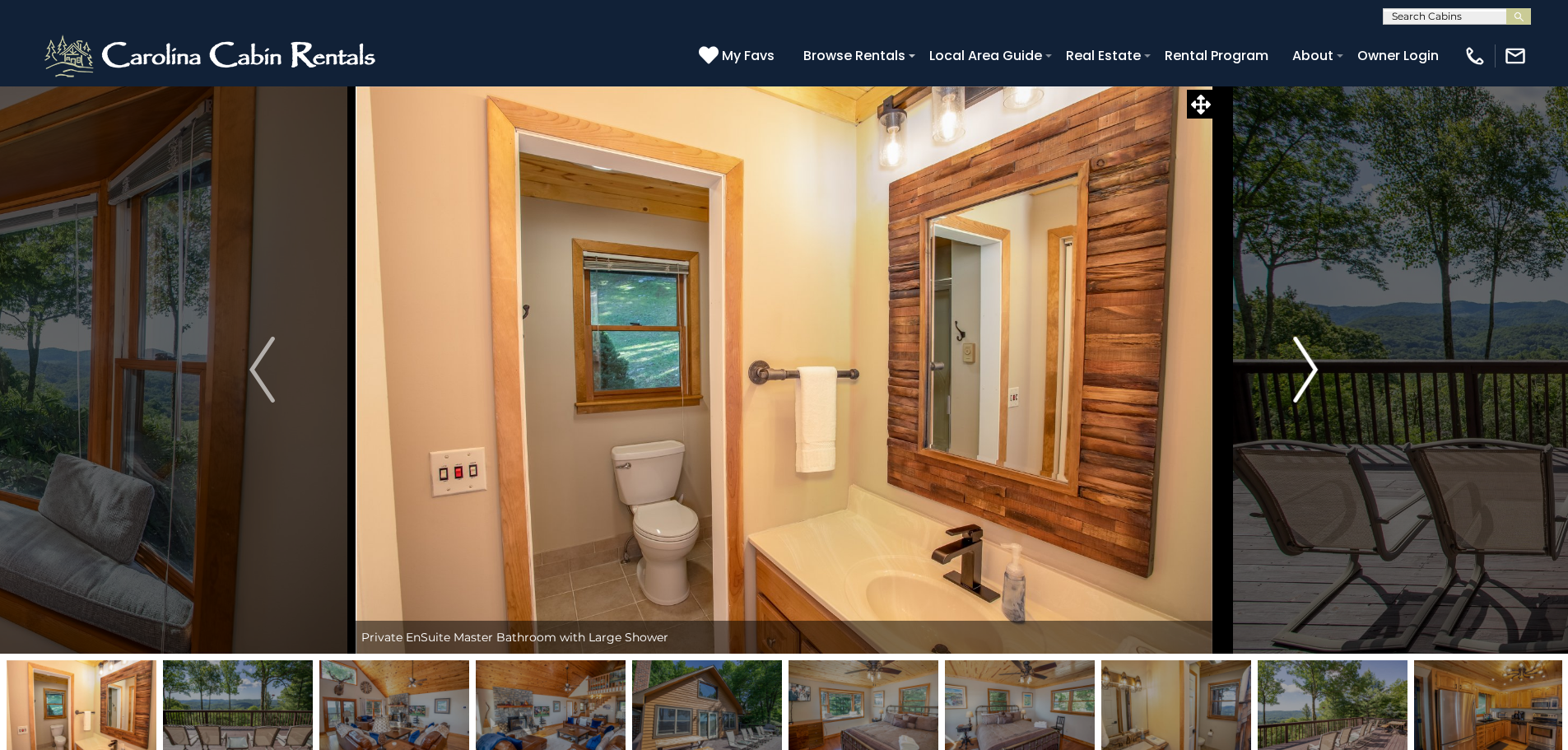
click at [1299, 351] on img "Next" at bounding box center [1305, 370] width 25 height 66
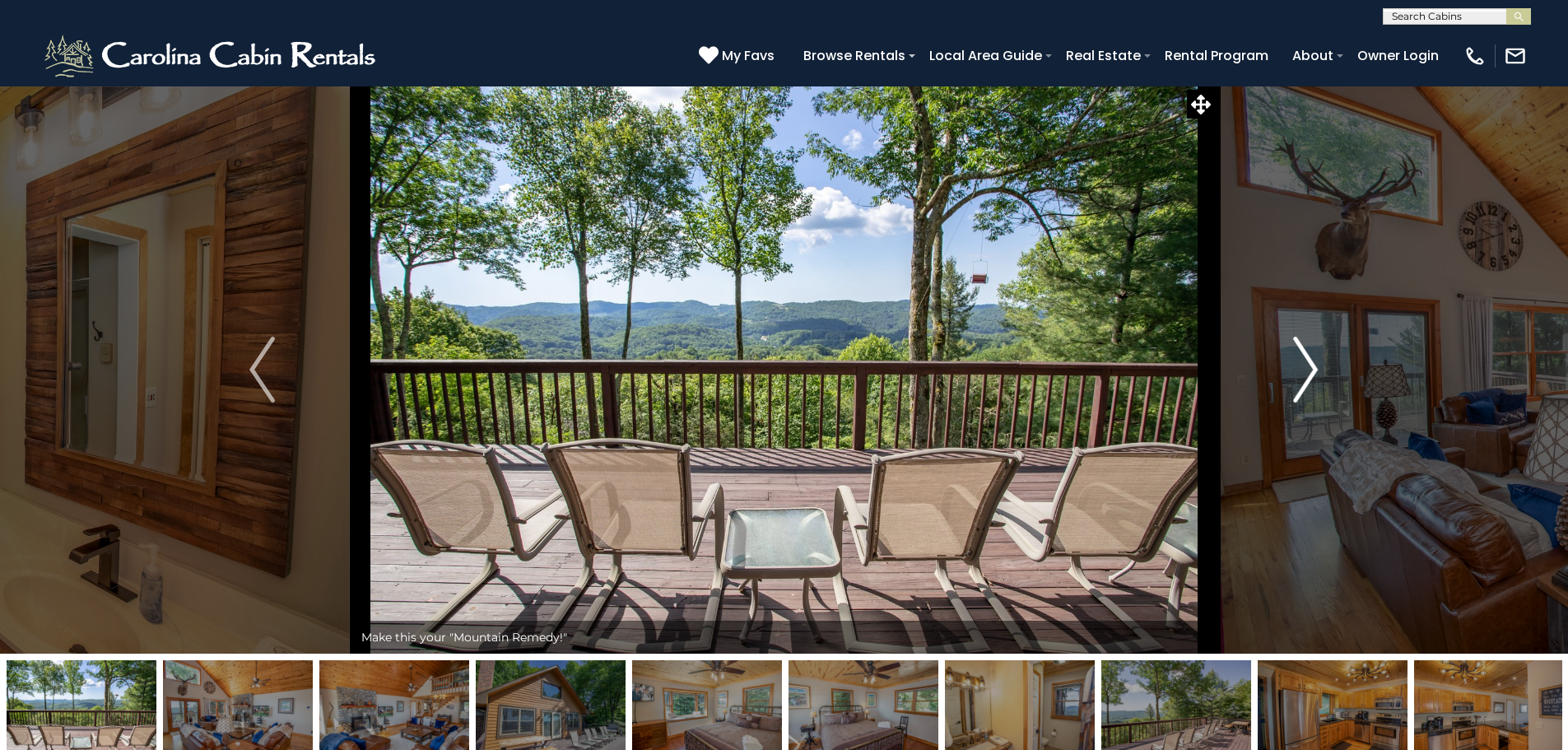
click at [1299, 351] on img "Next" at bounding box center [1305, 370] width 25 height 66
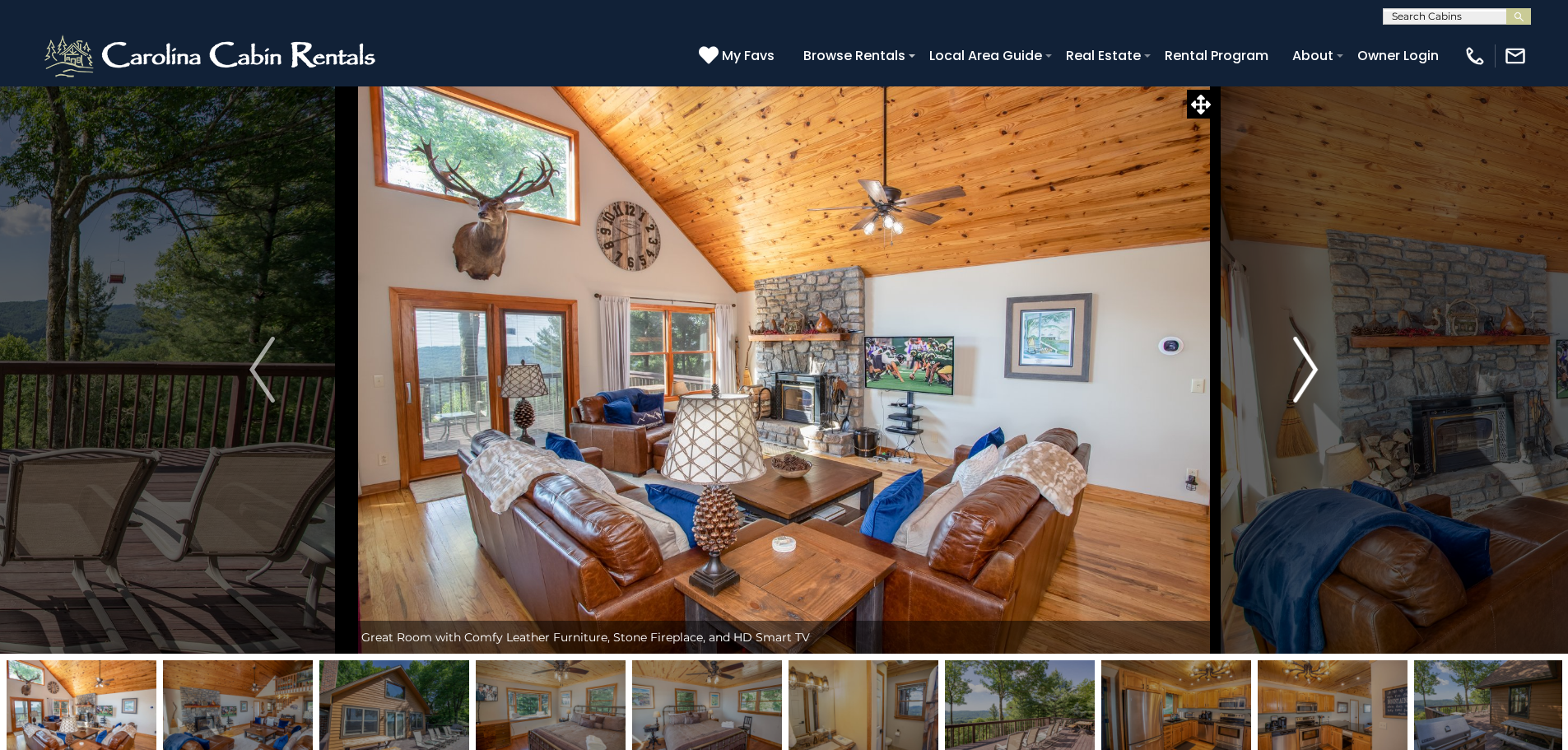
click at [1299, 351] on img "Next" at bounding box center [1305, 370] width 25 height 66
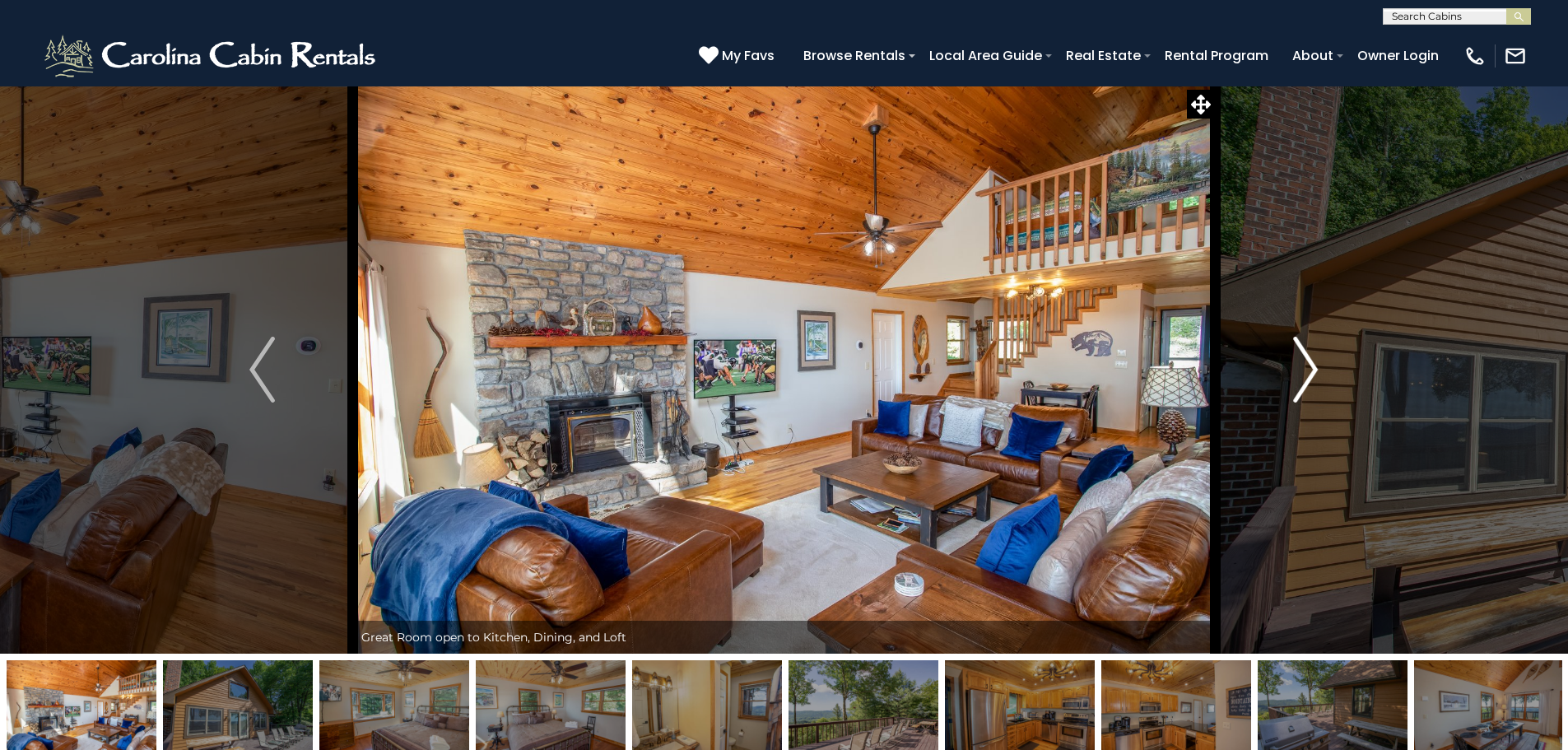
click at [1299, 351] on img "Next" at bounding box center [1305, 370] width 25 height 66
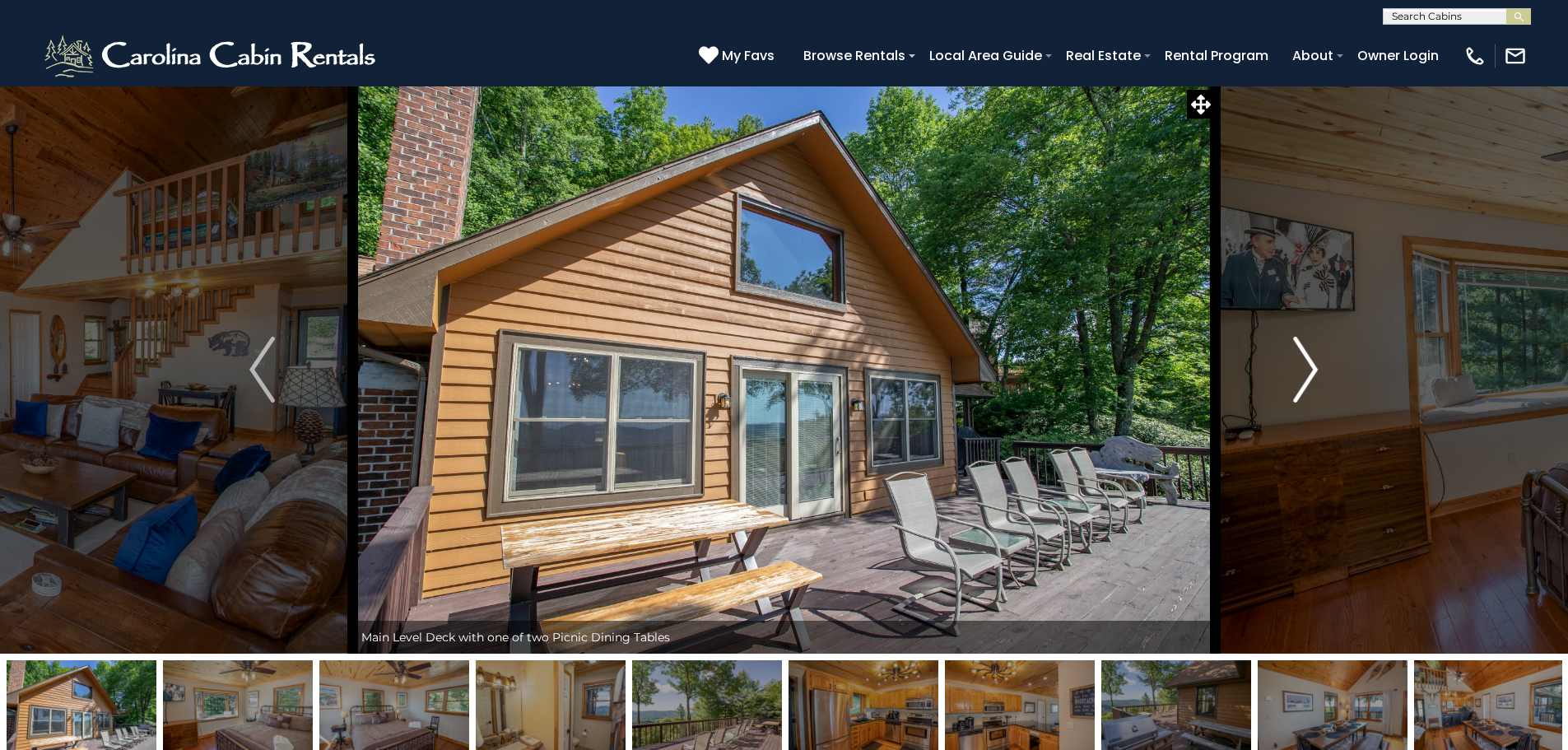
click at [1299, 351] on img "Next" at bounding box center [1305, 370] width 25 height 66
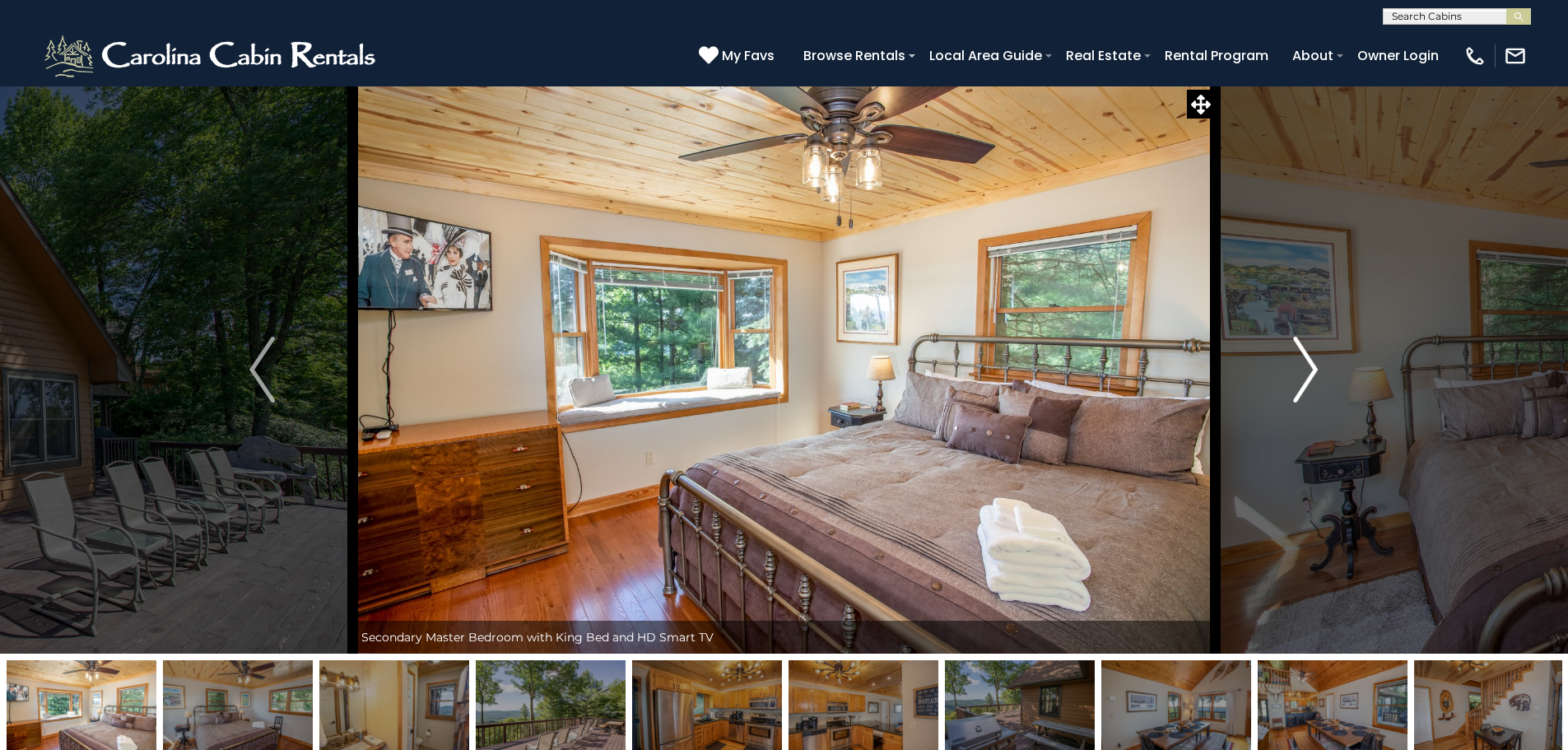
click at [1299, 351] on img "Next" at bounding box center [1305, 370] width 25 height 66
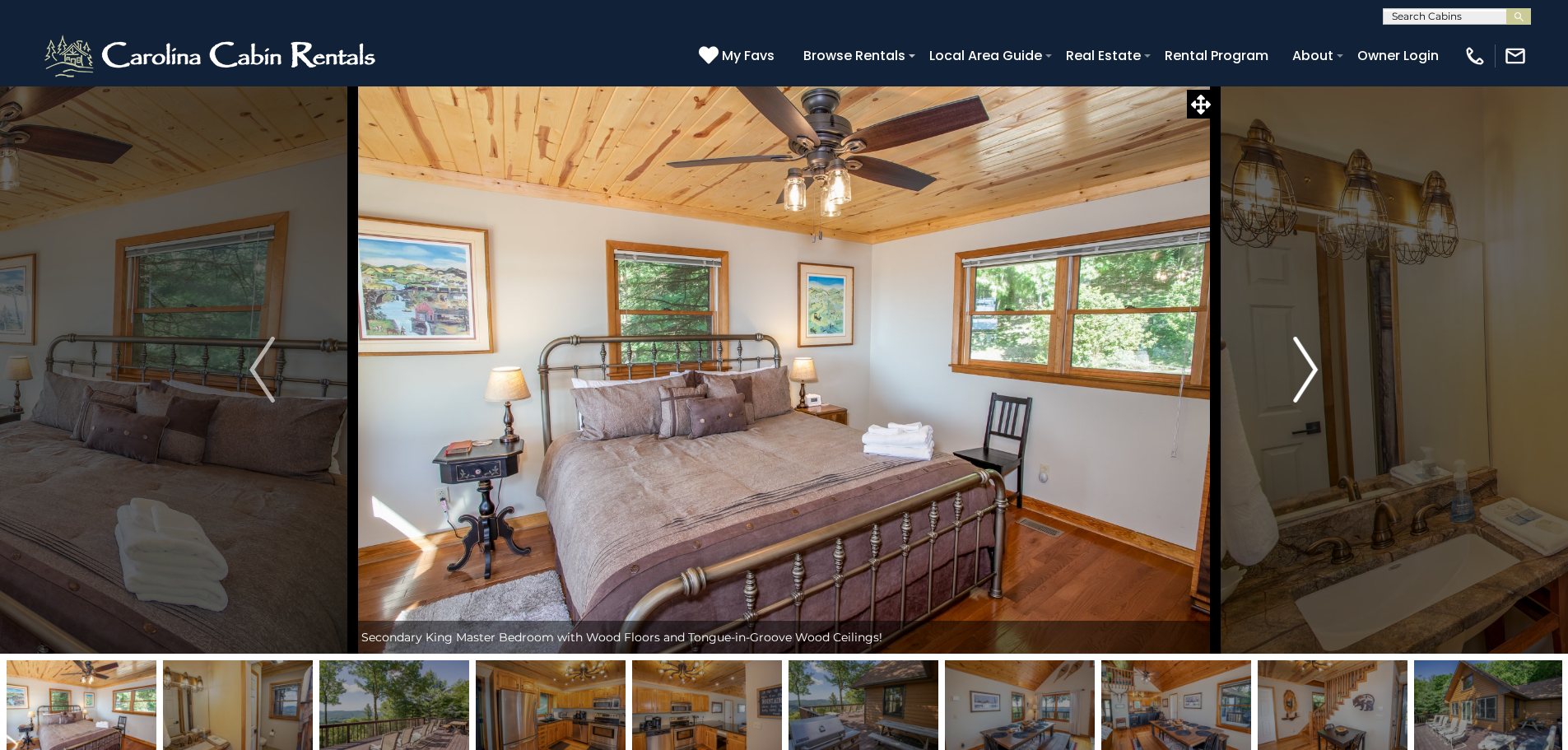
click at [1299, 351] on img "Next" at bounding box center [1305, 370] width 25 height 66
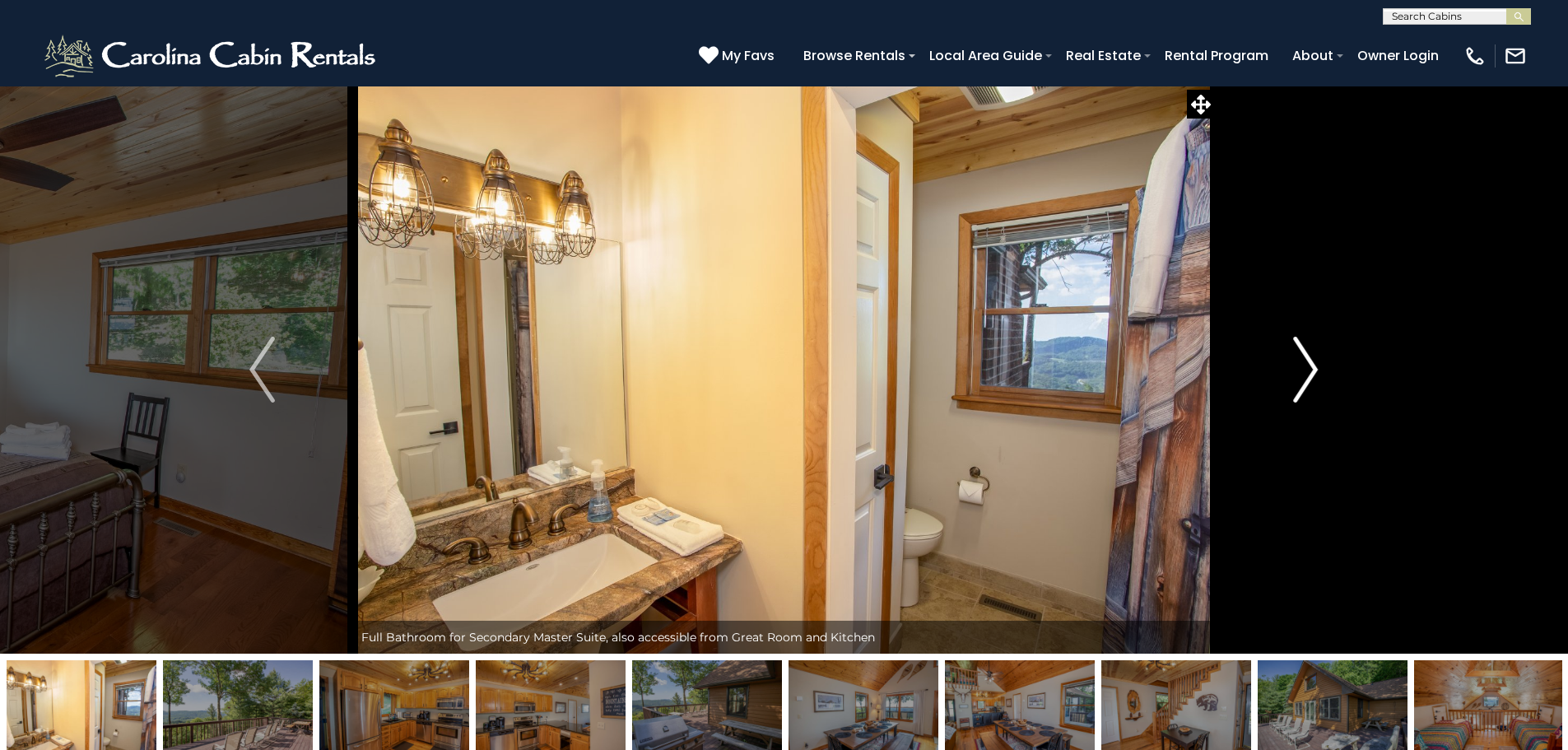
click at [1299, 351] on img "Next" at bounding box center [1305, 370] width 25 height 66
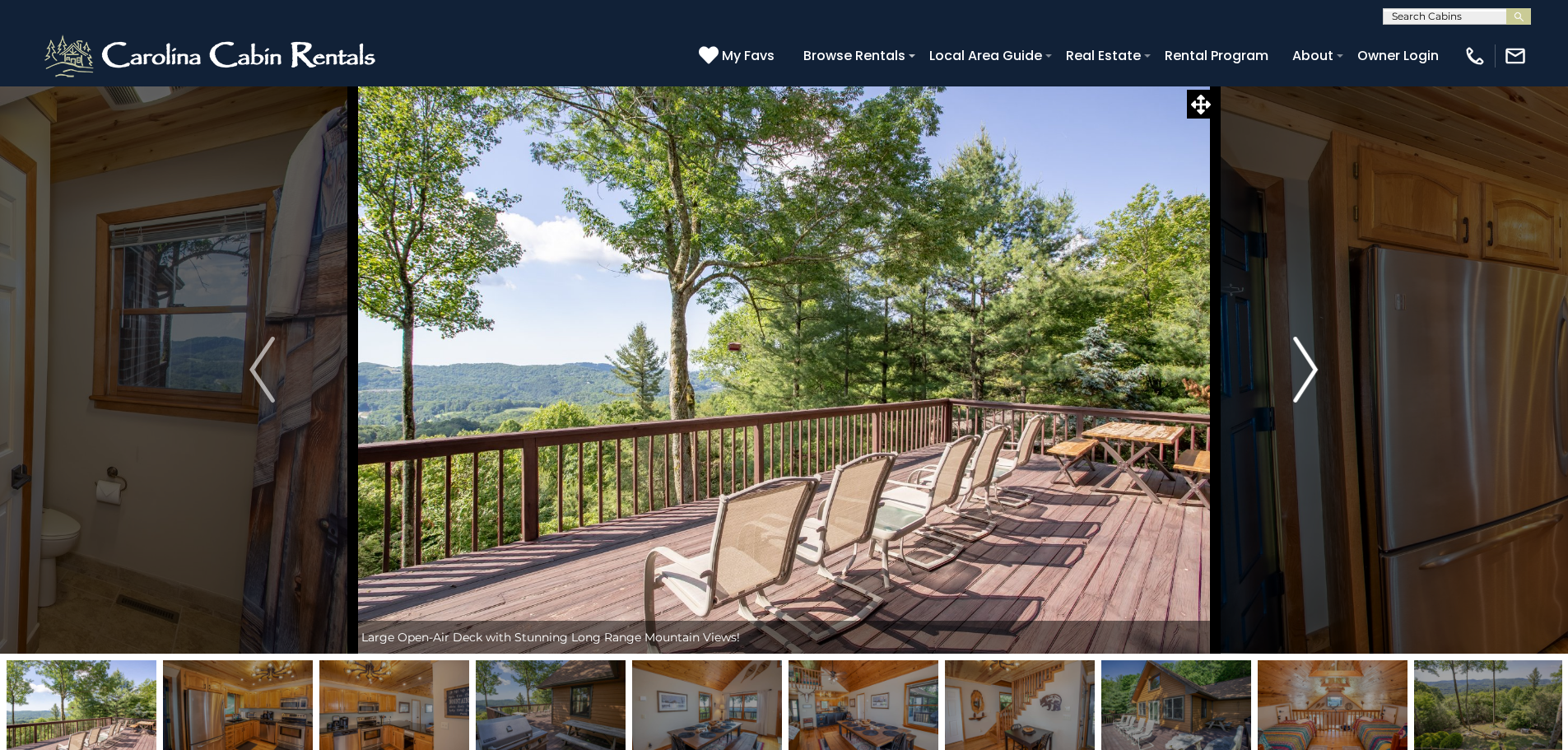
click at [1299, 351] on img "Next" at bounding box center [1305, 370] width 25 height 66
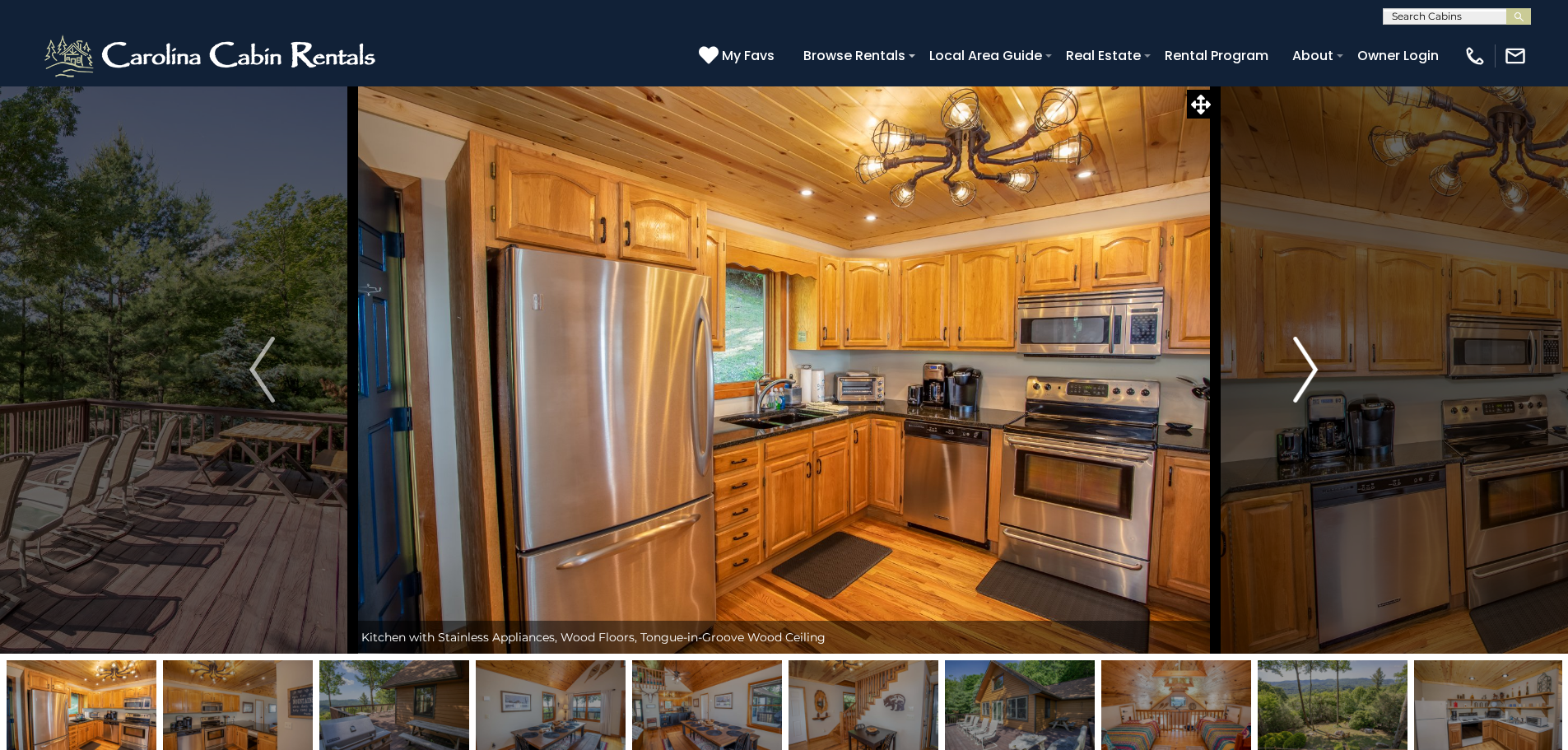
click at [1299, 351] on img "Next" at bounding box center [1305, 370] width 25 height 66
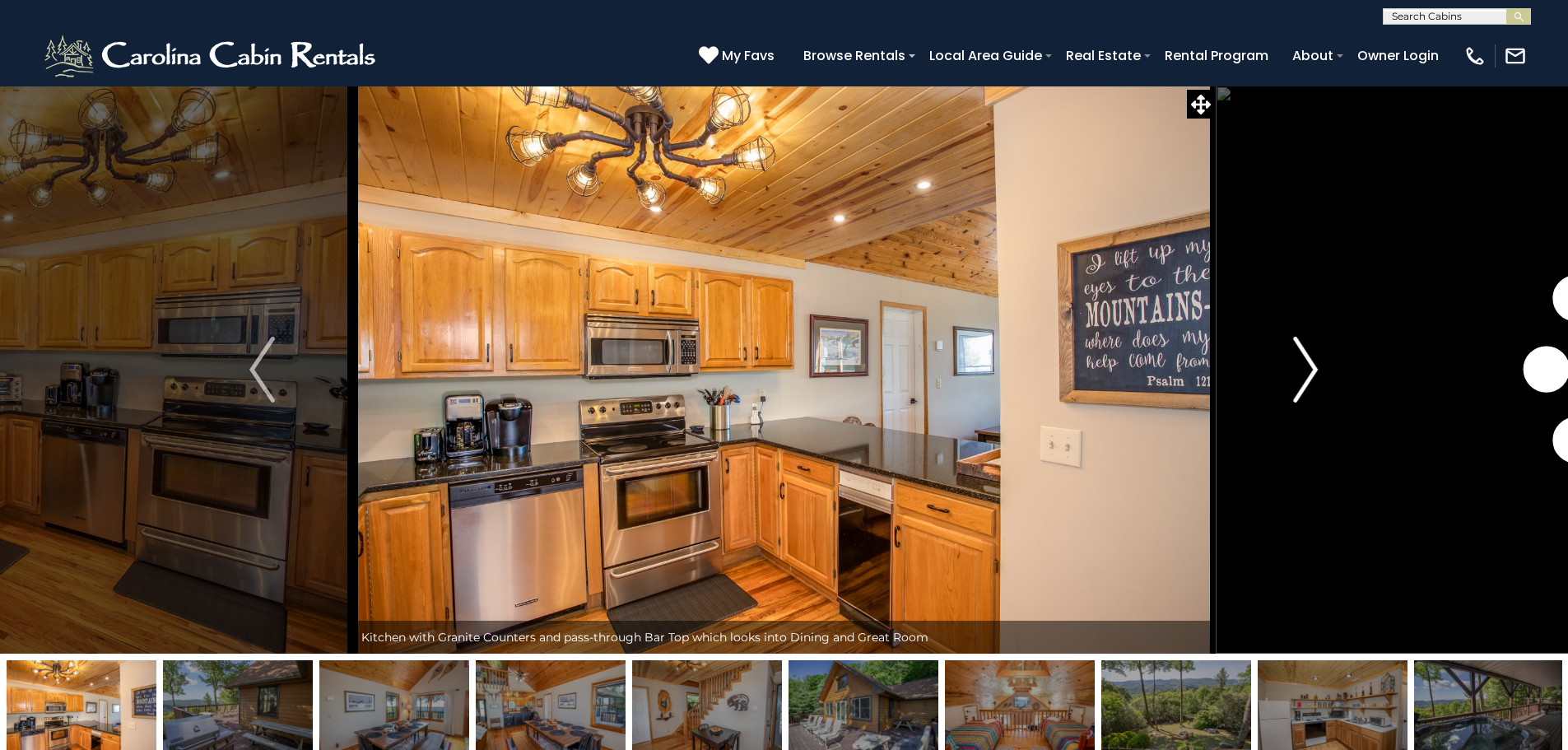
click at [1299, 351] on img "Next" at bounding box center [1305, 370] width 25 height 66
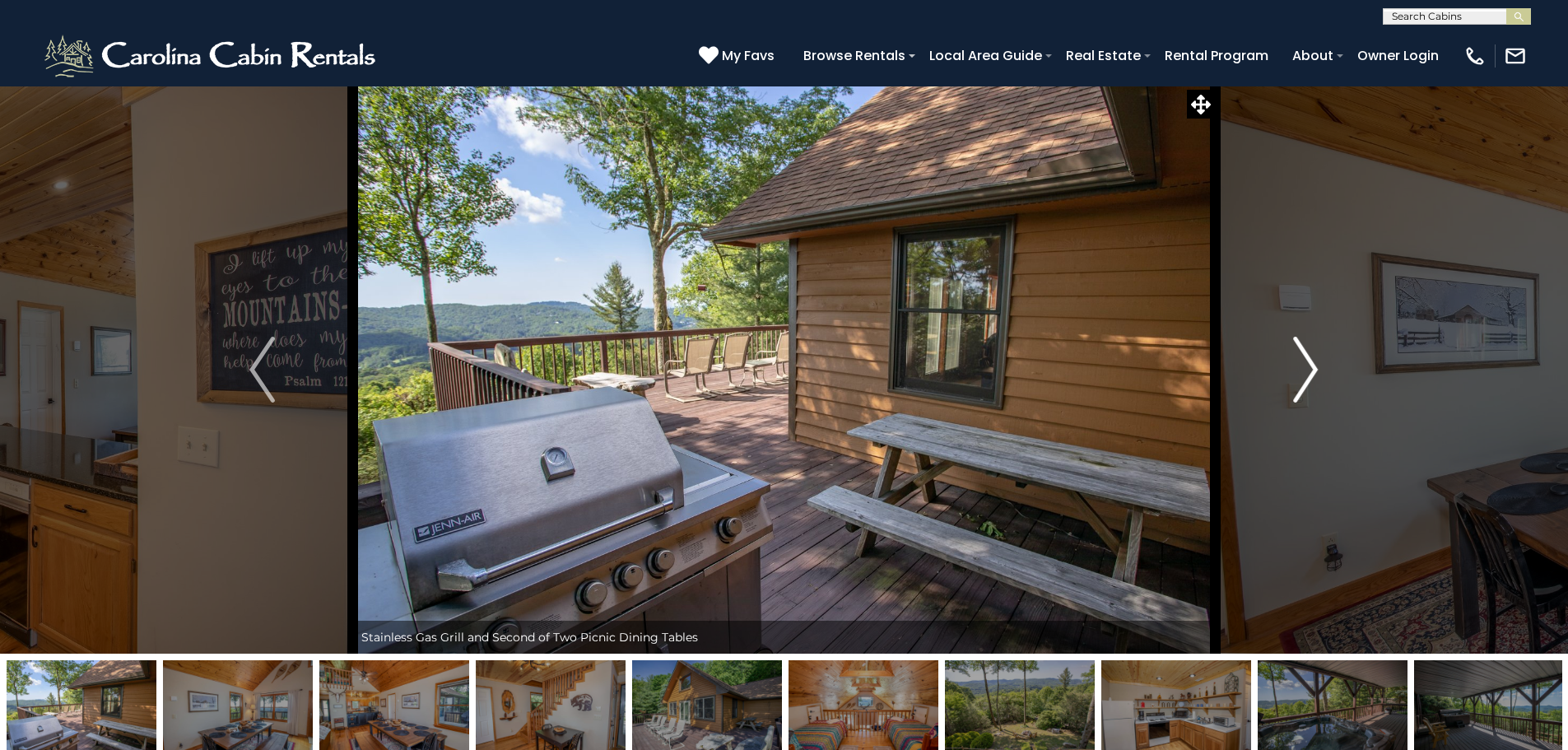
click at [1299, 351] on img "Next" at bounding box center [1305, 370] width 25 height 66
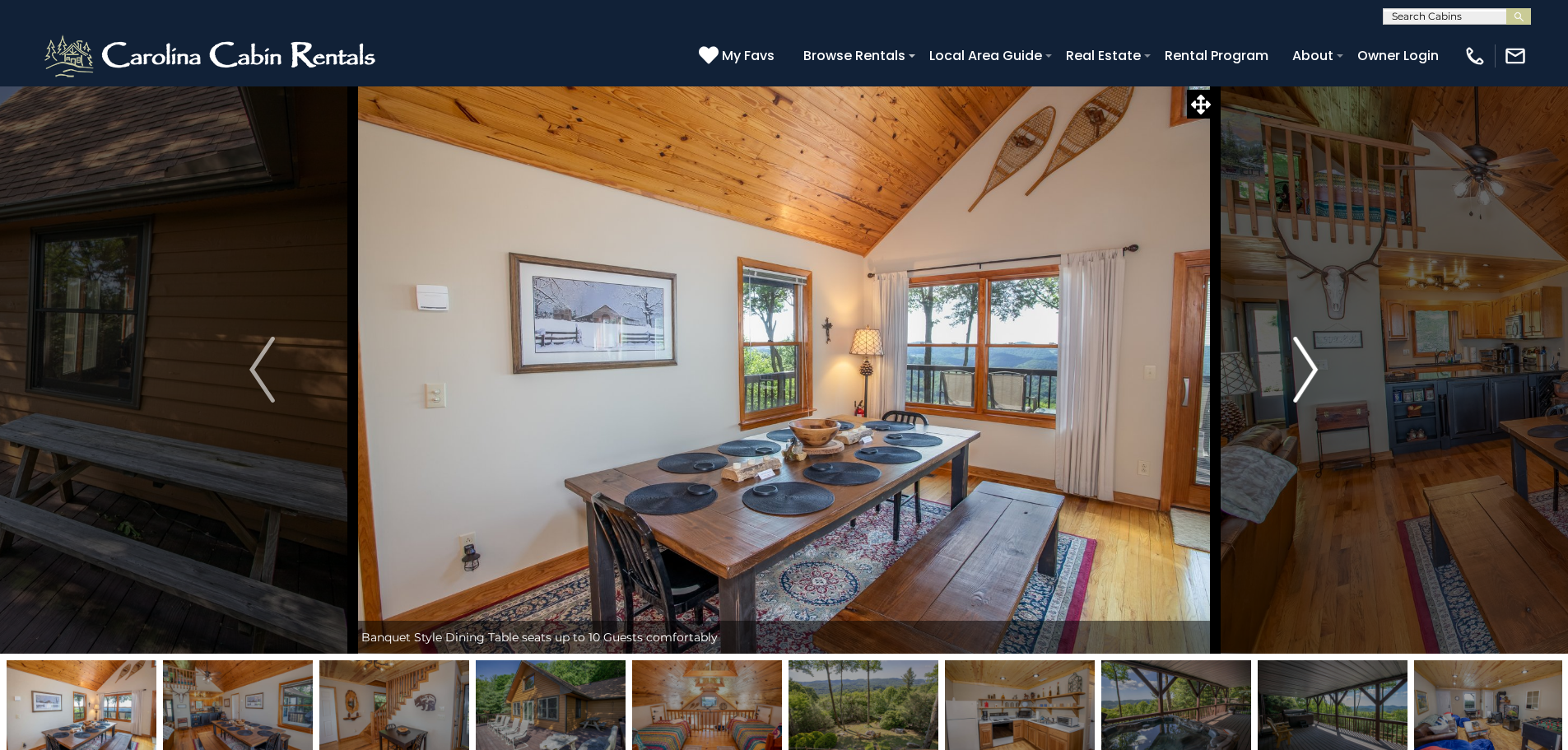
click at [1299, 351] on img "Next" at bounding box center [1305, 370] width 25 height 66
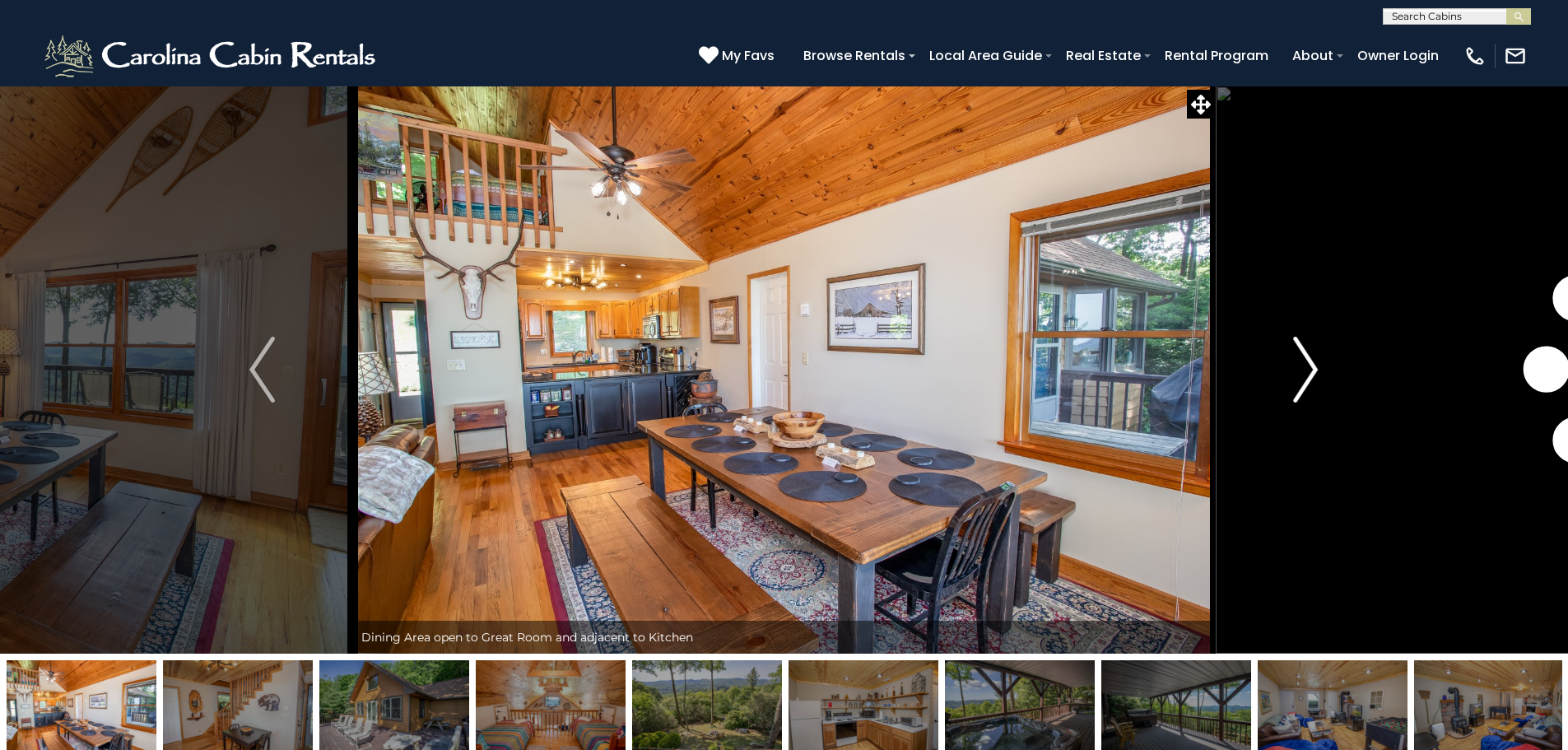
click at [1299, 351] on img "Next" at bounding box center [1305, 370] width 25 height 66
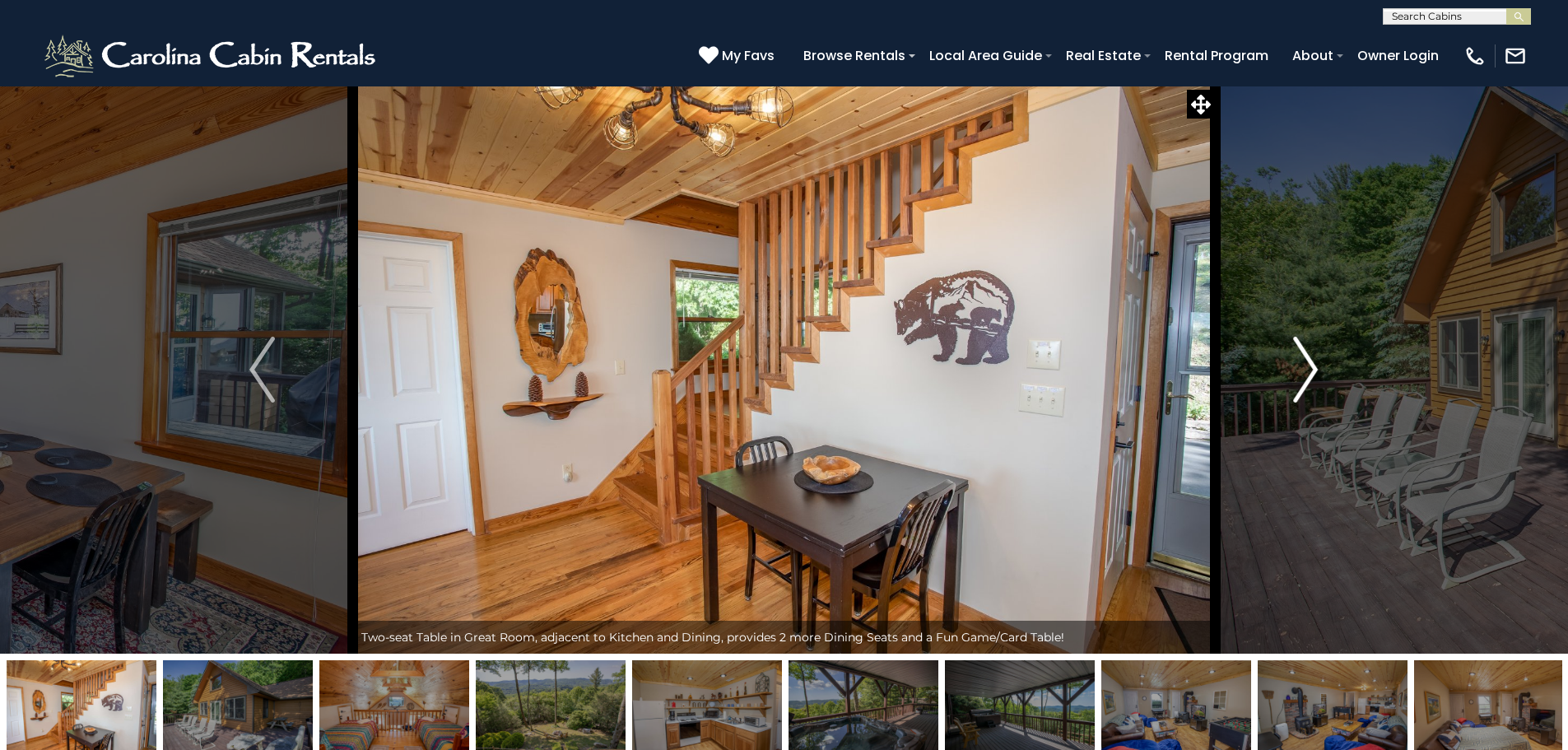
click at [1299, 351] on img "Next" at bounding box center [1305, 370] width 25 height 66
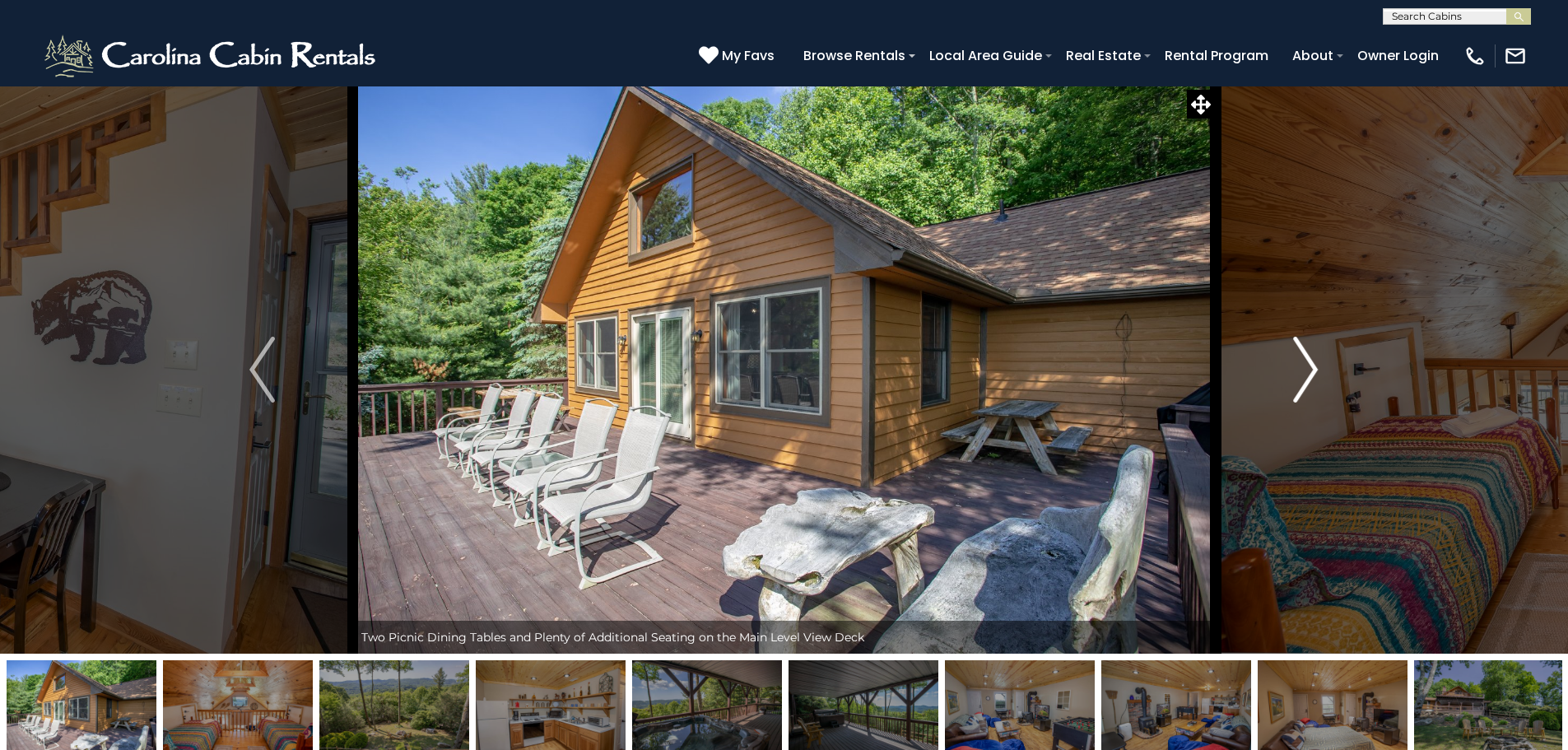
click at [1299, 351] on img "Next" at bounding box center [1305, 370] width 25 height 66
